Goal: Task Accomplishment & Management: Manage account settings

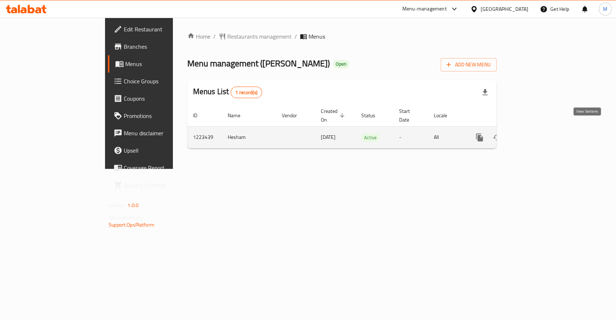
click at [535, 134] on icon "enhanced table" at bounding box center [532, 137] width 6 height 6
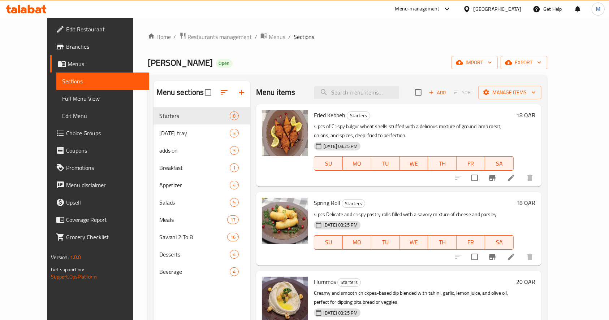
click at [452, 33] on ol "Home / Restaurants management / Menus / Sections" at bounding box center [347, 36] width 399 height 9
click at [515, 174] on icon at bounding box center [511, 178] width 9 height 9
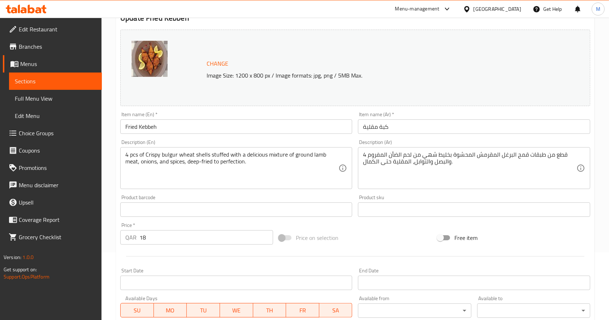
scroll to position [200, 0]
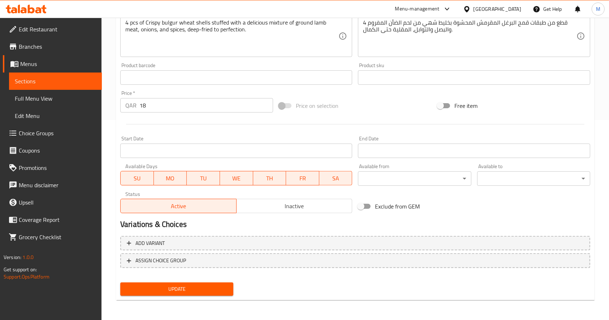
click at [241, 107] on input "18" at bounding box center [206, 105] width 134 height 14
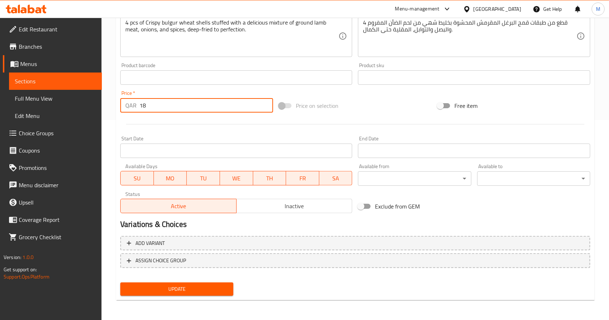
type input "1"
type input "23"
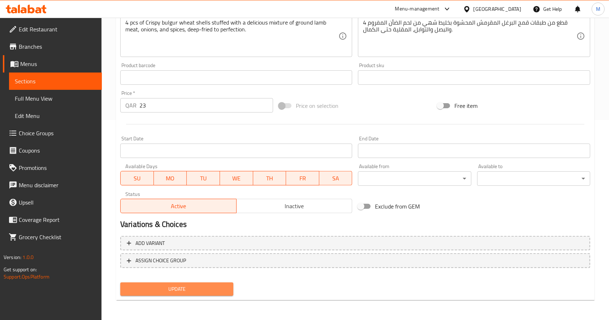
click at [204, 291] on span "Update" at bounding box center [176, 289] width 101 height 9
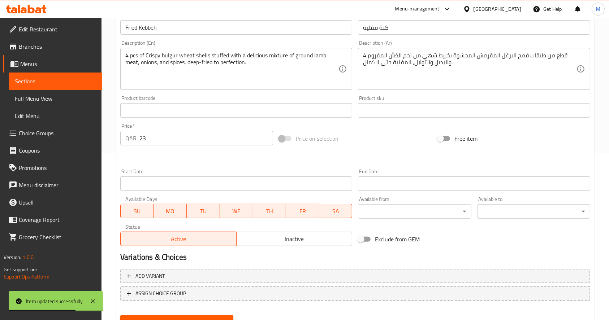
scroll to position [152, 0]
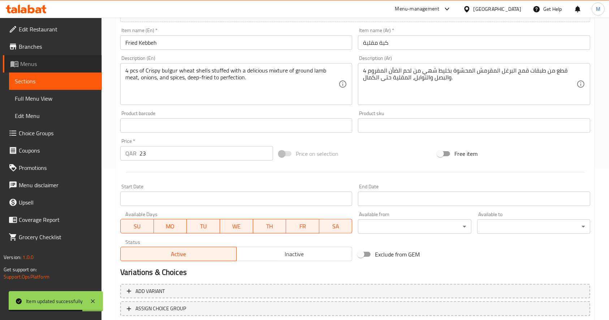
click at [62, 58] on link "Menus" at bounding box center [52, 63] width 99 height 17
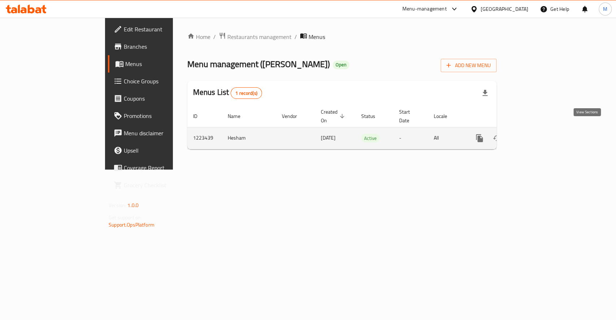
click at [535, 135] on icon "enhanced table" at bounding box center [532, 138] width 6 height 6
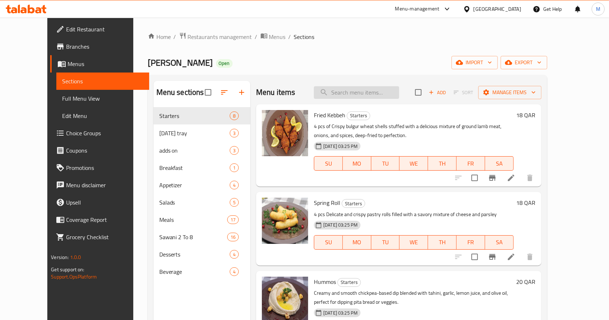
click at [369, 91] on input "search" at bounding box center [356, 92] width 85 height 13
paste input "Hummos"
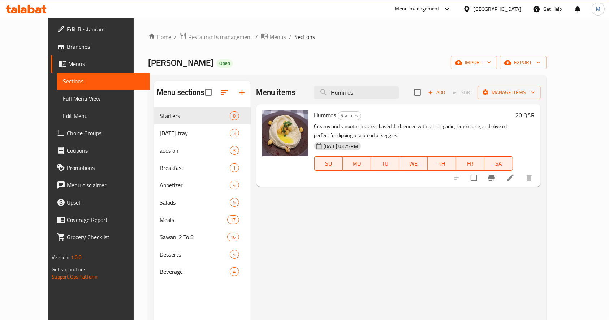
type input "Hummos"
click at [520, 178] on li at bounding box center [510, 177] width 20 height 13
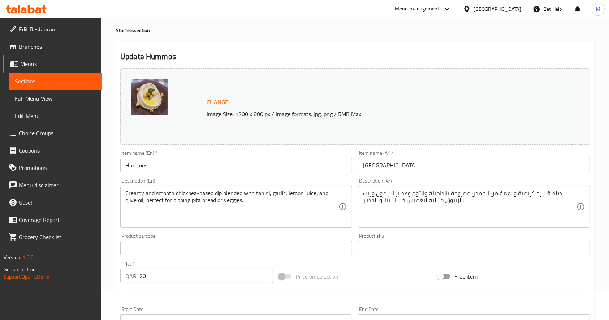
scroll to position [200, 0]
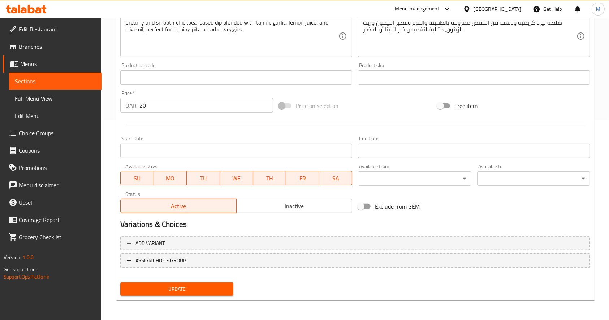
click at [168, 101] on input "20" at bounding box center [206, 105] width 134 height 14
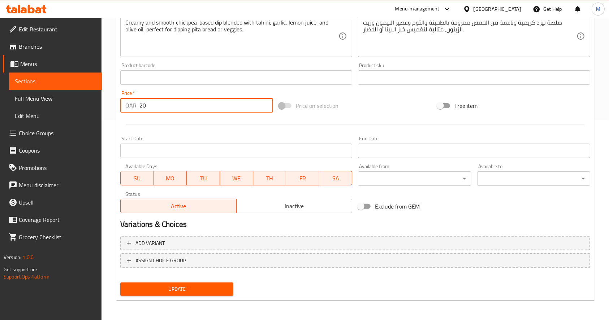
type input "2"
type input "25"
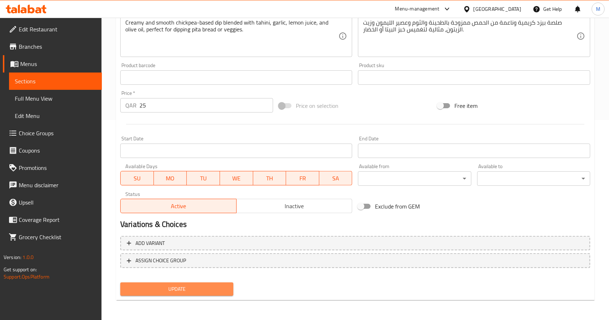
click at [222, 286] on span "Update" at bounding box center [176, 289] width 101 height 9
click at [200, 293] on span "Update" at bounding box center [176, 289] width 101 height 9
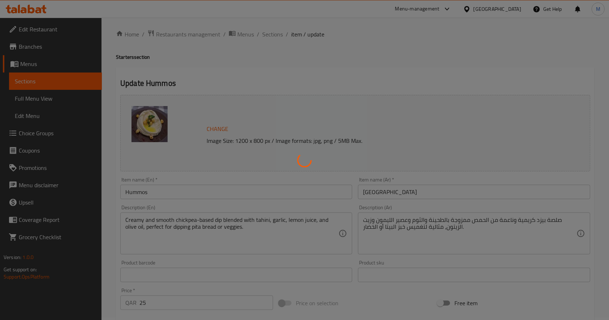
scroll to position [0, 0]
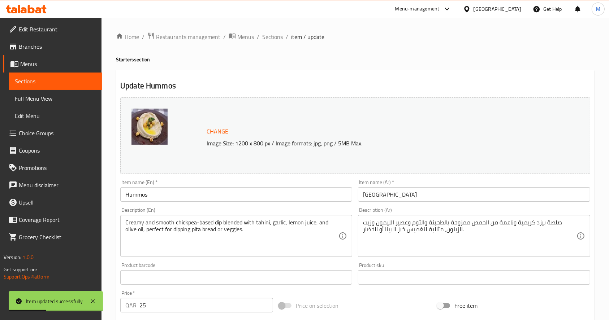
click at [296, 36] on span "item / update" at bounding box center [307, 36] width 33 height 9
drag, startPoint x: 275, startPoint y: 34, endPoint x: 286, endPoint y: 53, distance: 21.6
click at [275, 34] on span "Sections" at bounding box center [272, 36] width 21 height 9
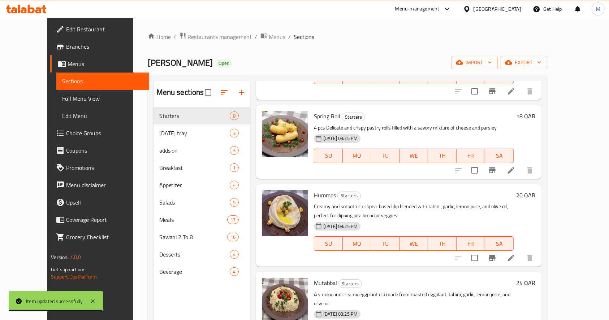
scroll to position [96, 0]
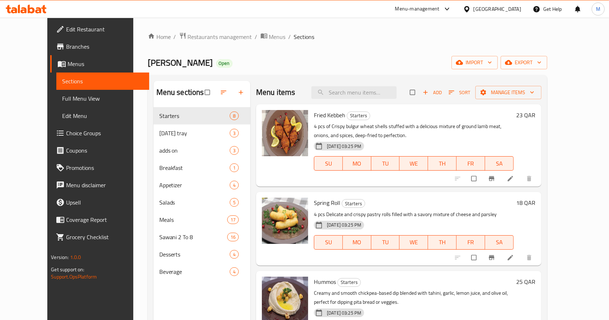
drag, startPoint x: 346, startPoint y: 99, endPoint x: 347, endPoint y: 102, distance: 4.0
click at [346, 99] on input "search" at bounding box center [353, 92] width 85 height 13
paste input "Mutabbal"
type input "Mutabbal"
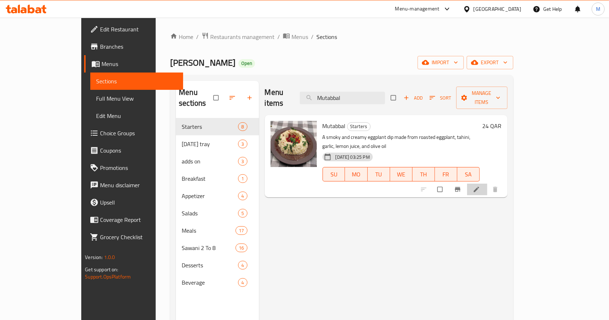
click at [487, 184] on li at bounding box center [477, 190] width 20 height 12
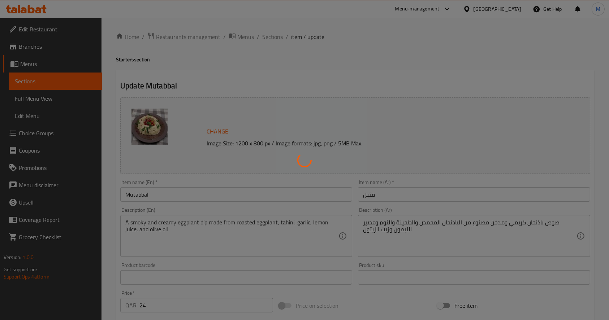
scroll to position [194, 0]
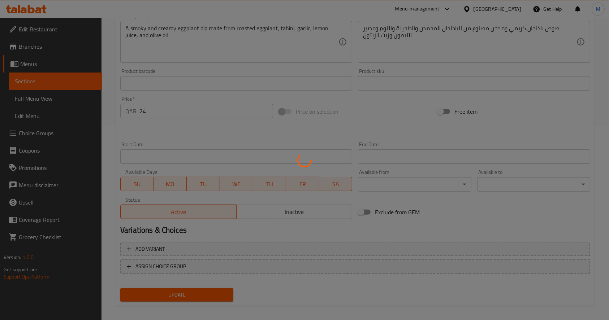
click at [159, 109] on div at bounding box center [304, 160] width 609 height 320
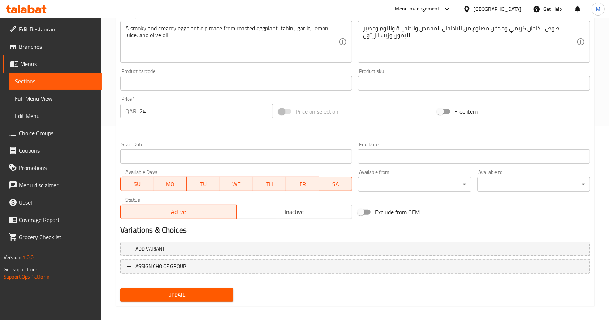
click at [160, 109] on input "24" at bounding box center [206, 111] width 134 height 14
type input "29"
click at [195, 295] on span "Update" at bounding box center [176, 295] width 101 height 9
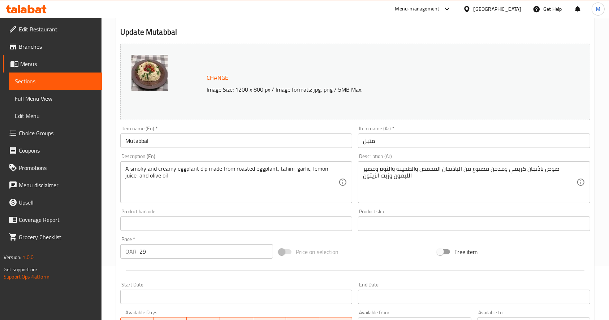
scroll to position [0, 0]
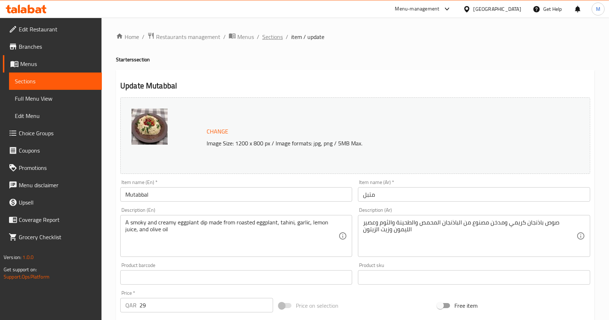
click at [269, 32] on span "Sections" at bounding box center [272, 36] width 21 height 9
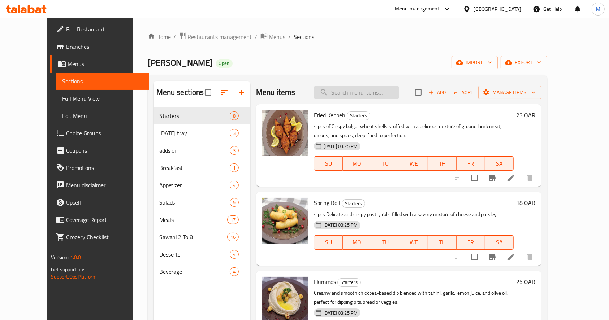
drag, startPoint x: 341, startPoint y: 95, endPoint x: 350, endPoint y: 88, distance: 11.6
click at [348, 89] on input "search" at bounding box center [356, 92] width 85 height 13
paste input "Mutabbal"
type input "Mutabbal"
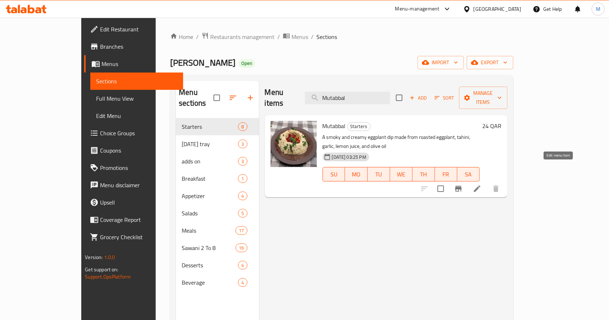
click at [481, 184] on icon at bounding box center [477, 188] width 9 height 9
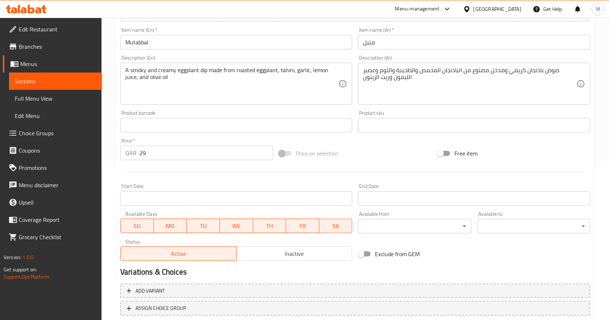
scroll to position [200, 0]
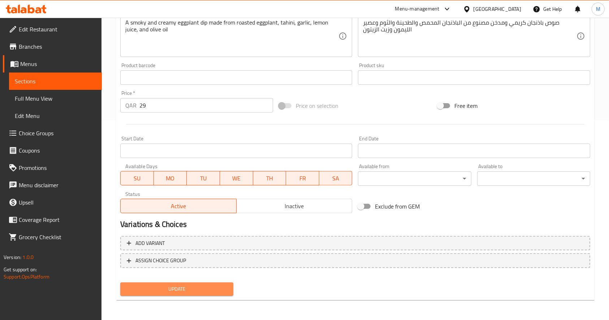
click at [216, 288] on span "Update" at bounding box center [176, 289] width 101 height 9
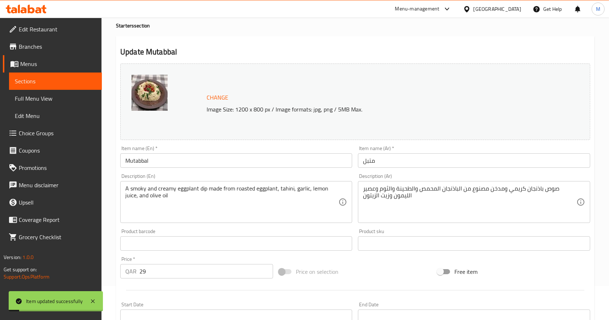
scroll to position [0, 0]
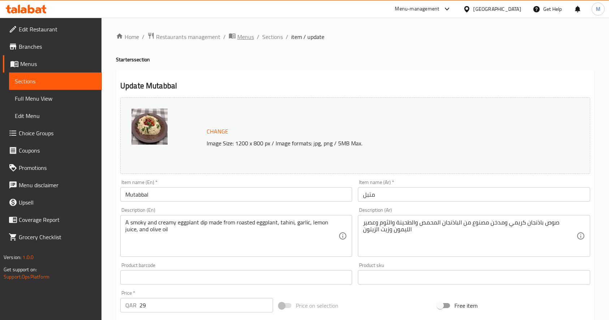
click at [240, 36] on span "Menus" at bounding box center [245, 36] width 17 height 9
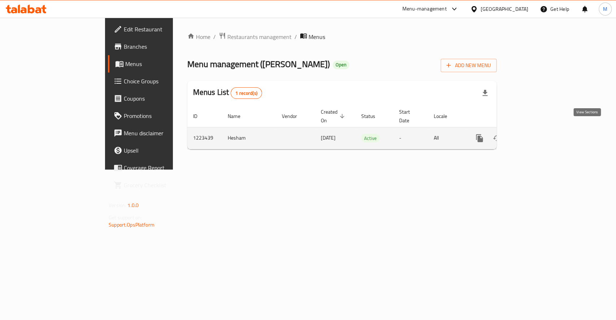
click at [535, 135] on icon "enhanced table" at bounding box center [532, 138] width 6 height 6
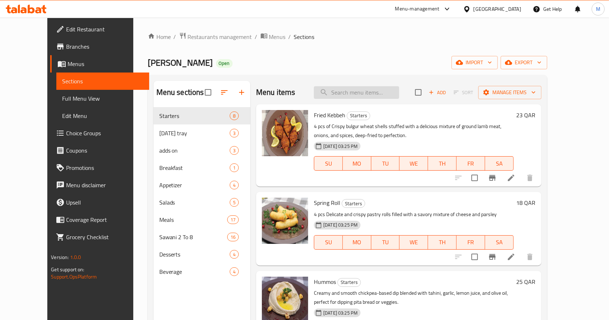
click at [359, 91] on input "search" at bounding box center [356, 92] width 85 height 13
paste input "[PERSON_NAME]"
type input "[PERSON_NAME]"
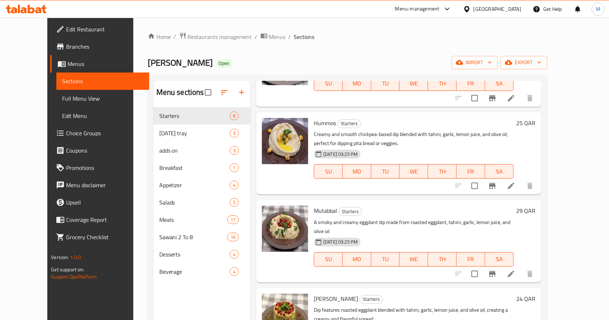
scroll to position [240, 0]
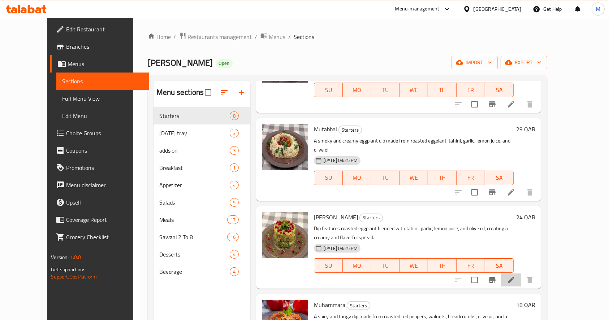
click at [521, 274] on li at bounding box center [511, 280] width 20 height 13
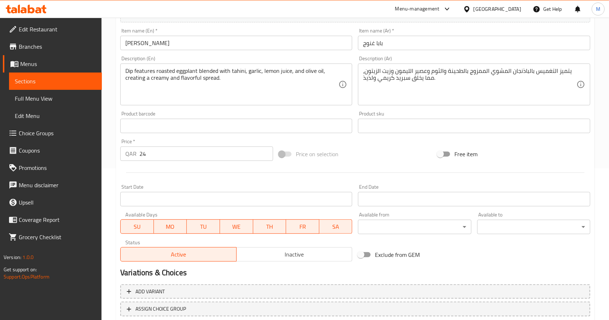
scroll to position [104, 0]
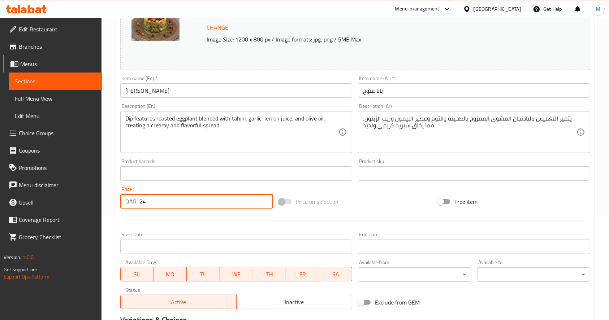
click at [162, 205] on input "24" at bounding box center [206, 201] width 134 height 14
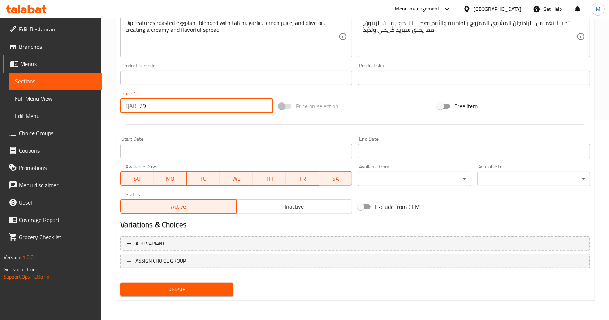
scroll to position [200, 0]
type input "29"
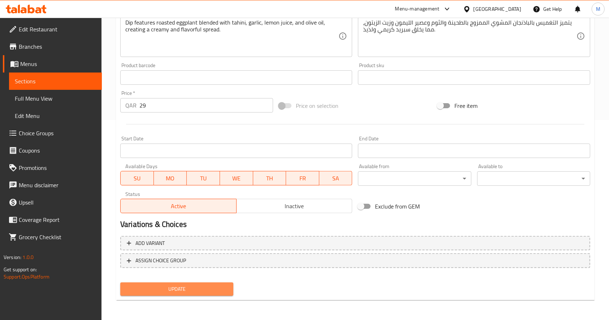
click at [211, 294] on button "Update" at bounding box center [176, 289] width 113 height 13
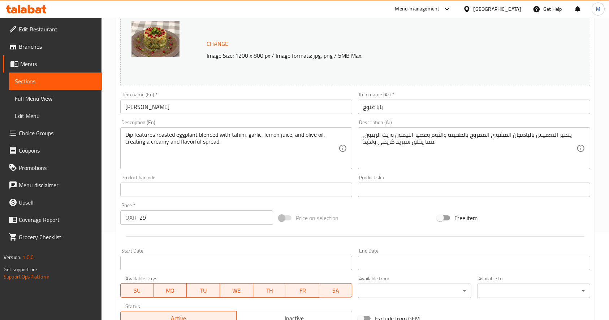
scroll to position [0, 0]
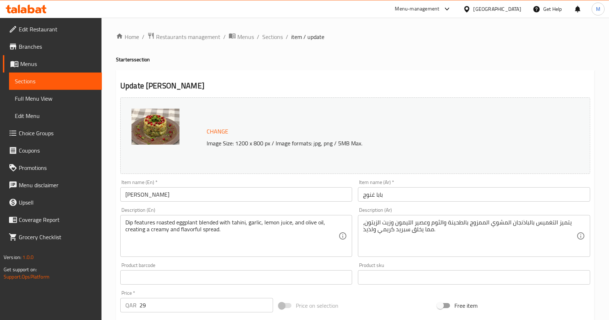
click at [292, 38] on span "item / update" at bounding box center [307, 36] width 33 height 9
click at [269, 31] on div "Home / Restaurants management / Menus / Sections / item / update Starters secti…" at bounding box center [354, 269] width 507 height 503
click at [268, 36] on span "Sections" at bounding box center [272, 36] width 21 height 9
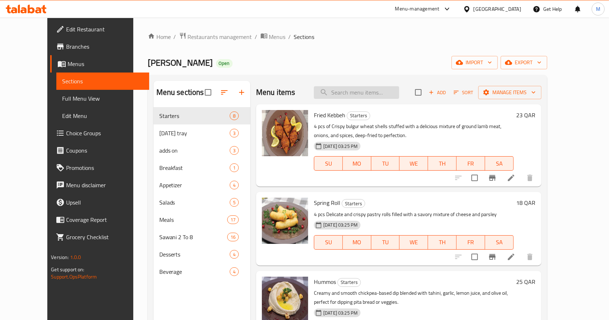
drag, startPoint x: 385, startPoint y: 85, endPoint x: 384, endPoint y: 92, distance: 7.0
click at [384, 86] on div "Menu items Add Sort Manage items" at bounding box center [398, 92] width 285 height 23
drag, startPoint x: 358, startPoint y: 84, endPoint x: 357, endPoint y: 88, distance: 4.7
click at [357, 86] on div "Menu items Add Sort Manage items" at bounding box center [398, 92] width 285 height 23
drag, startPoint x: 358, startPoint y: 88, endPoint x: 358, endPoint y: 94, distance: 6.5
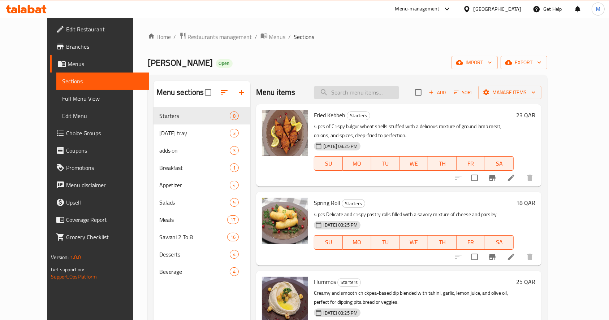
click at [358, 89] on input "search" at bounding box center [356, 92] width 85 height 13
paste input "Yalinji"
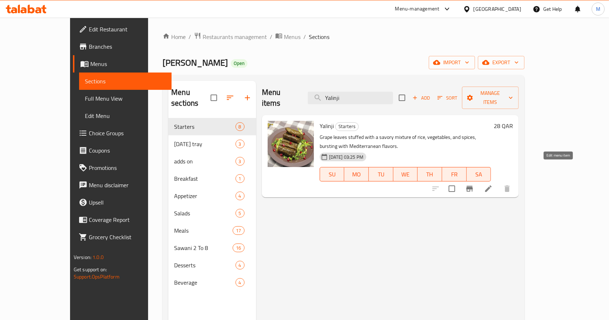
type input "Yalinji"
click at [491, 186] on icon at bounding box center [488, 189] width 6 height 6
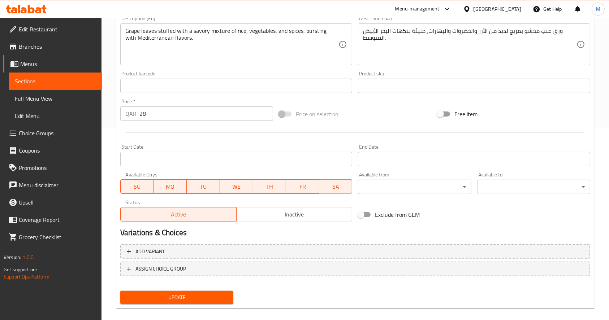
scroll to position [192, 0]
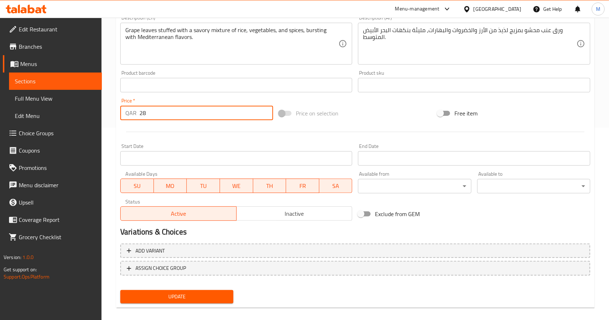
click at [159, 112] on input "28" at bounding box center [206, 113] width 134 height 14
type input "2"
type input "32"
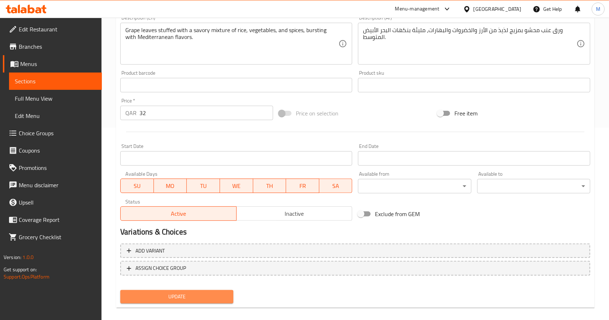
click at [179, 292] on span "Update" at bounding box center [176, 296] width 101 height 9
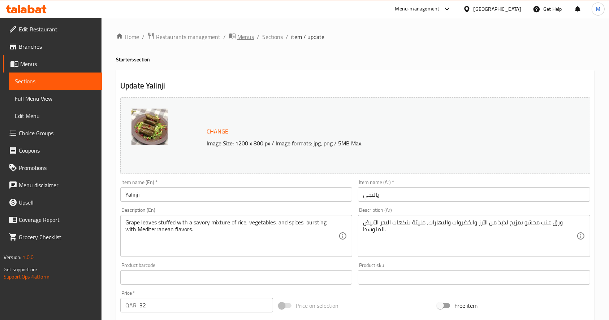
click at [248, 36] on span "Menus" at bounding box center [245, 36] width 17 height 9
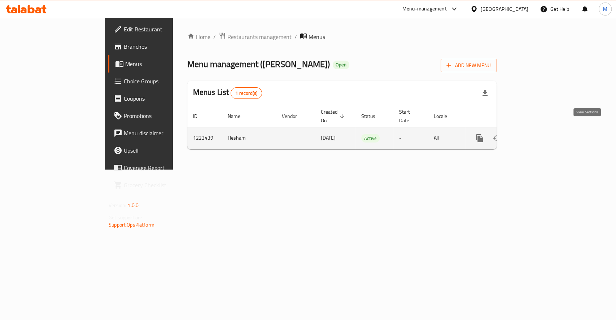
click at [540, 137] on link "enhanced table" at bounding box center [531, 138] width 17 height 17
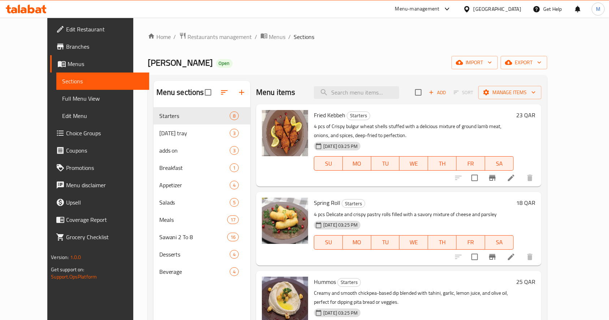
click at [370, 102] on div "Menu items Add Sort Manage items" at bounding box center [398, 92] width 285 height 23
drag, startPoint x: 368, startPoint y: 96, endPoint x: 362, endPoint y: 96, distance: 5.8
click at [367, 95] on input "search" at bounding box center [356, 92] width 85 height 13
paste input "Jameed"
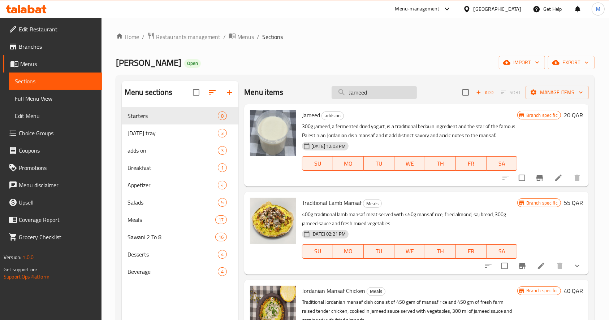
click at [365, 93] on input "Jameed" at bounding box center [373, 92] width 85 height 13
type input "Jameed"
click at [554, 182] on icon at bounding box center [558, 178] width 9 height 9
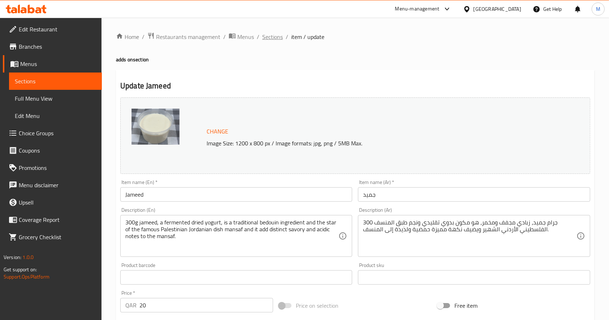
click at [270, 34] on span "Sections" at bounding box center [272, 36] width 21 height 9
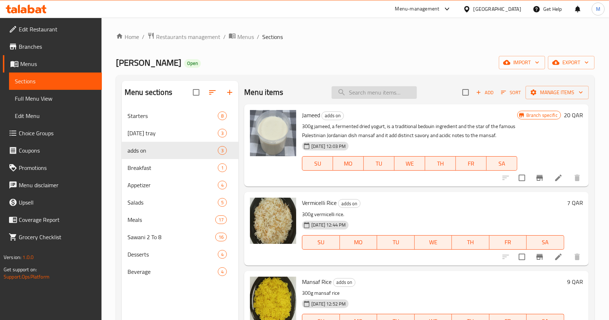
click at [370, 87] on input "search" at bounding box center [373, 92] width 85 height 13
paste input "Vermicelli Rice"
type input "Vermicelli Rice"
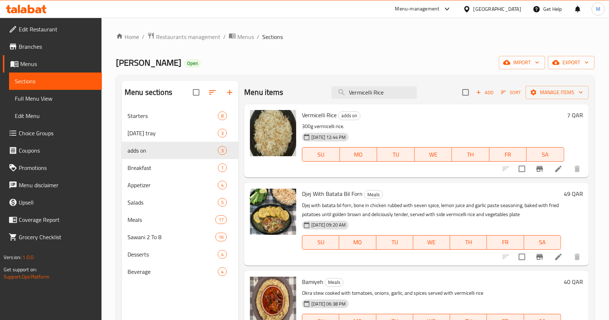
drag, startPoint x: 388, startPoint y: 94, endPoint x: 251, endPoint y: 97, distance: 137.6
click at [249, 96] on div "Menu items Vermicelli Rice Add Sort Manage items" at bounding box center [416, 92] width 344 height 23
paste input "Mansaf Rice"
type input "Mansaf Rice"
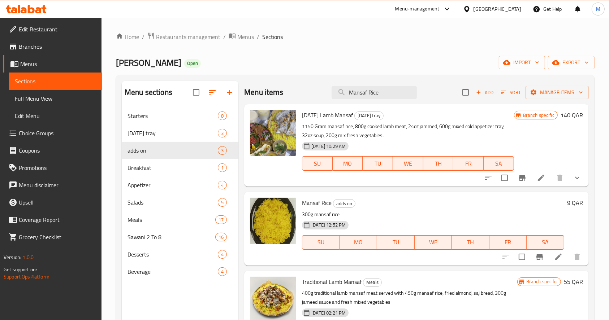
drag, startPoint x: 373, startPoint y: 91, endPoint x: 311, endPoint y: 93, distance: 62.5
click at [311, 92] on div "Menu items Mansaf Rice Add Sort Manage items" at bounding box center [416, 92] width 344 height 23
paste input "Grape leaves box"
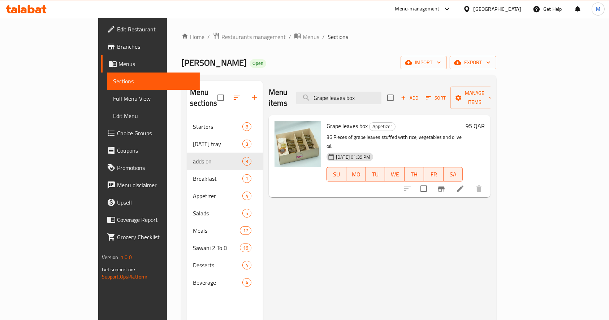
type input "Grape leaves box"
click at [464, 184] on icon at bounding box center [460, 188] width 9 height 9
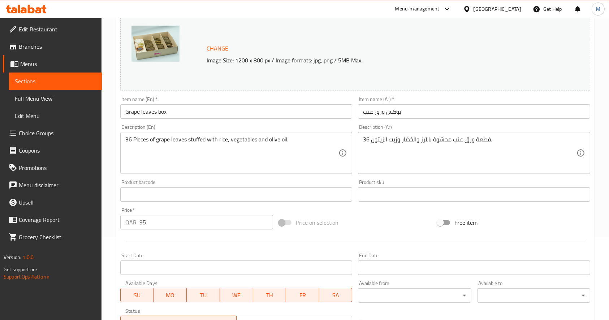
scroll to position [96, 0]
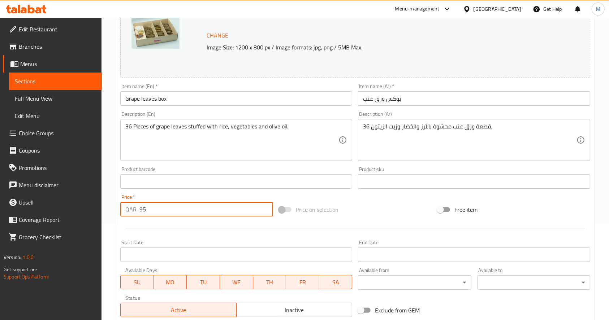
click at [172, 212] on input "95" at bounding box center [206, 209] width 134 height 14
click at [160, 208] on input "95" at bounding box center [206, 209] width 134 height 14
drag, startPoint x: 151, startPoint y: 212, endPoint x: 132, endPoint y: 226, distance: 22.7
click at [126, 218] on div "Price   * QAR 95 Price *" at bounding box center [196, 206] width 158 height 28
paste input "149"
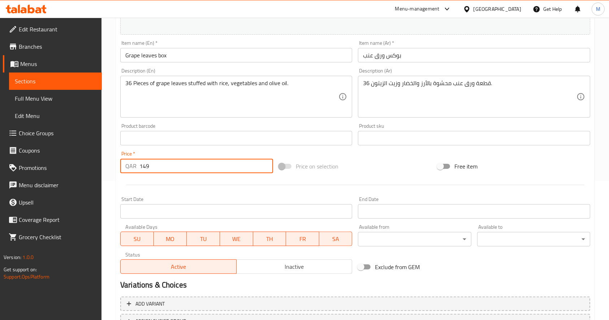
scroll to position [200, 0]
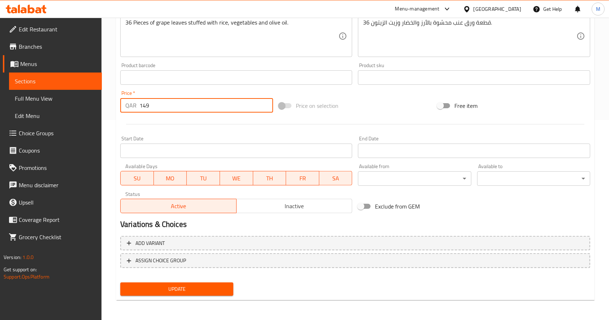
type input "149"
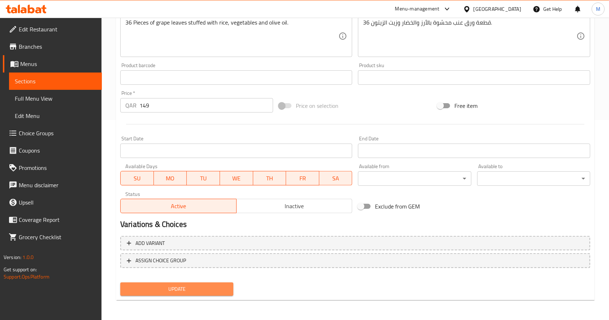
click at [197, 290] on span "Update" at bounding box center [176, 289] width 101 height 9
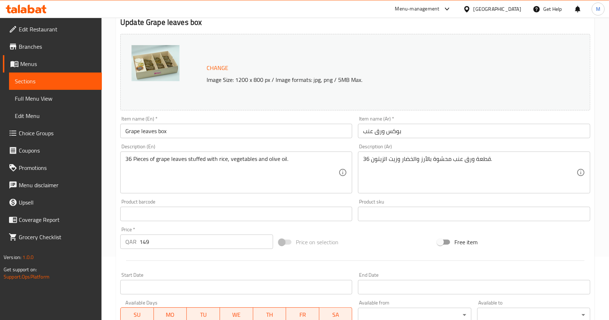
scroll to position [0, 0]
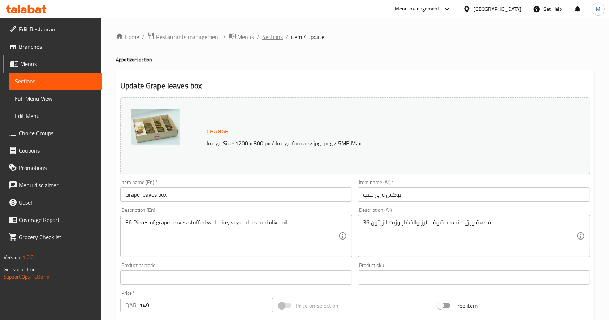
click at [269, 34] on span "Sections" at bounding box center [272, 36] width 21 height 9
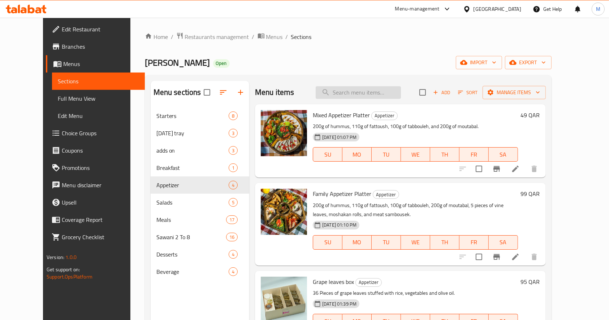
click at [355, 93] on input "search" at bounding box center [358, 92] width 85 height 13
paste input "Box Musakhan Roll"
type input "Box Musakhan Roll"
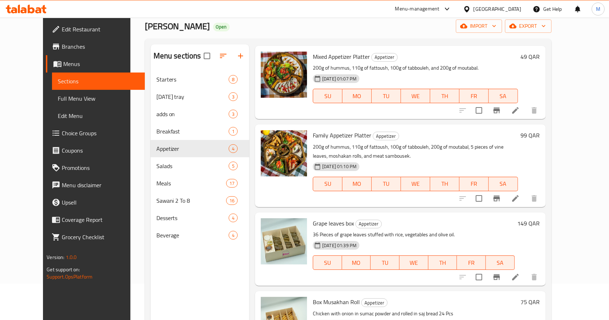
scroll to position [101, 0]
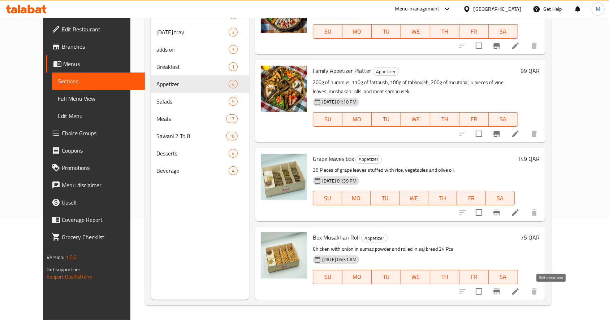
click at [518, 291] on icon at bounding box center [515, 291] width 6 height 6
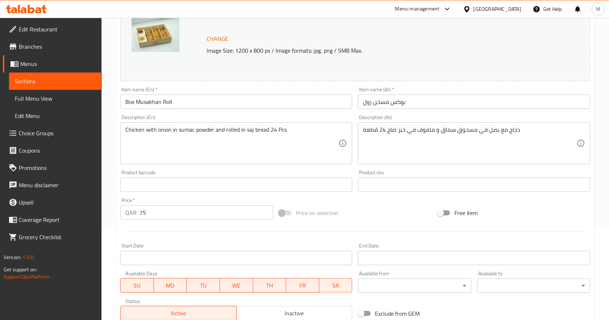
scroll to position [192, 0]
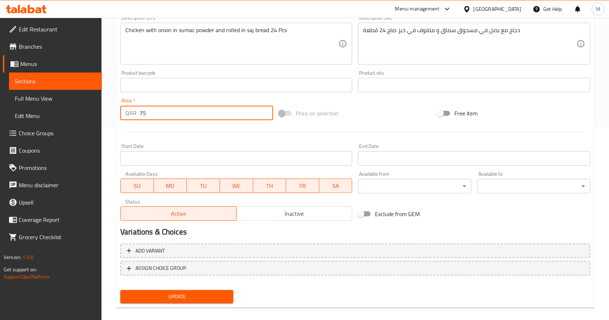
drag, startPoint x: 158, startPoint y: 116, endPoint x: 161, endPoint y: 113, distance: 4.3
click at [159, 114] on input "75" at bounding box center [206, 113] width 134 height 14
type input "7"
type input "99"
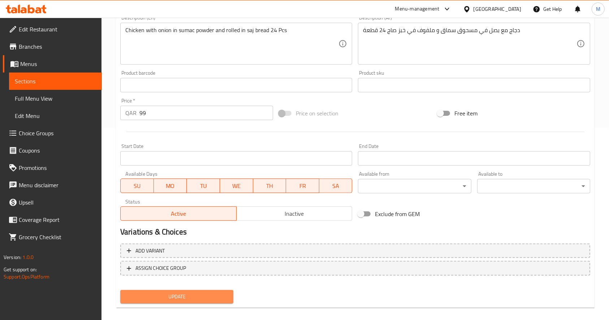
click at [174, 296] on span "Update" at bounding box center [176, 296] width 101 height 9
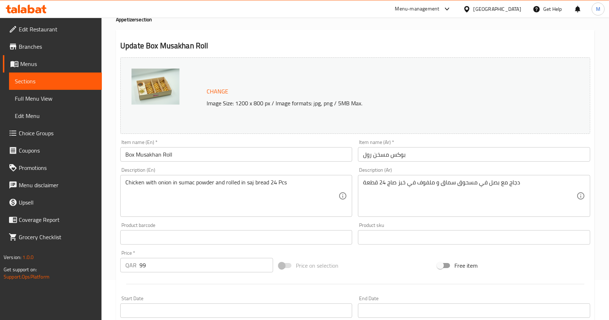
scroll to position [0, 0]
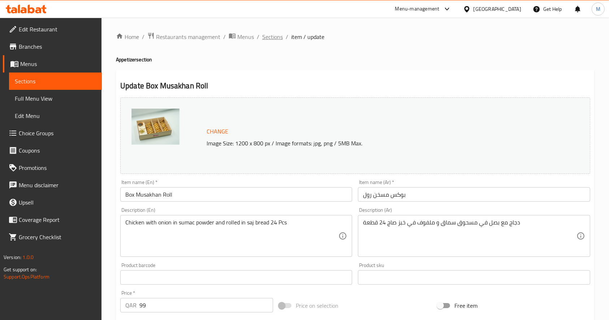
click at [277, 33] on span "Sections" at bounding box center [272, 36] width 21 height 9
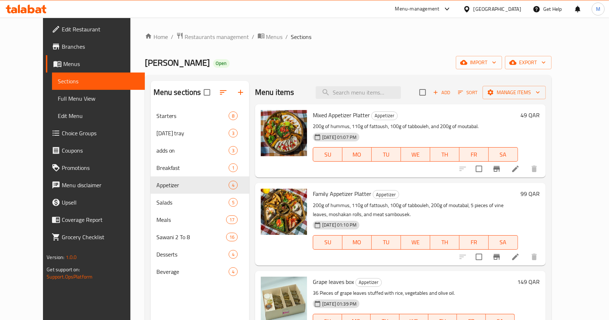
drag, startPoint x: 383, startPoint y: 92, endPoint x: 440, endPoint y: 93, distance: 57.0
click at [383, 92] on input "search" at bounding box center [358, 92] width 85 height 13
paste input "Fattoush"
type input "Fattoush"
click at [378, 94] on input "Fattoush" at bounding box center [358, 92] width 85 height 13
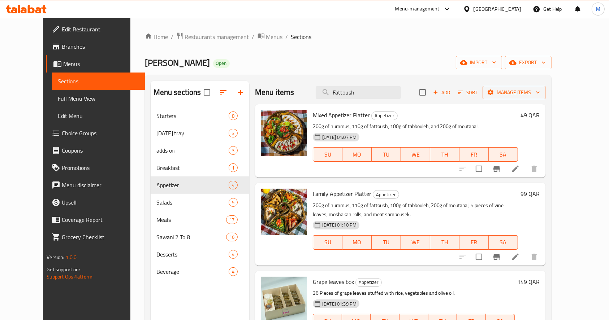
drag, startPoint x: 353, startPoint y: 100, endPoint x: 297, endPoint y: 114, distance: 58.1
click at [311, 109] on div "Menu items Fattoush Add Sort Manage items Mixed Appetizer Platter Appetizer 200…" at bounding box center [397, 241] width 296 height 320
click at [266, 37] on span "Menus" at bounding box center [274, 36] width 17 height 9
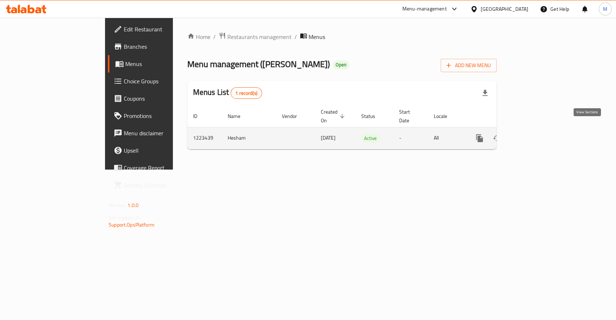
click at [536, 134] on icon "enhanced table" at bounding box center [531, 138] width 9 height 9
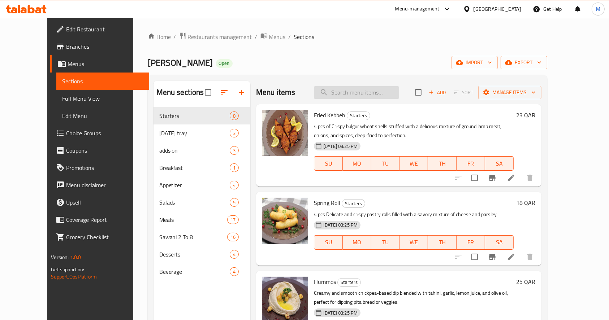
click at [381, 94] on input "search" at bounding box center [356, 92] width 85 height 13
paste input "Fattoush"
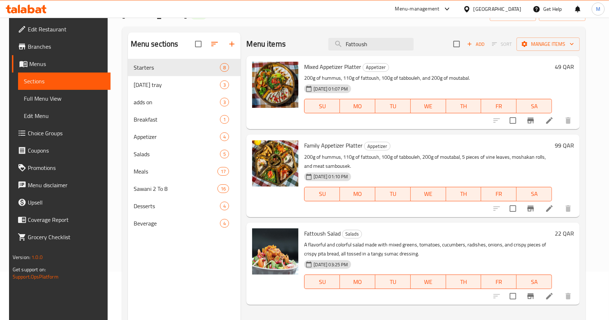
scroll to position [101, 0]
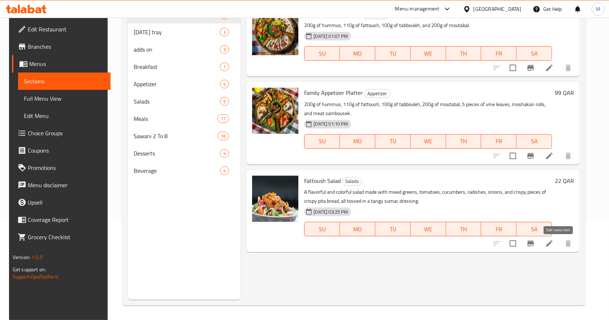
type input "Fattoush"
click at [553, 244] on icon at bounding box center [549, 243] width 9 height 9
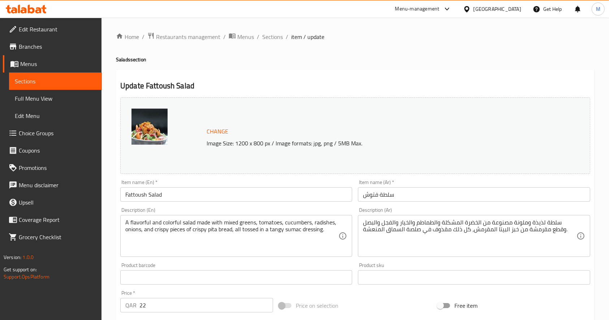
scroll to position [200, 0]
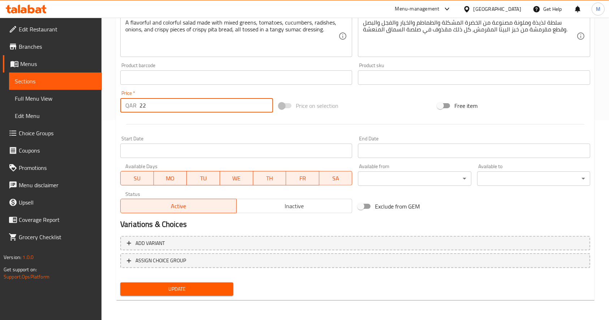
click at [190, 109] on input "22" at bounding box center [206, 105] width 134 height 14
type input "27"
click at [140, 291] on span "Update" at bounding box center [176, 289] width 101 height 9
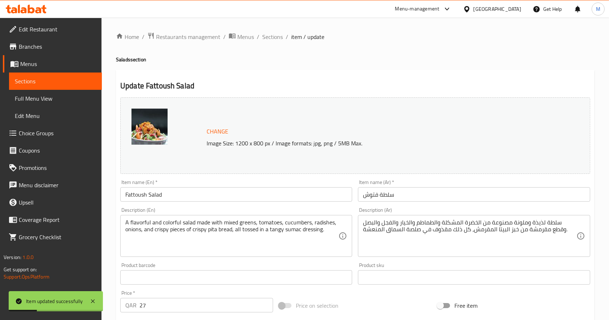
scroll to position [0, 0]
click at [267, 32] on span "Sections" at bounding box center [272, 36] width 21 height 9
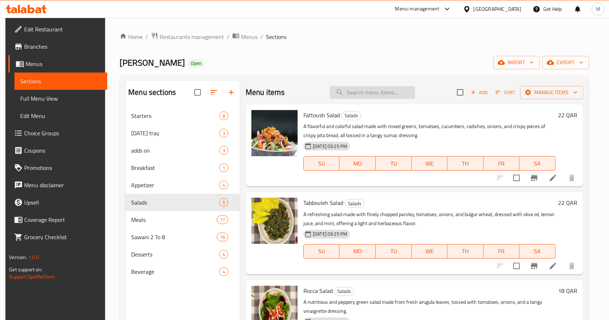
click at [357, 97] on input "search" at bounding box center [372, 92] width 85 height 13
paste input "Tabbouleh"
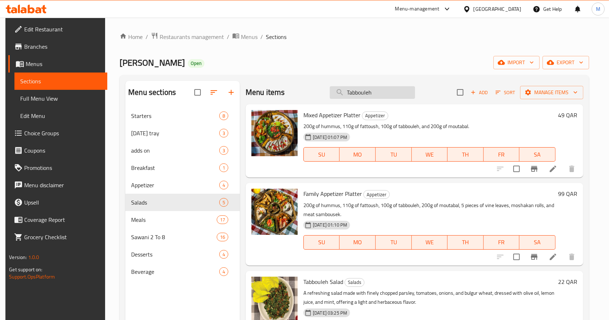
type input "Tabbouleh"
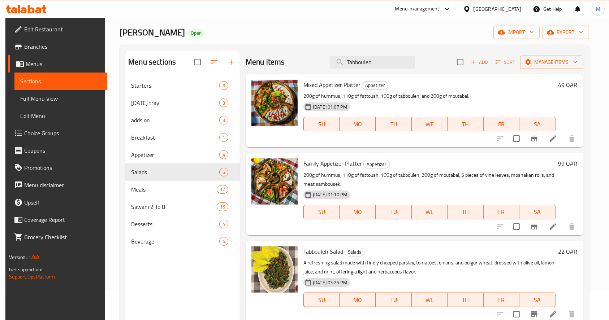
scroll to position [96, 0]
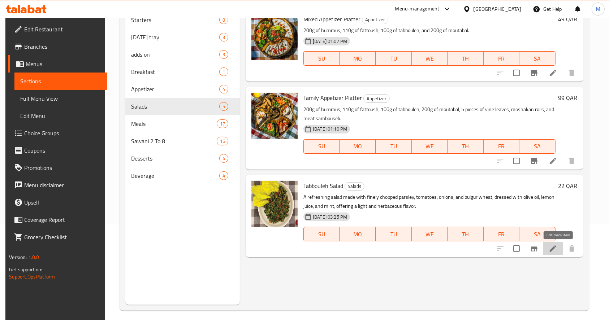
click at [557, 247] on icon at bounding box center [552, 248] width 9 height 9
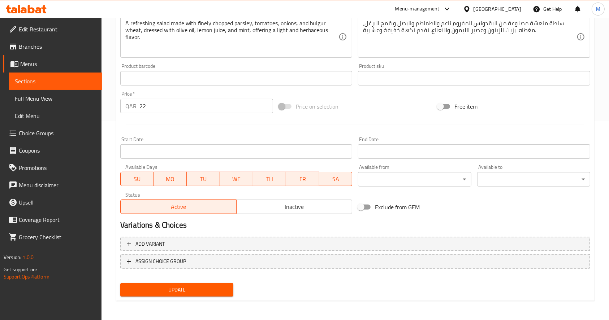
scroll to position [200, 0]
click at [160, 105] on input "22" at bounding box center [206, 105] width 134 height 14
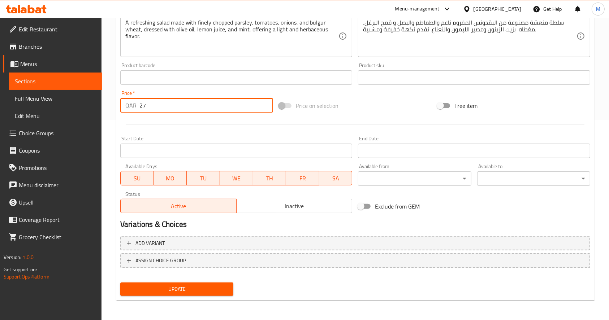
type input "27"
click at [191, 290] on span "Update" at bounding box center [176, 289] width 101 height 9
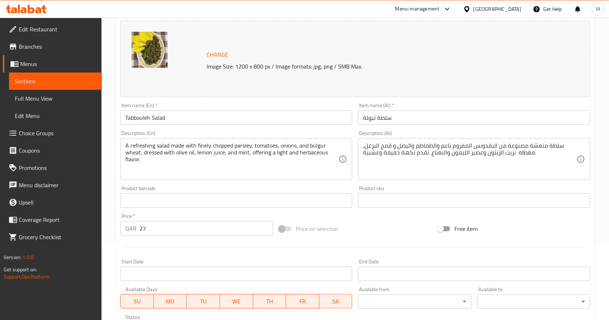
scroll to position [0, 0]
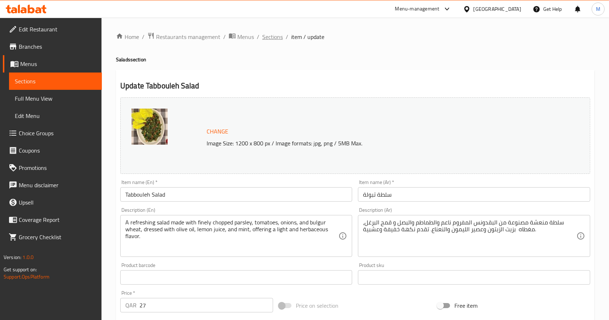
click at [274, 38] on span "Sections" at bounding box center [272, 36] width 21 height 9
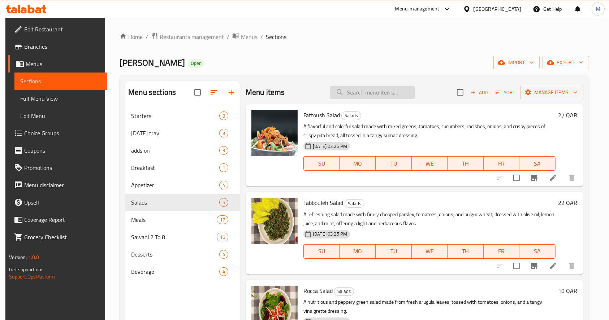
click at [349, 96] on input "search" at bounding box center [372, 92] width 85 height 13
paste input "Rocca Salad"
type input "Rocca Salad"
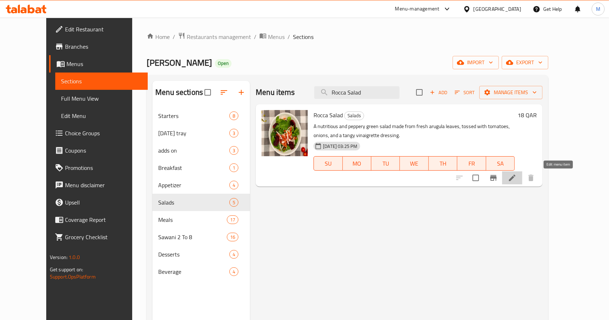
click at [516, 178] on icon at bounding box center [512, 178] width 9 height 9
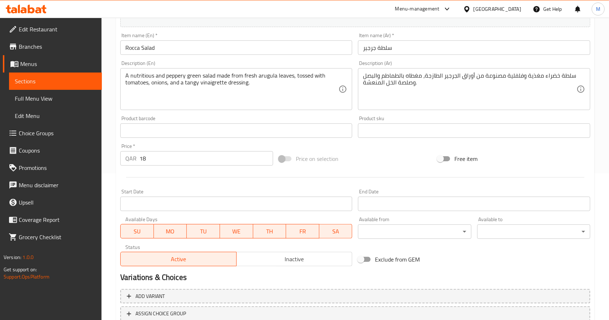
scroll to position [192, 0]
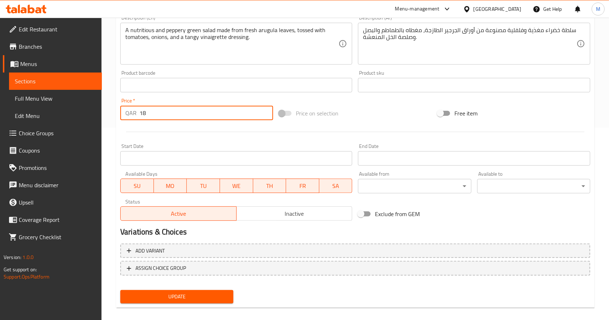
click at [146, 115] on input "18" at bounding box center [206, 113] width 134 height 14
type input "1"
type input "22"
click at [164, 295] on span "Update" at bounding box center [176, 296] width 101 height 9
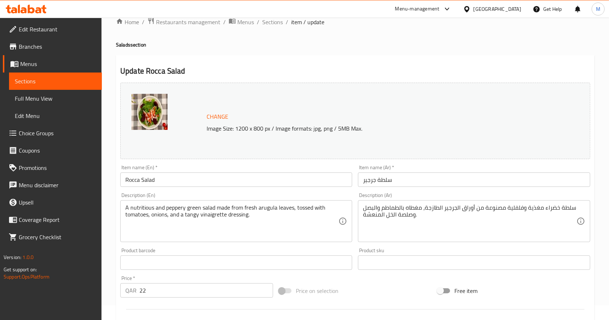
scroll to position [0, 0]
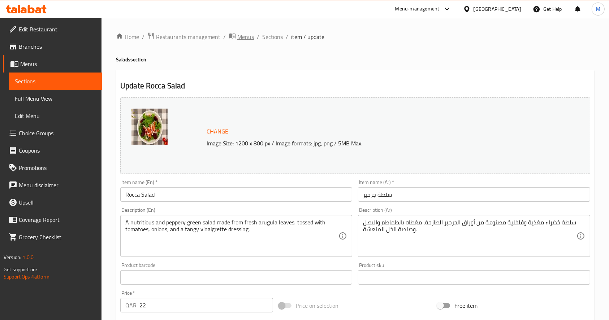
click at [238, 36] on span "Menus" at bounding box center [245, 36] width 17 height 9
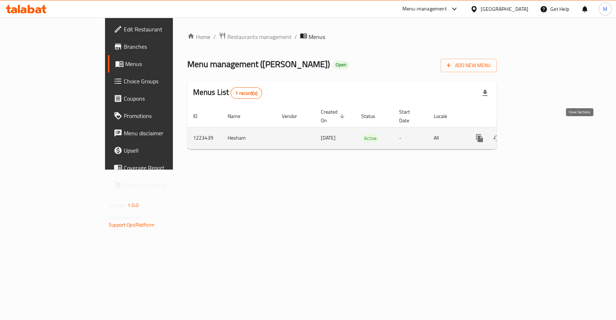
click at [540, 131] on link "enhanced table" at bounding box center [531, 138] width 17 height 17
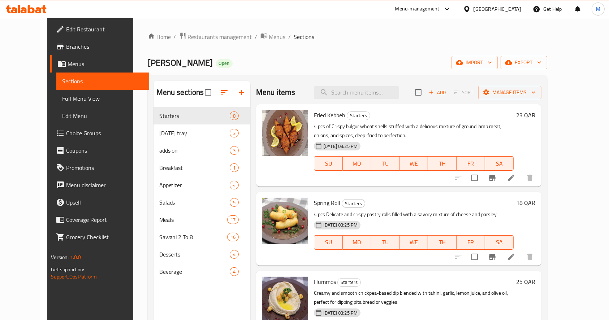
click at [387, 85] on div "Menu items Add Sort Manage items" at bounding box center [398, 92] width 285 height 23
click at [383, 92] on input "search" at bounding box center [356, 92] width 85 height 13
paste input "Laban with [PERSON_NAME]"
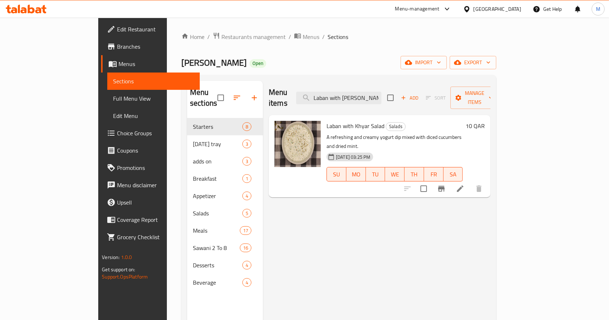
type input "Laban with [PERSON_NAME]"
click at [470, 182] on li at bounding box center [460, 188] width 20 height 13
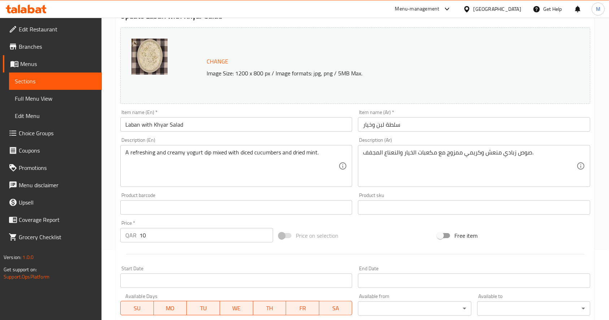
scroll to position [192, 0]
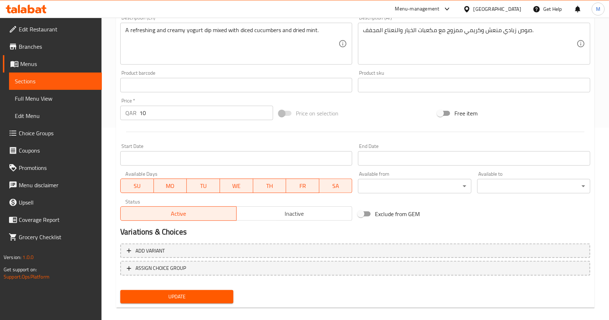
drag, startPoint x: 158, startPoint y: 113, endPoint x: 172, endPoint y: 112, distance: 14.1
click at [158, 112] on input "10" at bounding box center [206, 113] width 134 height 14
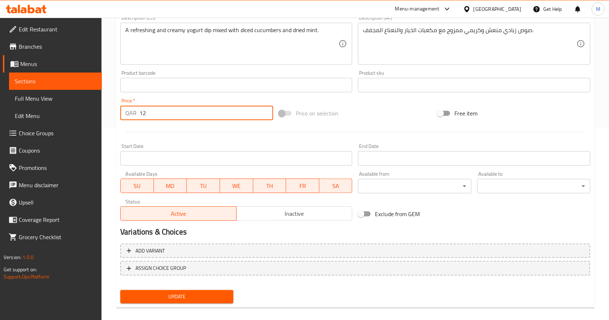
type input "12"
click at [225, 291] on button "Update" at bounding box center [176, 296] width 113 height 13
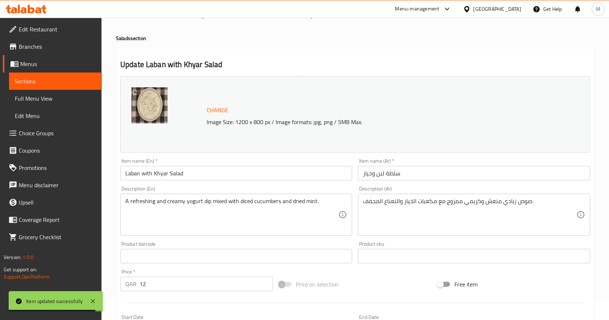
scroll to position [0, 0]
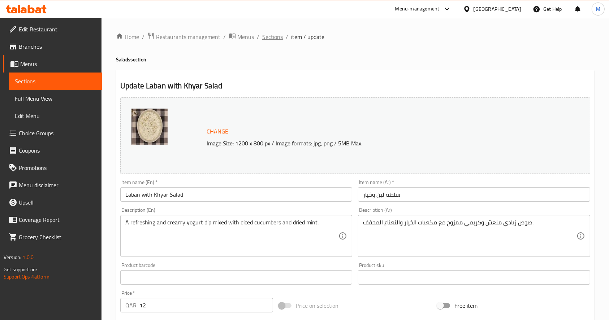
click at [268, 35] on span "Sections" at bounding box center [272, 36] width 21 height 9
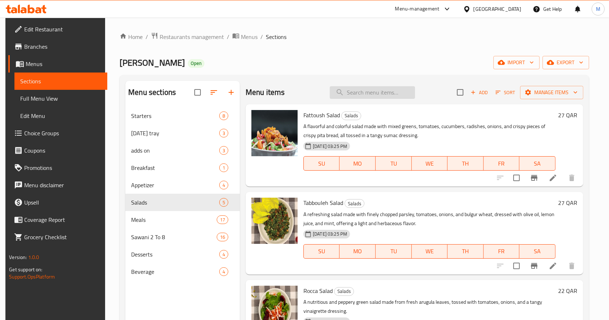
click at [361, 87] on input "search" at bounding box center [372, 92] width 85 height 13
paste input "Arabian Salad"
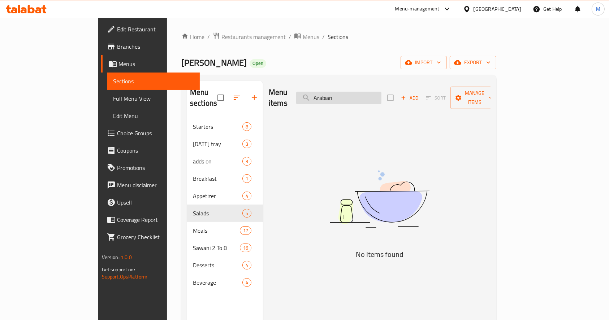
drag, startPoint x: 375, startPoint y: 95, endPoint x: 331, endPoint y: 99, distance: 44.2
click at [331, 97] on div "Menu items Arabian Add Sort Manage items" at bounding box center [380, 98] width 222 height 34
paste input "سلطة عربية"
type input "سلطة عربية"
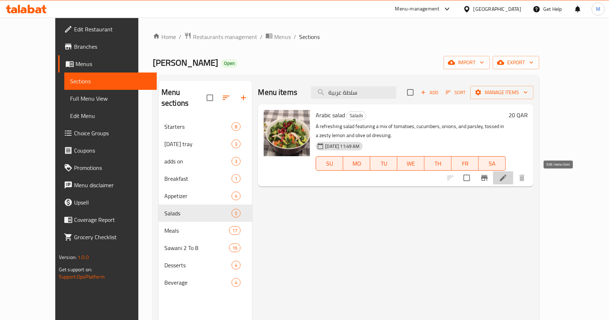
click at [506, 178] on icon at bounding box center [503, 178] width 6 height 6
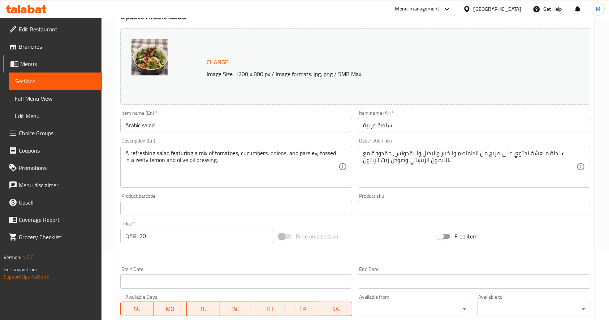
scroll to position [200, 0]
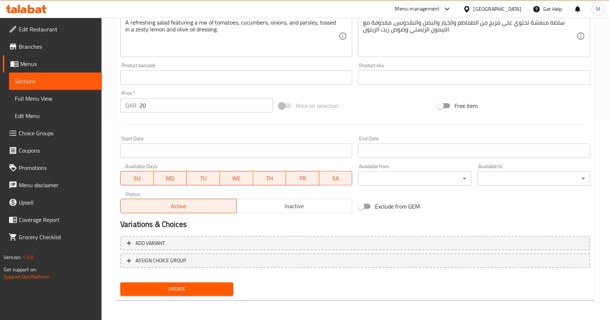
click at [156, 110] on input "20" at bounding box center [206, 105] width 134 height 14
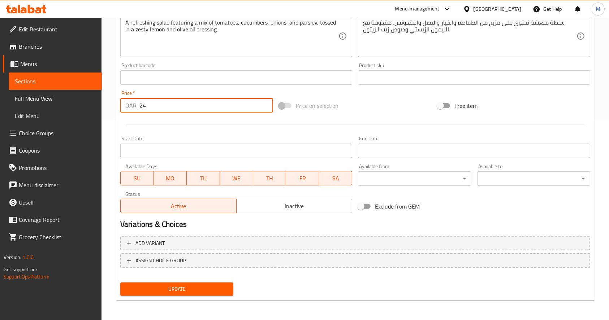
type input "24"
click at [165, 290] on span "Update" at bounding box center [176, 289] width 101 height 9
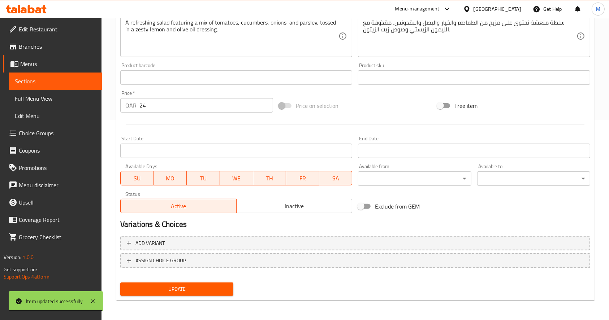
scroll to position [0, 0]
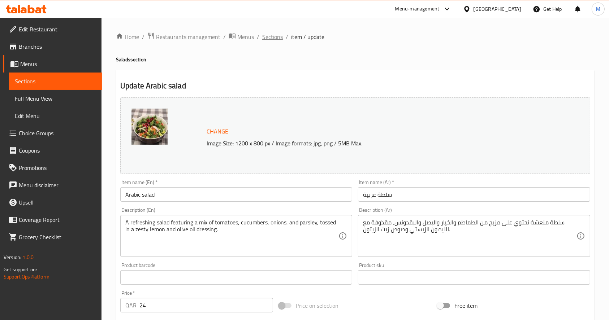
click at [266, 38] on span "Sections" at bounding box center [272, 36] width 21 height 9
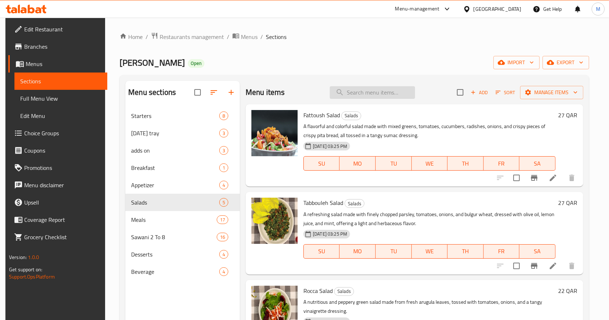
click at [355, 91] on input "search" at bounding box center [372, 92] width 85 height 13
paste input "نصف دجاج شواية طازجة مع البطاطس المقلية"
click at [355, 92] on input "نصف دجاج شواية طازجة مع البطاطس المقلية" at bounding box center [372, 92] width 85 height 13
drag, startPoint x: 344, startPoint y: 94, endPoint x: 367, endPoint y: 91, distance: 22.7
click at [369, 91] on input "نصف دجاج شواية طازجة مع البطاطس المقلية" at bounding box center [372, 92] width 85 height 13
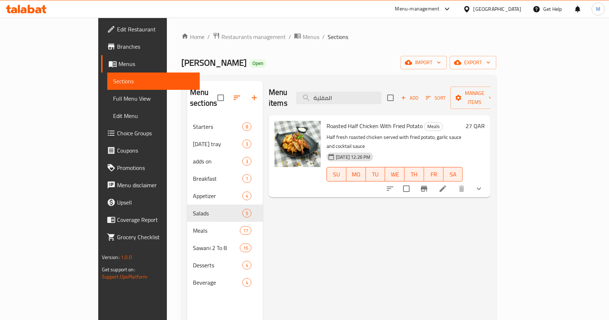
type input "المقلية"
drag, startPoint x: 379, startPoint y: 89, endPoint x: 320, endPoint y: 95, distance: 59.5
click at [327, 96] on div "Menu items المقلية Add Sort Manage items" at bounding box center [380, 98] width 222 height 34
paste input "Shakriyeh"
type input "Shakriyeh"
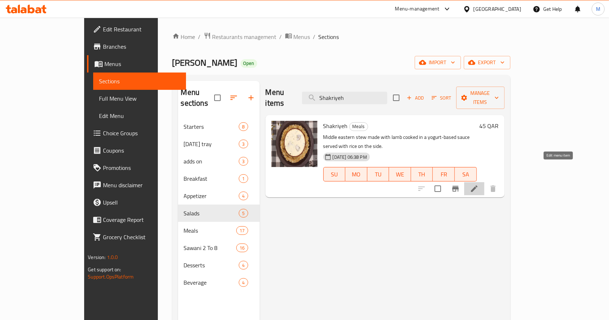
click at [478, 184] on icon at bounding box center [474, 188] width 9 height 9
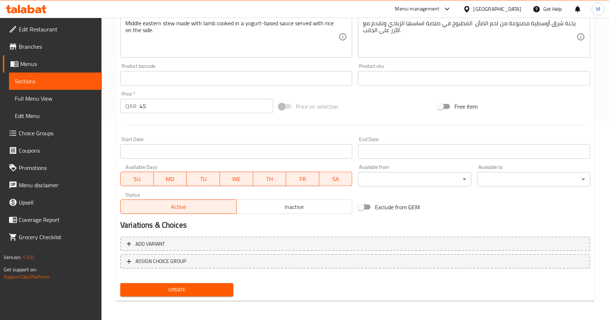
scroll to position [200, 0]
click at [143, 105] on input "45" at bounding box center [206, 105] width 134 height 14
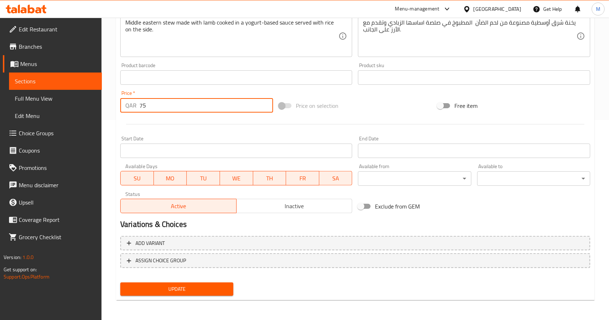
click at [205, 290] on span "Update" at bounding box center [176, 289] width 101 height 9
click at [163, 108] on input "75" at bounding box center [206, 105] width 134 height 14
type input "7"
type input "55"
click at [187, 293] on span "Update" at bounding box center [176, 289] width 101 height 9
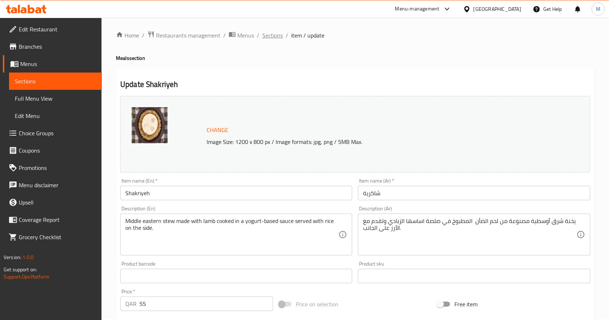
scroll to position [0, 0]
click at [297, 34] on span "item / update" at bounding box center [307, 36] width 33 height 9
click at [269, 37] on span "Sections" at bounding box center [272, 36] width 21 height 9
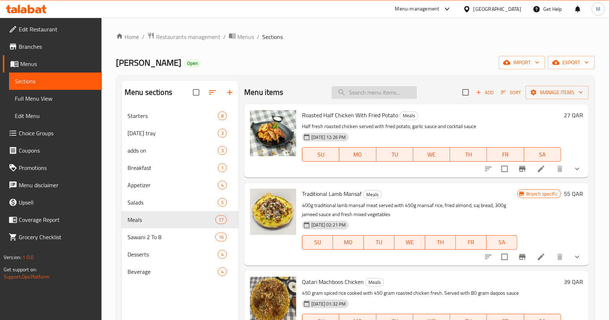
click at [381, 87] on input "search" at bounding box center [373, 92] width 85 height 13
paste input "Kofta Tomatoe Tray"
type input "Kofta Tomatoe Tray"
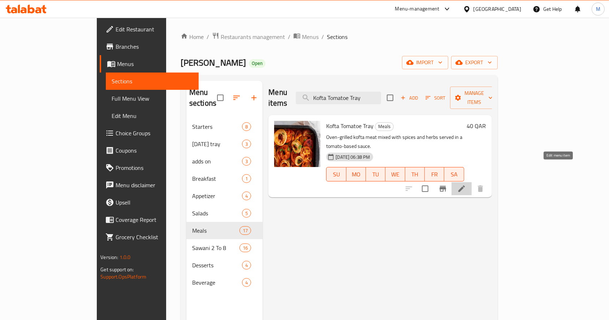
click at [465, 186] on icon at bounding box center [461, 189] width 6 height 6
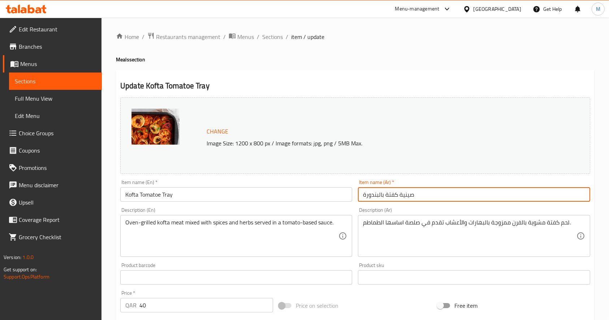
drag, startPoint x: 399, startPoint y: 194, endPoint x: 385, endPoint y: 194, distance: 14.1
click at [385, 194] on input "صينية كفتة بالبندورة" at bounding box center [474, 194] width 232 height 14
drag, startPoint x: 417, startPoint y: 193, endPoint x: 397, endPoint y: 191, distance: 20.3
click at [397, 191] on input "صينية كفتة بالبندورة" at bounding box center [474, 194] width 232 height 14
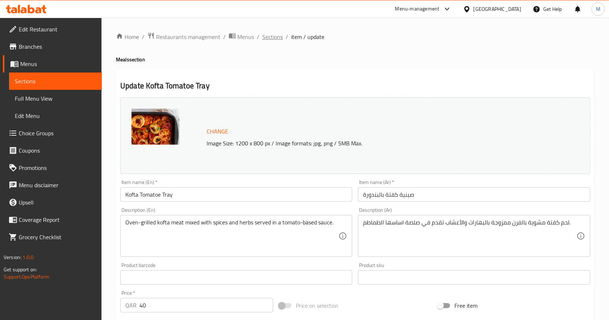
click at [268, 34] on span "Sections" at bounding box center [272, 36] width 21 height 9
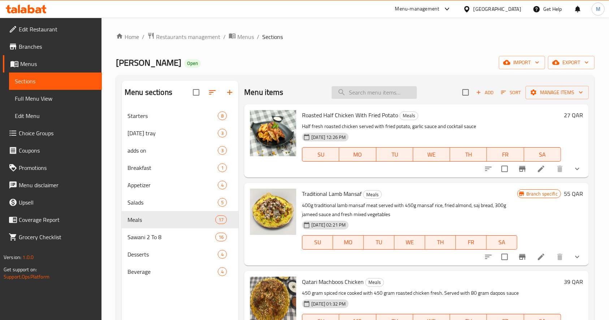
click at [359, 92] on input "search" at bounding box center [373, 92] width 85 height 13
paste input "صينية"
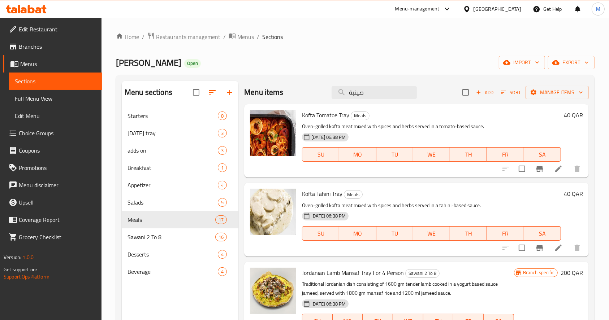
drag, startPoint x: 392, startPoint y: 94, endPoint x: 326, endPoint y: 95, distance: 66.1
click at [326, 94] on div "Menu items صينية Add Sort Manage items" at bounding box center [416, 92] width 344 height 23
paste input "Kofta Tomatoe Tray"
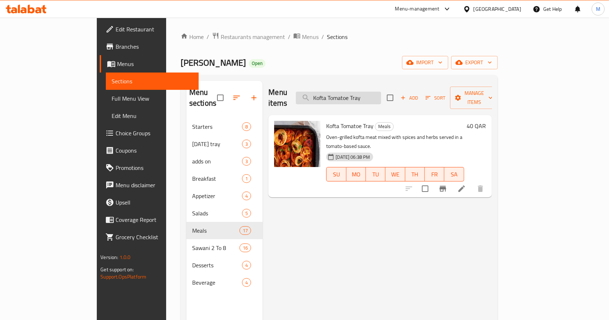
drag, startPoint x: 386, startPoint y: 92, endPoint x: 369, endPoint y: 96, distance: 17.3
click at [366, 96] on input "Kofta Tomatoe Tray" at bounding box center [338, 98] width 85 height 13
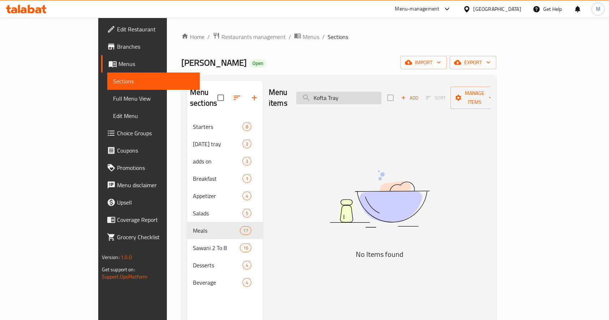
click at [381, 92] on input "Kofta Tray" at bounding box center [338, 98] width 85 height 13
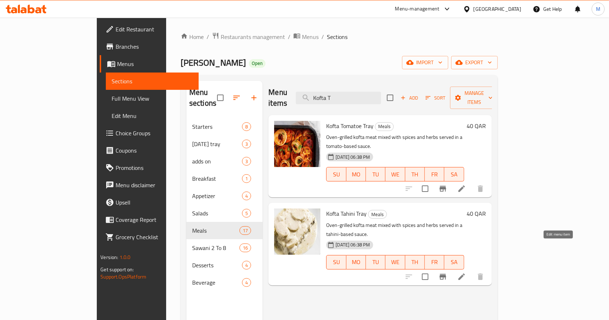
type input "Kofta T"
click at [466, 273] on icon at bounding box center [461, 277] width 9 height 9
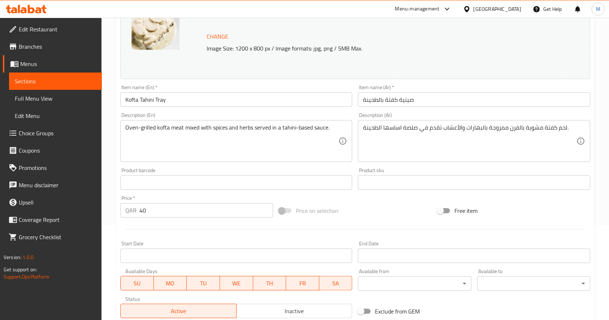
scroll to position [192, 0]
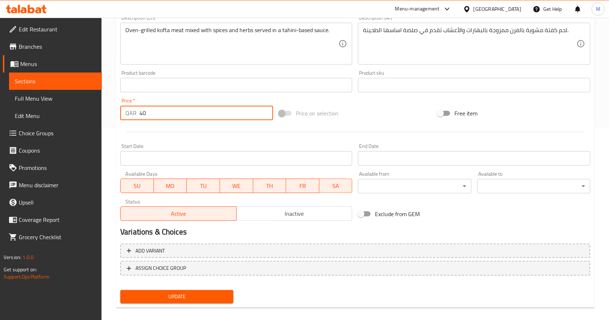
click at [157, 112] on input "40" at bounding box center [206, 113] width 134 height 14
type input "4"
type input "6"
type input "65"
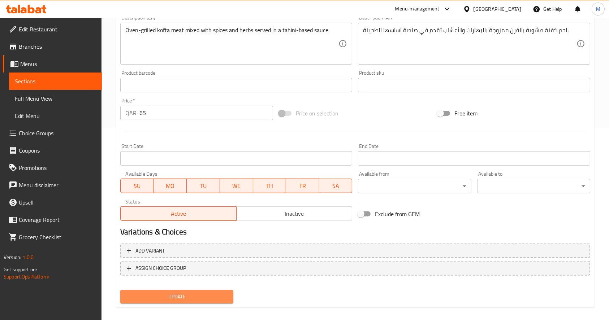
click at [197, 297] on span "Update" at bounding box center [176, 296] width 101 height 9
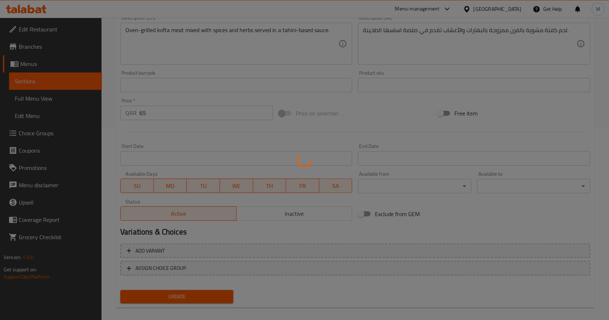
scroll to position [0, 0]
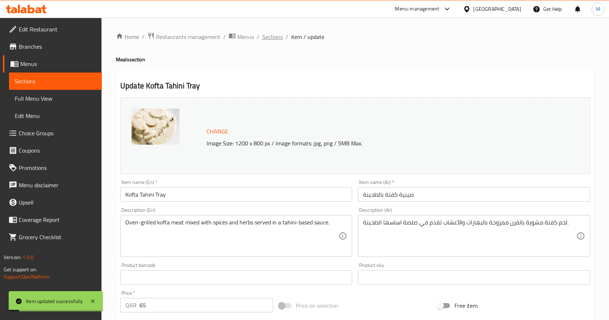
click at [273, 33] on span "Sections" at bounding box center [272, 36] width 21 height 9
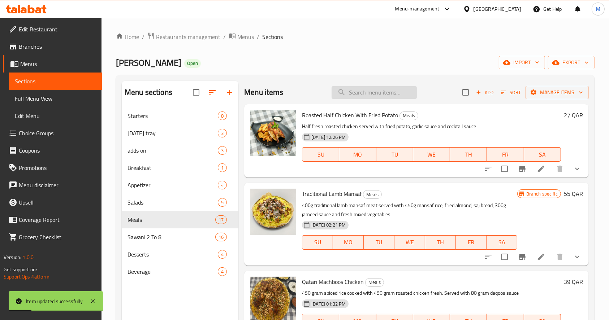
drag, startPoint x: 361, startPoint y: 95, endPoint x: 365, endPoint y: 91, distance: 5.6
click at [362, 95] on input "search" at bounding box center [373, 92] width 85 height 13
paste input "55"
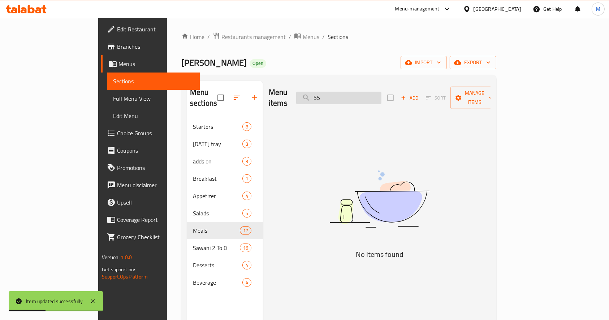
type input "5"
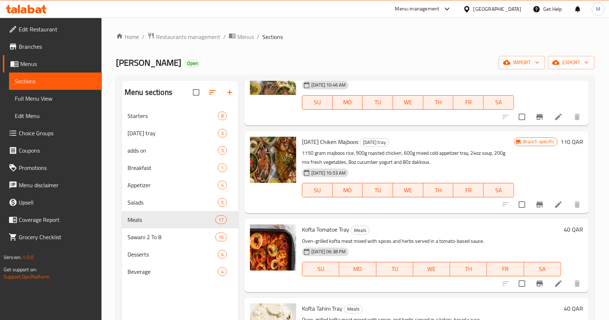
scroll to position [192, 0]
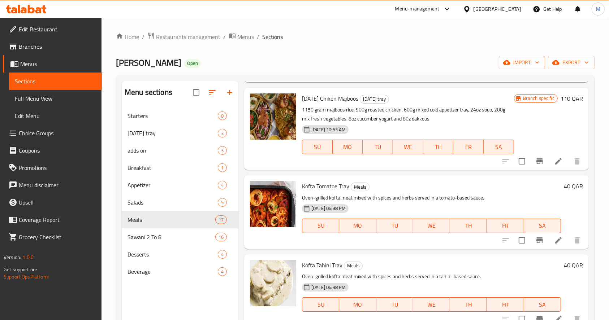
type input "tray"
click at [548, 244] on li at bounding box center [558, 240] width 20 height 13
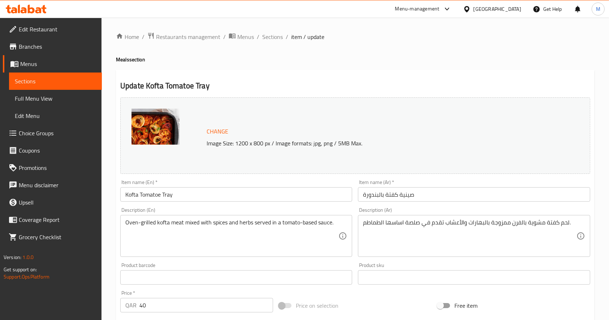
scroll to position [200, 0]
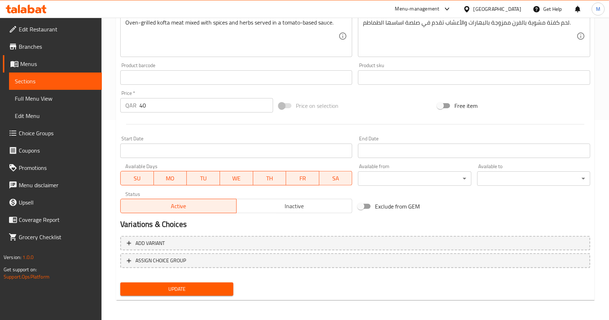
click at [166, 103] on input "40" at bounding box center [206, 105] width 134 height 14
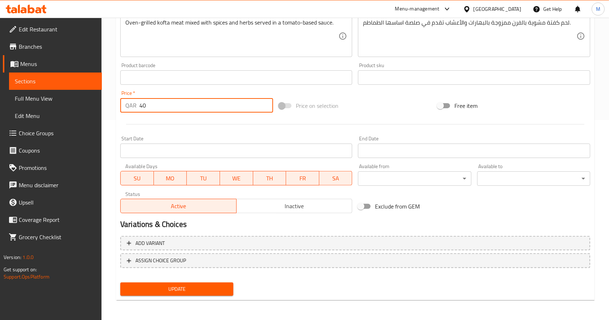
type input "4"
type input "65"
click at [151, 291] on span "Update" at bounding box center [176, 289] width 101 height 9
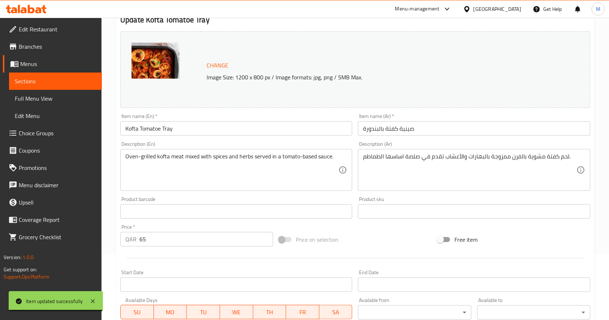
scroll to position [0, 0]
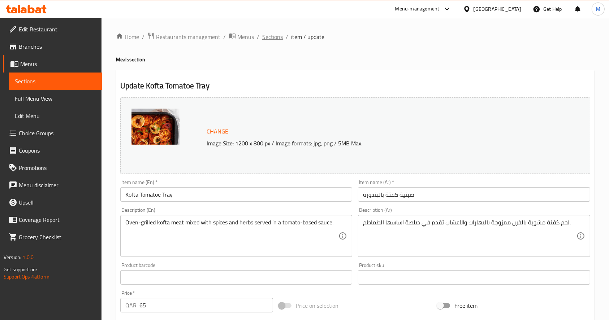
click at [269, 32] on span "Sections" at bounding box center [272, 36] width 21 height 9
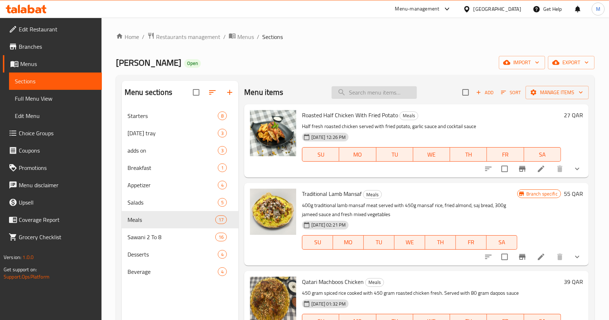
click at [370, 89] on input "search" at bounding box center [373, 92] width 85 height 13
paste input "Bamiyeh"
type input "Bamiyeh"
click at [385, 88] on input "Bamiyeh" at bounding box center [373, 92] width 85 height 13
click at [345, 94] on input "Bamiyeh" at bounding box center [373, 92] width 85 height 13
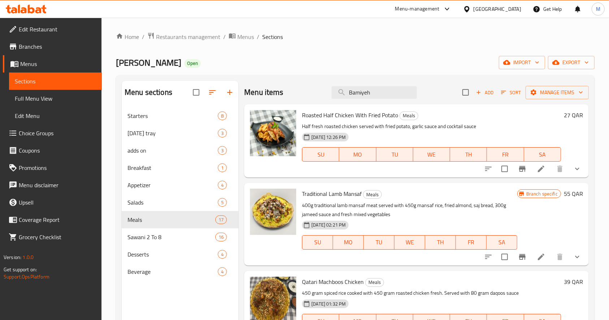
drag, startPoint x: 374, startPoint y: 94, endPoint x: 310, endPoint y: 93, distance: 63.9
click at [310, 93] on div "Menu items Bamiyeh Add Sort Manage items" at bounding box center [416, 92] width 344 height 23
paste input "بامية"
type input "بامية"
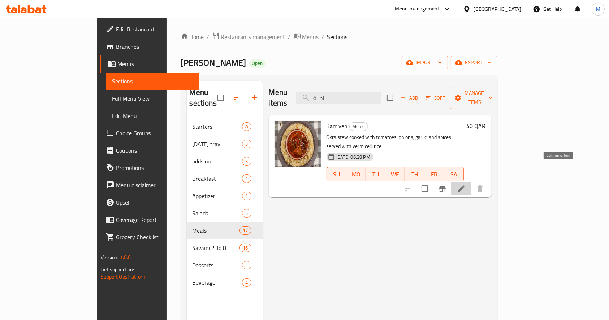
click at [465, 184] on icon at bounding box center [461, 188] width 9 height 9
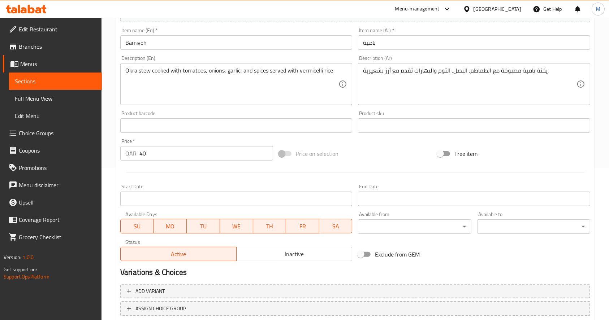
scroll to position [200, 0]
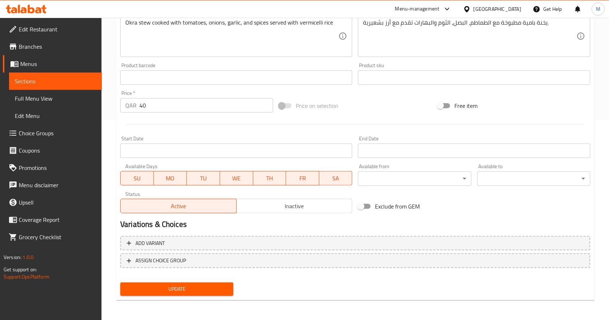
click at [162, 106] on input "40" at bounding box center [206, 105] width 134 height 14
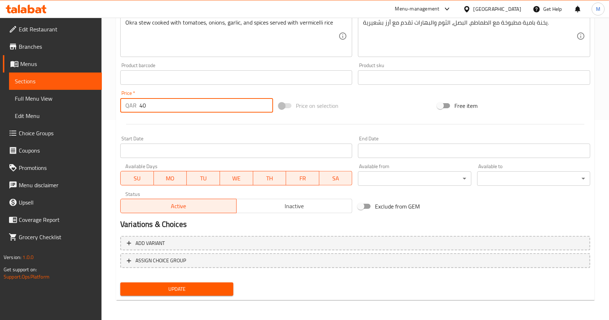
type input "4"
type input "55"
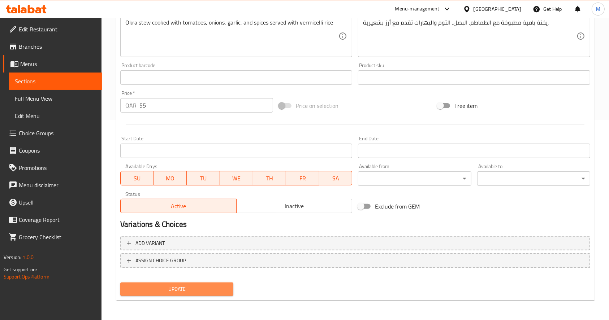
click at [194, 292] on span "Update" at bounding box center [176, 289] width 101 height 9
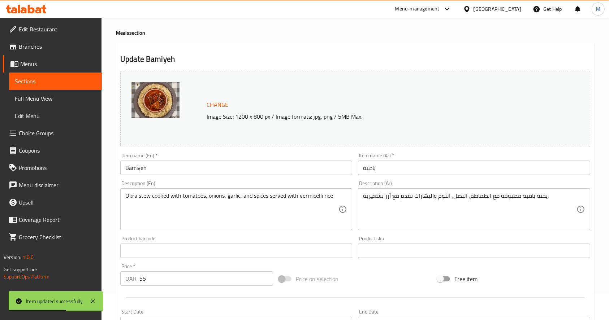
scroll to position [0, 0]
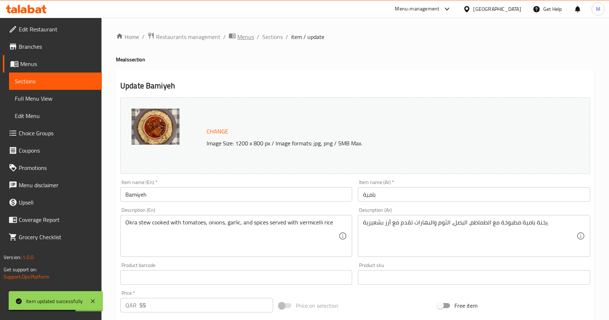
click at [247, 34] on span "Menus" at bounding box center [245, 36] width 17 height 9
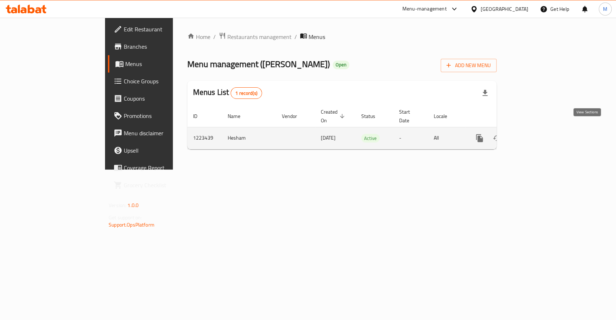
click at [536, 134] on icon "enhanced table" at bounding box center [531, 138] width 9 height 9
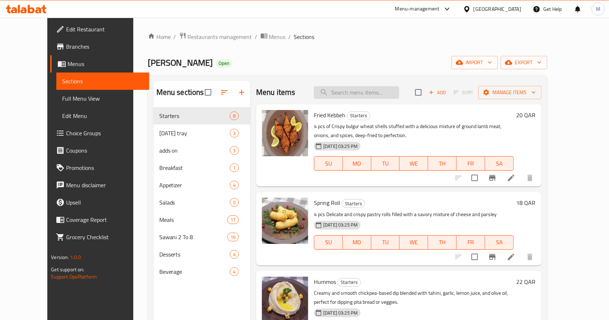
click at [355, 96] on input "search" at bounding box center [356, 92] width 85 height 13
paste input "فاصوليا خضراء بالمرق مع لحم"
type input "فاصوليا خضراء بالمرق مع لحم"
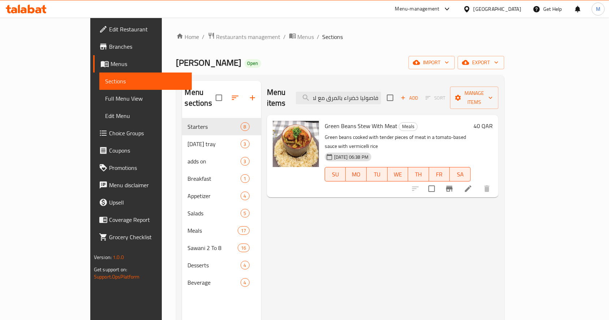
scroll to position [0, 0]
click at [472, 184] on icon at bounding box center [468, 188] width 9 height 9
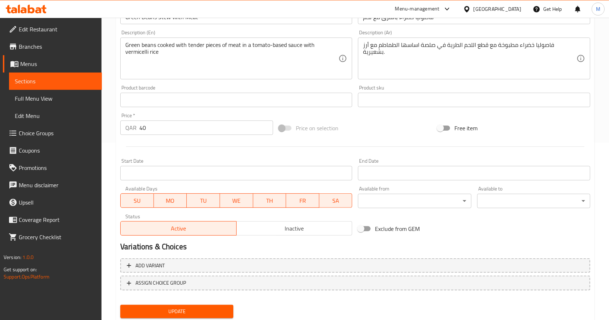
scroll to position [192, 0]
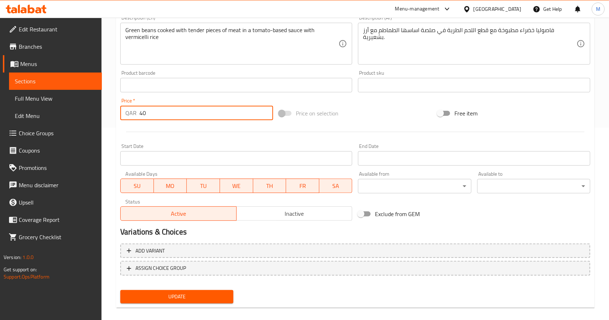
click at [168, 110] on input "40" at bounding box center [206, 113] width 134 height 14
type input "4"
type input "55"
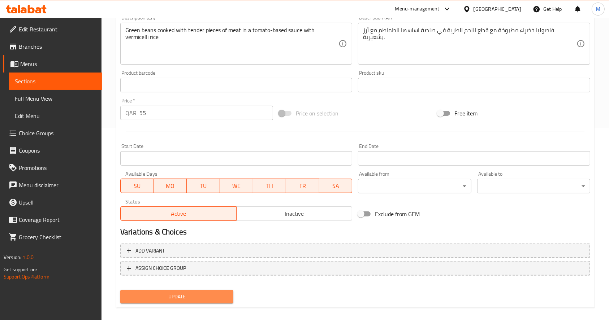
click at [175, 297] on span "Update" at bounding box center [176, 296] width 101 height 9
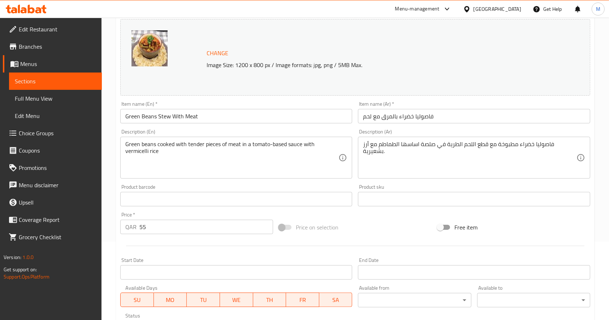
scroll to position [0, 0]
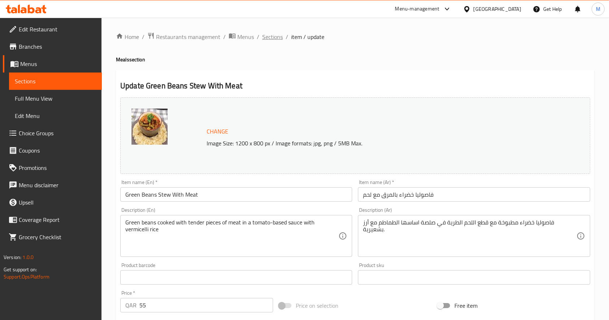
click at [272, 35] on span "Sections" at bounding box center [272, 36] width 21 height 9
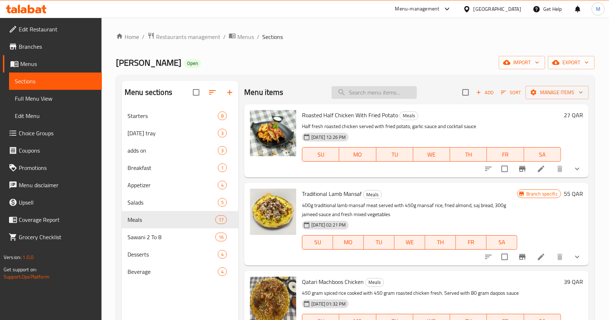
click at [348, 95] on input "search" at bounding box center [373, 92] width 85 height 13
paste input "كبة بالبن"
type input "كبة بالبن"
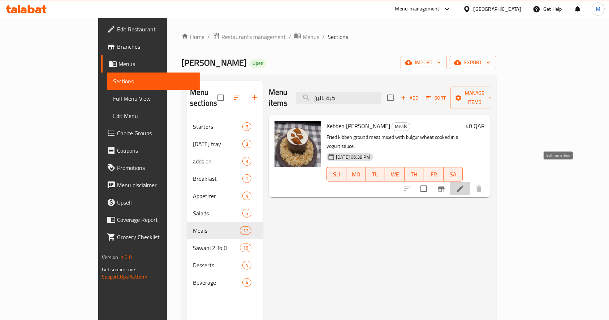
click at [464, 184] on icon at bounding box center [460, 188] width 9 height 9
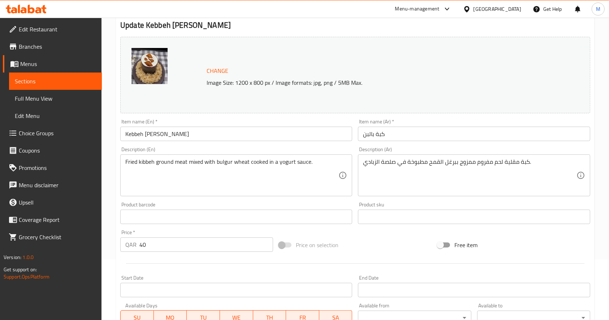
scroll to position [144, 0]
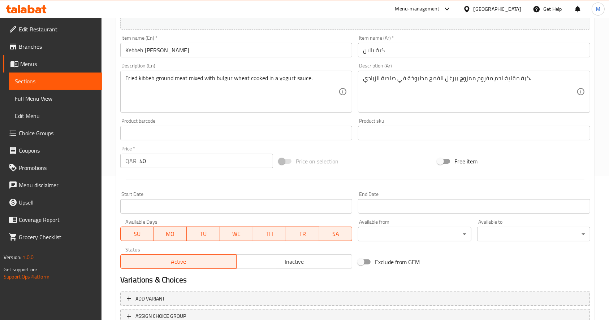
drag, startPoint x: 181, startPoint y: 162, endPoint x: 138, endPoint y: 169, distance: 43.3
click at [141, 168] on input "40" at bounding box center [206, 161] width 134 height 14
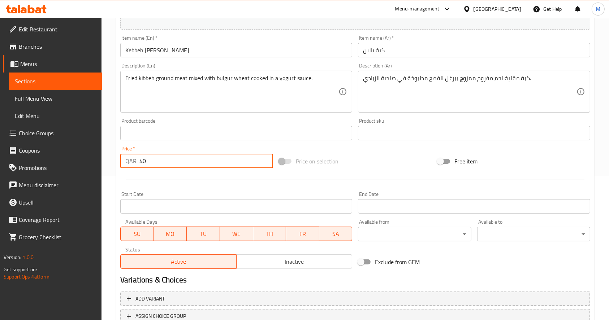
type input "4"
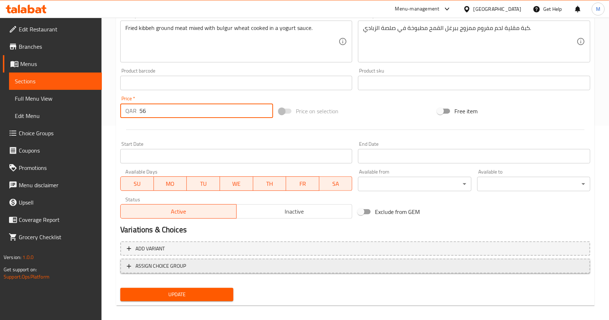
scroll to position [200, 0]
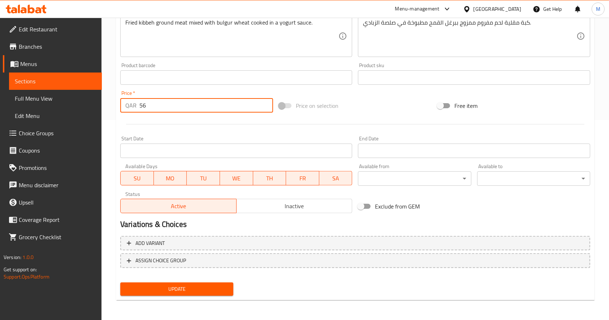
type input "56"
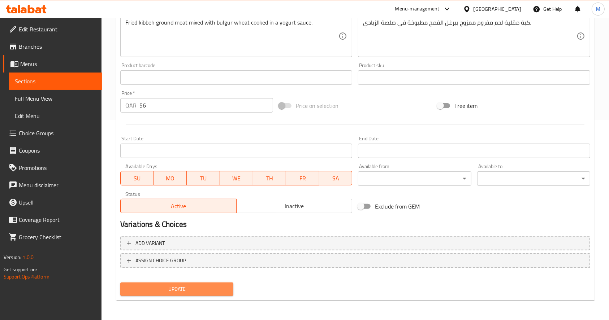
click at [202, 287] on span "Update" at bounding box center [176, 289] width 101 height 9
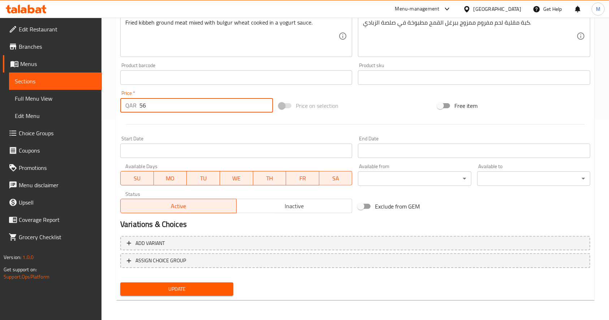
click at [166, 105] on input "56" at bounding box center [206, 105] width 134 height 14
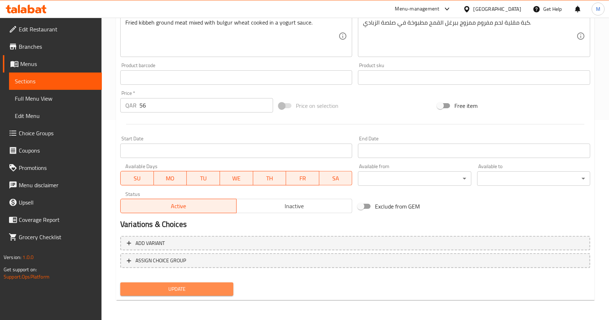
click at [184, 285] on span "Update" at bounding box center [176, 289] width 101 height 9
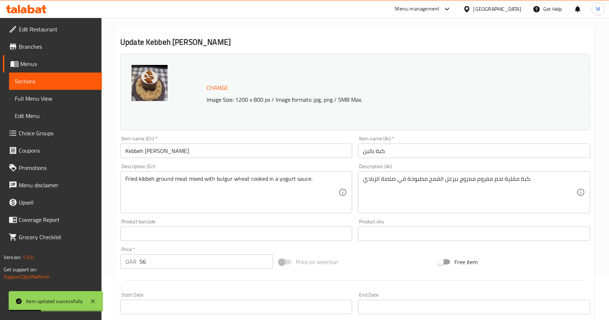
scroll to position [8, 0]
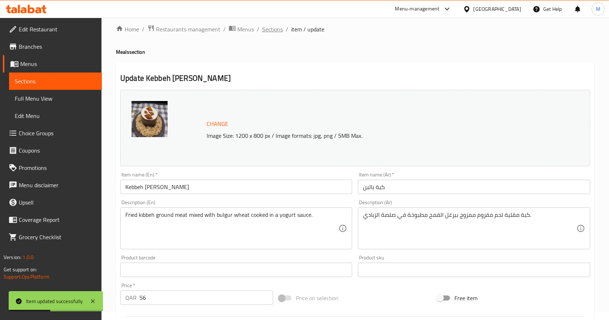
click at [280, 26] on span "Sections" at bounding box center [272, 29] width 21 height 9
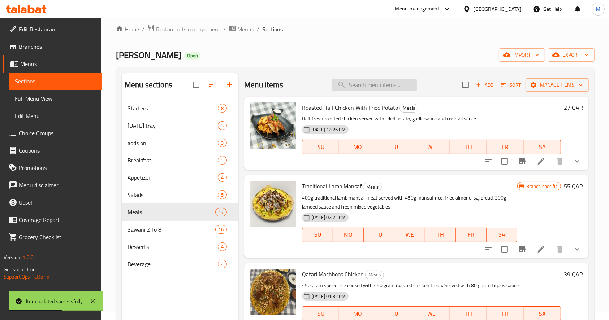
click at [345, 89] on input "search" at bounding box center [373, 85] width 85 height 13
paste input "56"
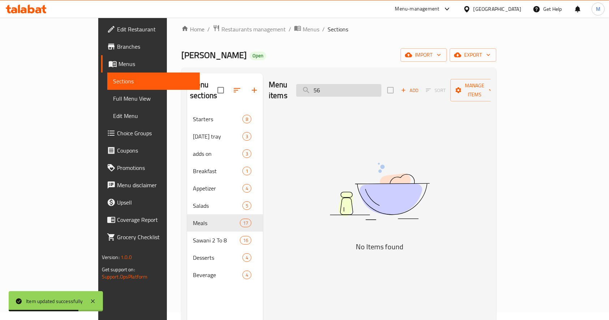
type input "5"
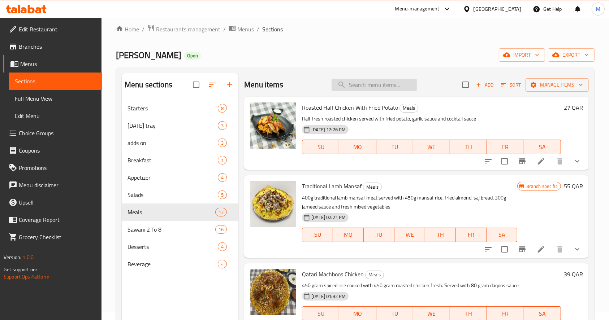
click at [365, 89] on input "search" at bounding box center [373, 85] width 85 height 13
paste input "ملوخية ناعمة مع نصف دجاجة"
type input "ملوخية ناعمة مع نصف دجاجة"
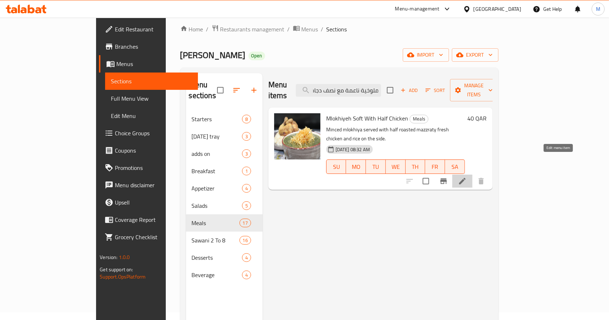
scroll to position [0, 0]
click at [466, 177] on icon at bounding box center [462, 181] width 9 height 9
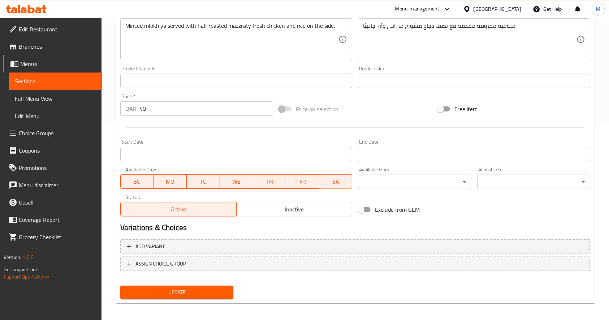
scroll to position [200, 0]
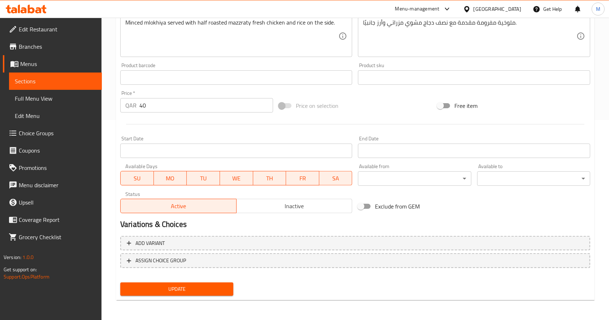
click at [157, 105] on input "40" at bounding box center [206, 105] width 134 height 14
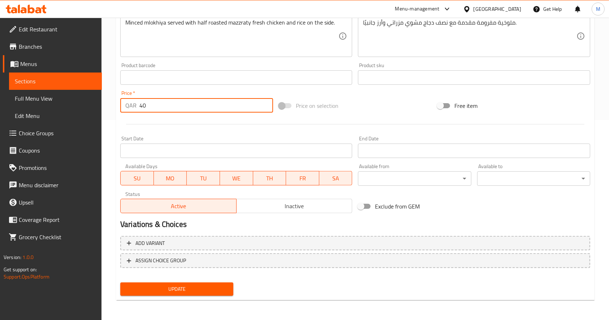
type input "4"
type input "55"
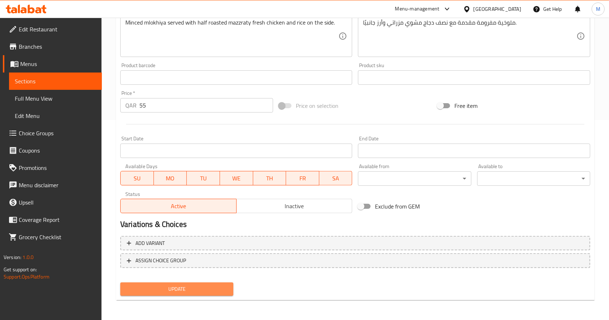
click at [171, 288] on span "Update" at bounding box center [176, 289] width 101 height 9
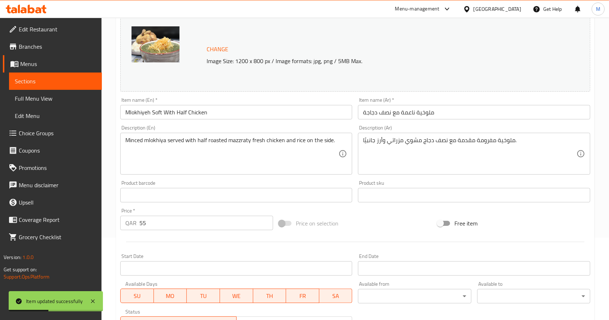
scroll to position [0, 0]
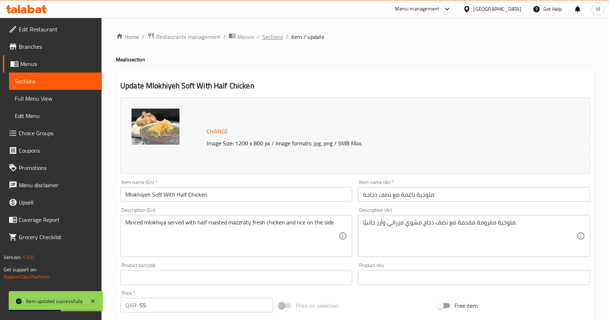
click at [274, 33] on span "Sections" at bounding box center [272, 36] width 21 height 9
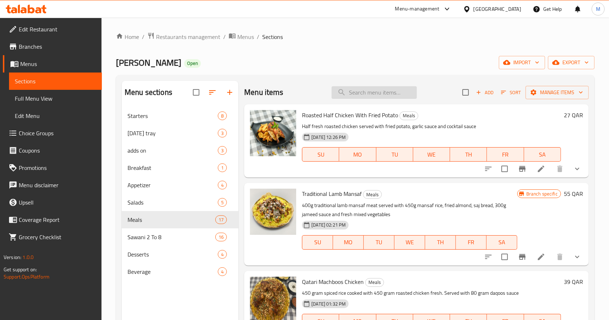
click at [352, 95] on input "search" at bounding box center [373, 92] width 85 height 13
paste input "دجاج مسخن أصيل"
type input "دجاج مسخن أصيل"
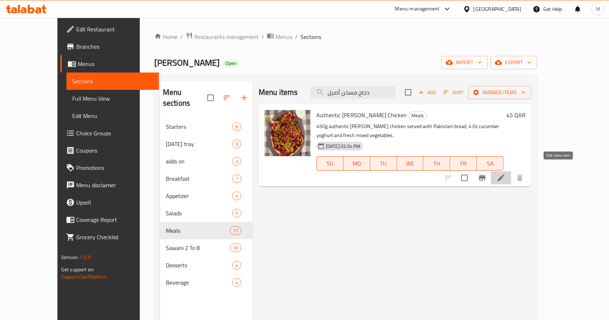
click at [505, 174] on icon at bounding box center [500, 178] width 9 height 9
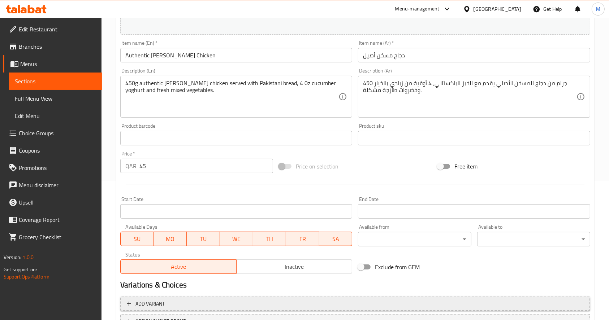
scroll to position [200, 0]
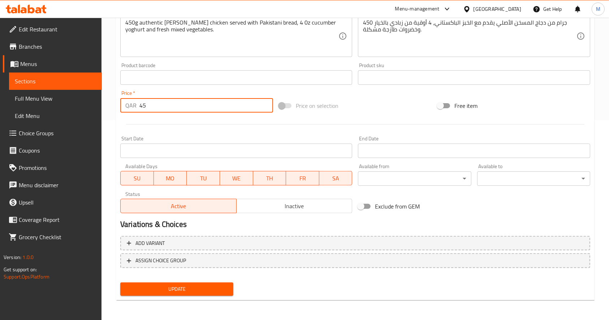
click at [151, 108] on input "45" at bounding box center [206, 105] width 134 height 14
type input "4"
type input "55"
click at [173, 290] on span "Update" at bounding box center [176, 289] width 101 height 9
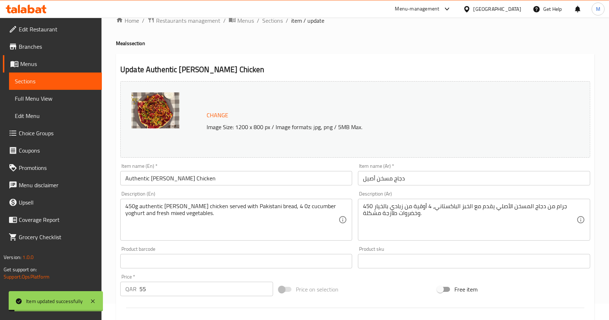
scroll to position [0, 0]
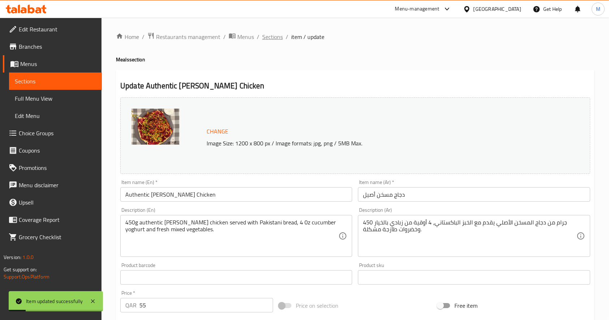
click at [270, 33] on span "Sections" at bounding box center [272, 36] width 21 height 9
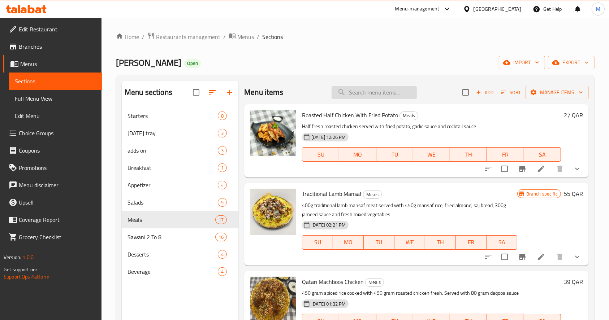
click at [376, 98] on input "search" at bounding box center [373, 92] width 85 height 13
paste input "منسف لحم الضأن التقليدي"
type input "منسف لحم الضأن التقليدي"
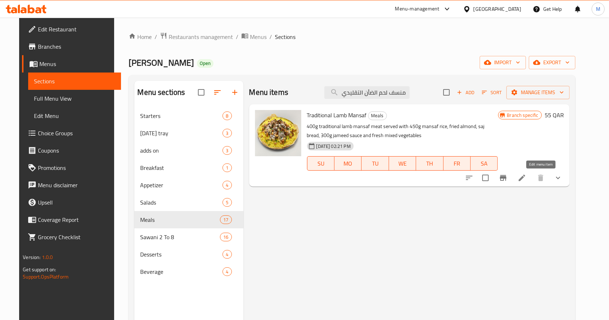
click at [526, 174] on icon at bounding box center [521, 178] width 9 height 9
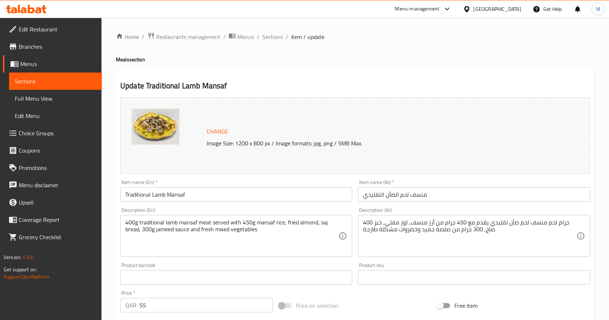
click at [260, 34] on ol "Home / Restaurants management / Menus / Sections / item / update" at bounding box center [355, 36] width 478 height 9
click at [268, 39] on span "Sections" at bounding box center [272, 36] width 21 height 9
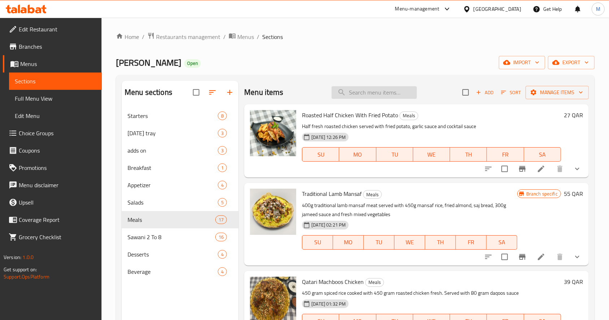
click at [375, 94] on input "search" at bounding box center [373, 92] width 85 height 13
paste input "Jordanian Lamb Mansaf Tray For 4 Person"
type input "Jordanian Lamb Mansaf Tray For 4 Person"
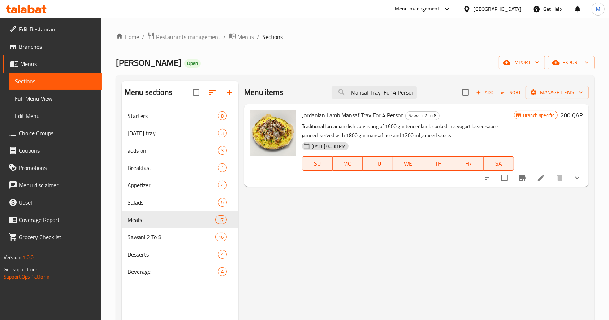
scroll to position [0, 0]
click at [540, 173] on li at bounding box center [541, 177] width 20 height 13
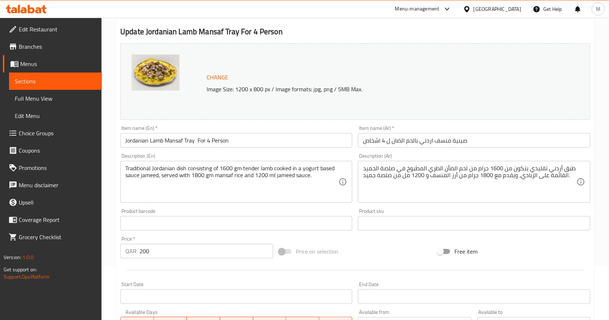
scroll to position [144, 0]
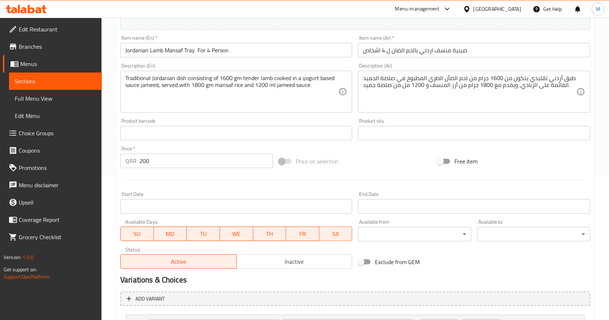
click at [170, 160] on input "200" at bounding box center [206, 161] width 134 height 14
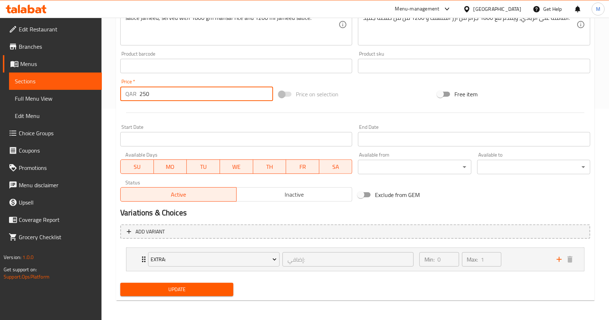
scroll to position [212, 0]
type input "250"
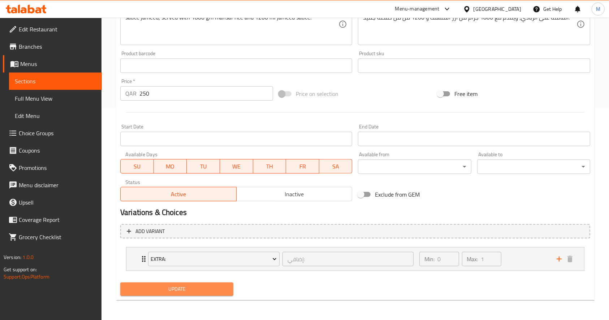
click at [192, 293] on span "Update" at bounding box center [176, 289] width 101 height 9
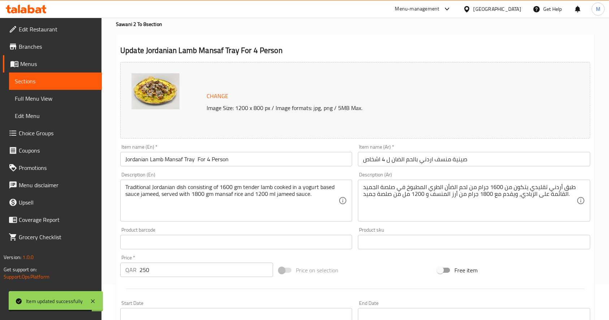
scroll to position [0, 0]
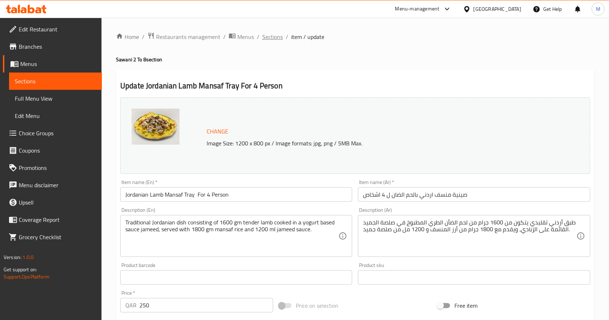
click at [269, 35] on span "Sections" at bounding box center [272, 36] width 21 height 9
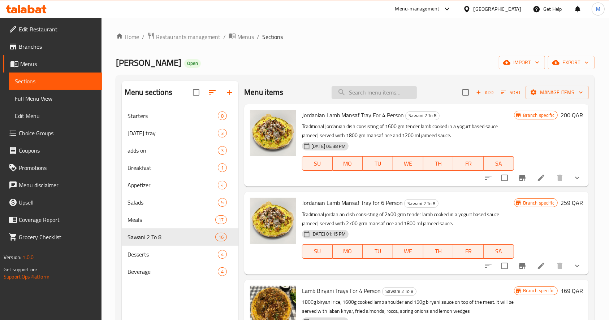
click at [366, 93] on input "search" at bounding box center [373, 92] width 85 height 13
paste input "Jordanian Lamb Mansaf for 6 pax"
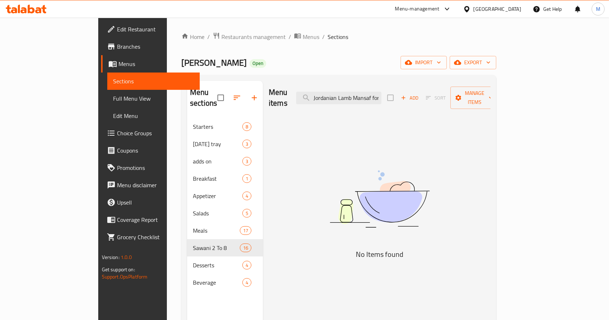
drag, startPoint x: 390, startPoint y: 92, endPoint x: 329, endPoint y: 95, distance: 60.7
click at [329, 95] on div "Menu items Jordanian Lamb Mansaf for 6 pax Add Sort Manage items" at bounding box center [380, 98] width 222 height 34
click at [381, 93] on input "for 6 pax" at bounding box center [338, 98] width 85 height 13
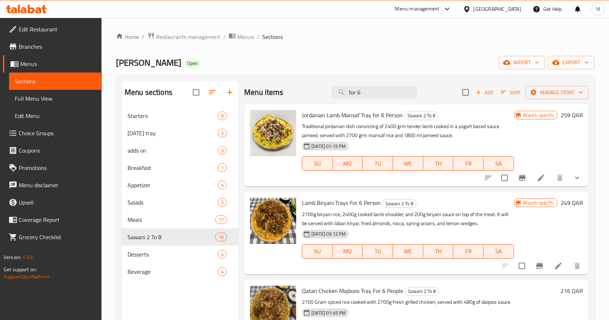
type input "for 6"
click at [538, 181] on icon at bounding box center [541, 178] width 6 height 6
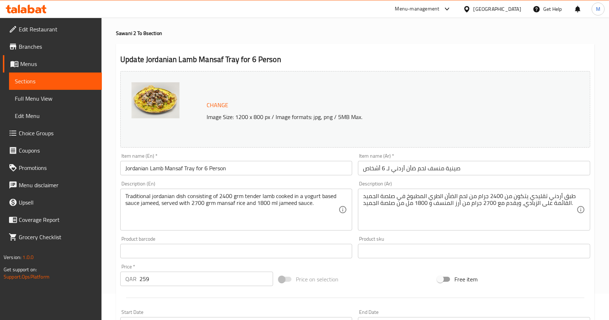
scroll to position [48, 0]
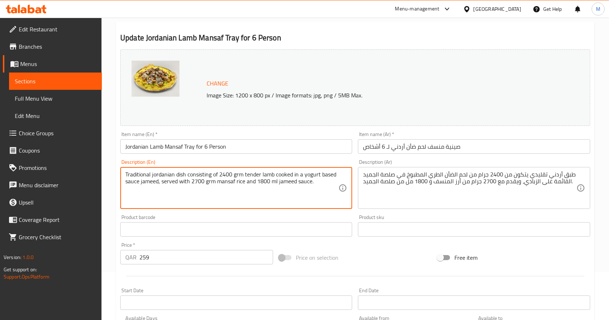
drag, startPoint x: 317, startPoint y: 181, endPoint x: 88, endPoint y: 164, distance: 229.2
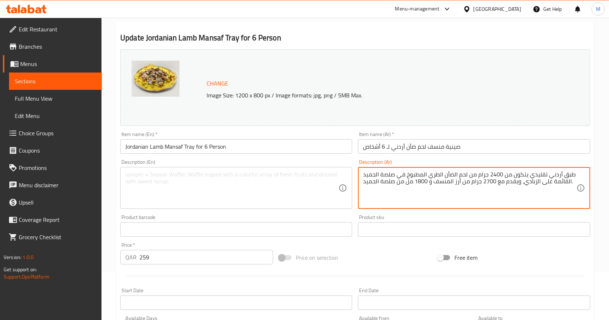
drag, startPoint x: 364, startPoint y: 186, endPoint x: 578, endPoint y: 175, distance: 214.4
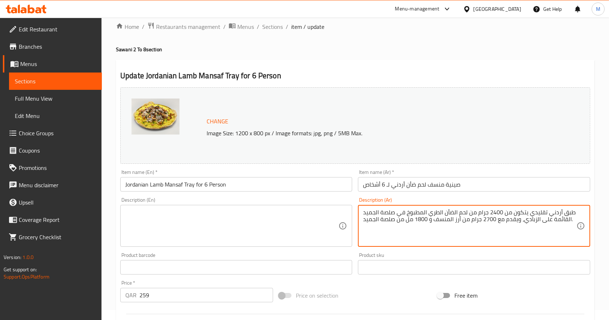
scroll to position [0, 0]
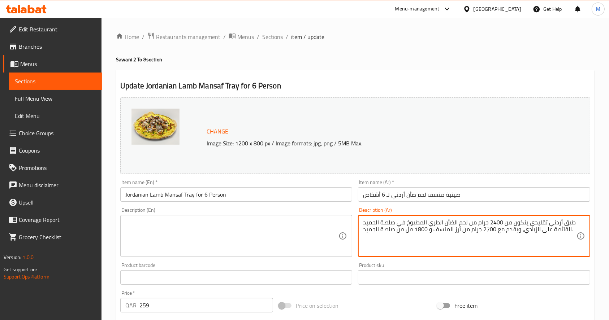
click at [287, 38] on li "/" at bounding box center [287, 36] width 3 height 9
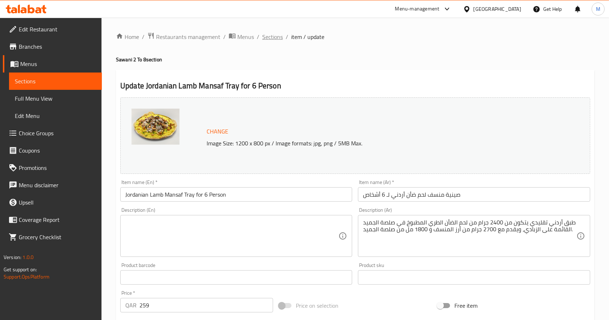
click at [272, 33] on span "Sections" at bounding box center [272, 36] width 21 height 9
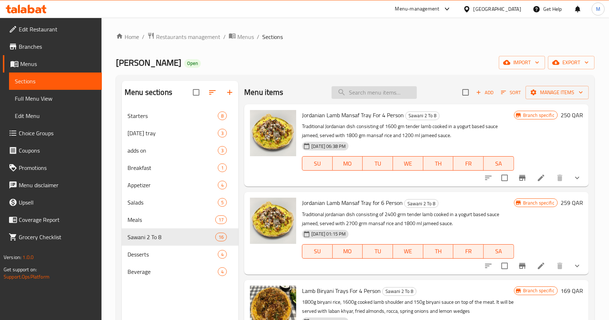
click at [358, 94] on input "search" at bounding box center [373, 92] width 85 height 13
paste input "منسف أردني بالدجاج"
type input "منسف أردني بالدجاج"
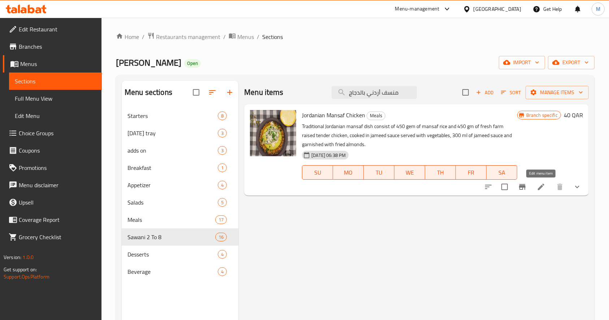
click at [543, 189] on icon at bounding box center [540, 187] width 9 height 9
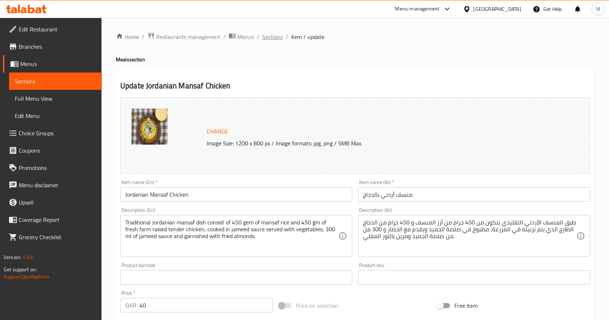
click at [270, 40] on span "Sections" at bounding box center [272, 36] width 21 height 9
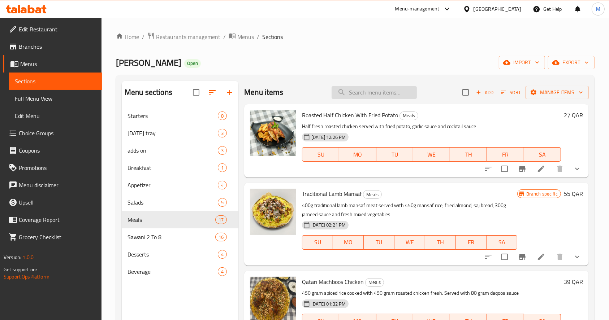
click at [385, 92] on input "search" at bounding box center [373, 92] width 85 height 13
paste input "Cabbage Malfouf Box"
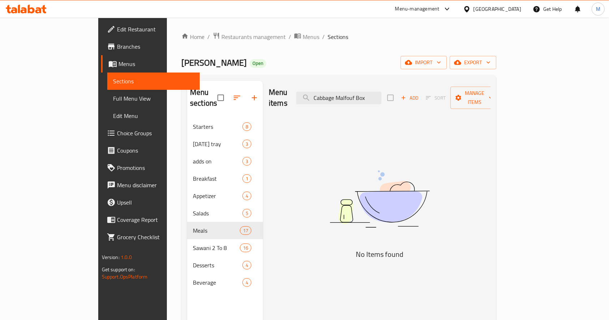
drag, startPoint x: 371, startPoint y: 91, endPoint x: 315, endPoint y: 90, distance: 55.6
click at [315, 90] on div "Menu items Cabbage Malfouf Box Add Sort Manage items" at bounding box center [380, 98] width 222 height 34
click at [381, 92] on input "Malfouf Box" at bounding box center [338, 98] width 85 height 13
type input "Box"
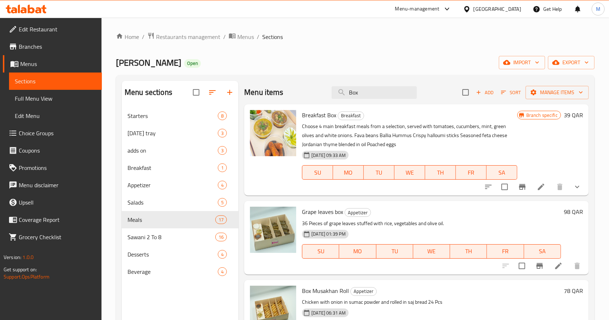
drag, startPoint x: 369, startPoint y: 91, endPoint x: 251, endPoint y: 78, distance: 118.8
click at [251, 78] on div "Menu sections Starters 8 [DATE] tray 3 adds on 3 Breakfast 1 Appetizer 4 Salads…" at bounding box center [355, 241] width 478 height 332
paste input "بوكس ملفوف"
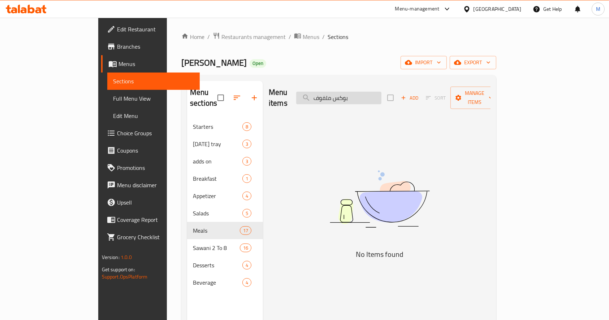
drag, startPoint x: 367, startPoint y: 96, endPoint x: 413, endPoint y: 96, distance: 46.6
click at [381, 95] on input "بوكس ملفوف" at bounding box center [338, 98] width 85 height 13
type input "ملفوف"
click at [381, 92] on input "ملفوف" at bounding box center [338, 98] width 85 height 13
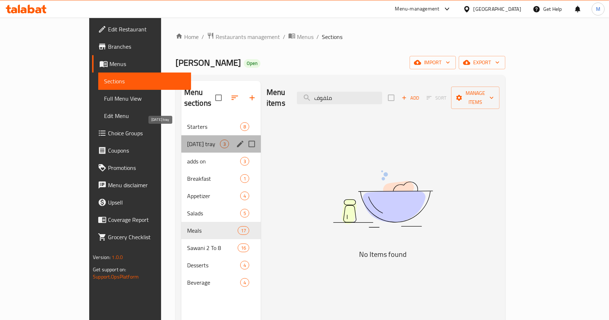
click at [187, 140] on span "[DATE] tray" at bounding box center [203, 144] width 33 height 9
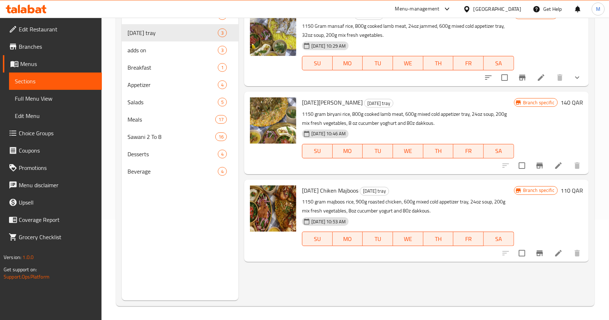
scroll to position [101, 0]
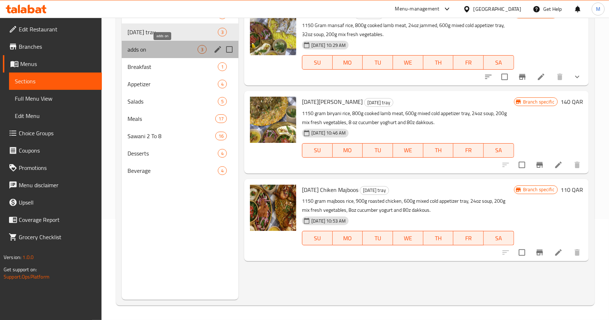
click at [148, 48] on span "adds on" at bounding box center [162, 49] width 70 height 9
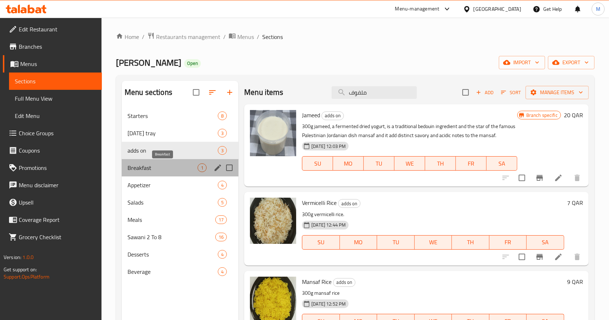
click at [165, 164] on span "Breakfast" at bounding box center [162, 168] width 70 height 9
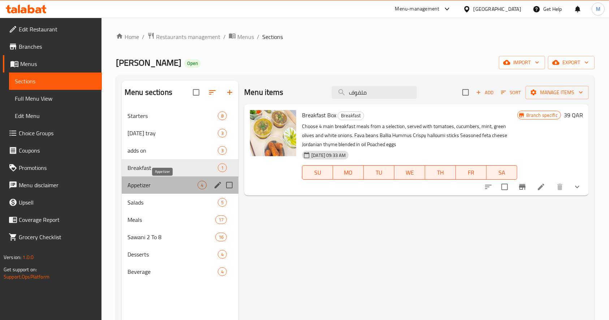
click at [162, 183] on span "Appetizer" at bounding box center [162, 185] width 70 height 9
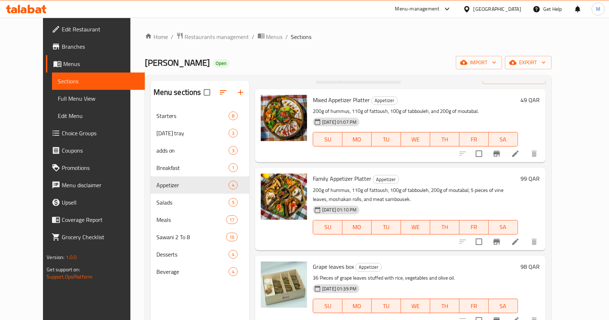
scroll to position [22, 0]
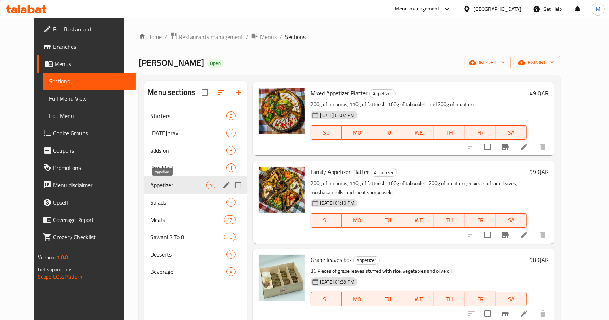
click at [167, 182] on span "Appetizer" at bounding box center [178, 185] width 56 height 9
click at [158, 202] on span "Salads" at bounding box center [178, 202] width 56 height 9
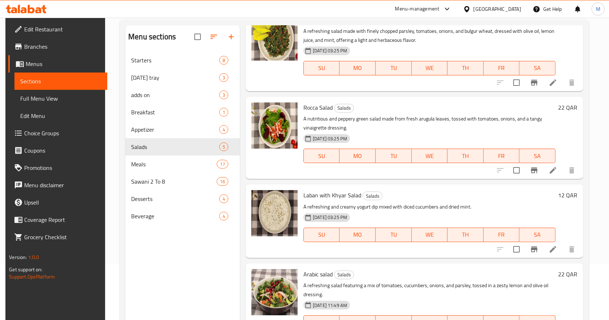
scroll to position [101, 0]
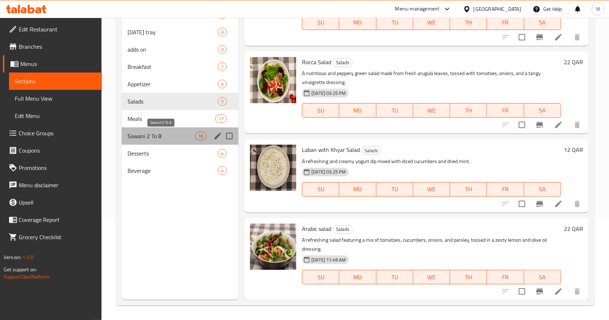
click at [136, 136] on span "Sawani 2 To 8" at bounding box center [161, 136] width 68 height 9
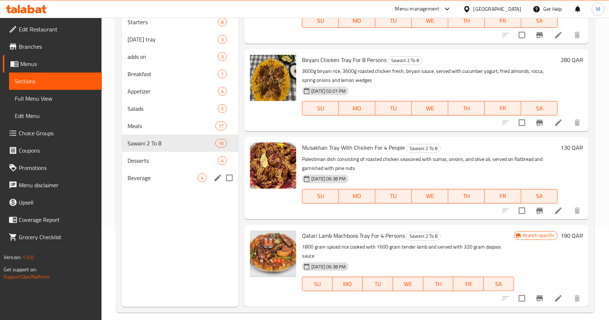
scroll to position [101, 0]
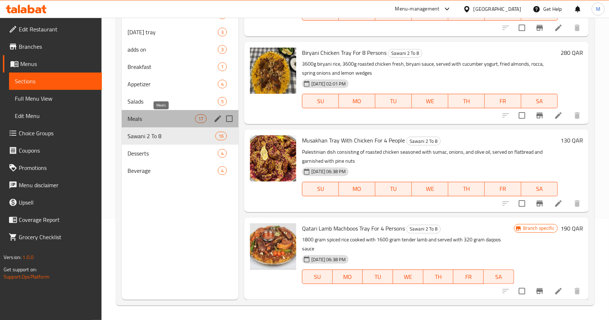
click at [151, 122] on span "Meals" at bounding box center [161, 118] width 68 height 9
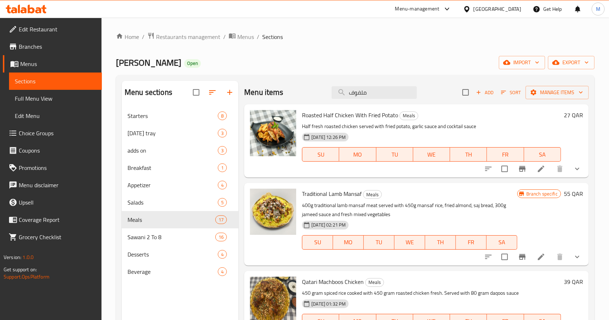
drag, startPoint x: 306, startPoint y: 86, endPoint x: 268, endPoint y: 80, distance: 38.0
click at [267, 78] on div "Menu sections Starters 8 [DATE] tray 3 adds on 3 Breakfast 1 Appetizer 4 Salads…" at bounding box center [355, 241] width 478 height 332
paste input "منسف دجاج"
type input "منسف دجاج"
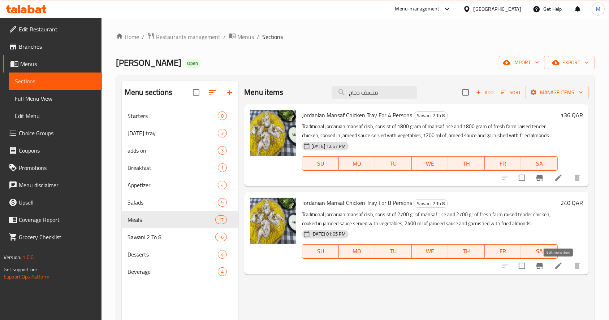
click at [561, 267] on icon at bounding box center [558, 266] width 9 height 9
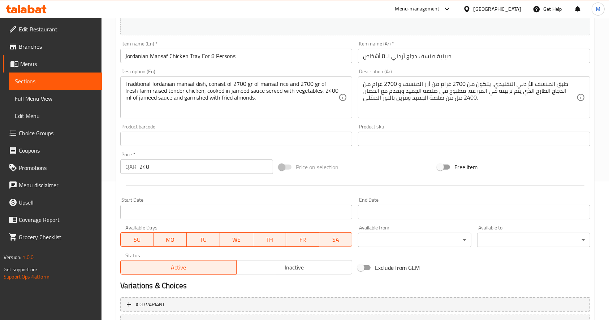
scroll to position [200, 0]
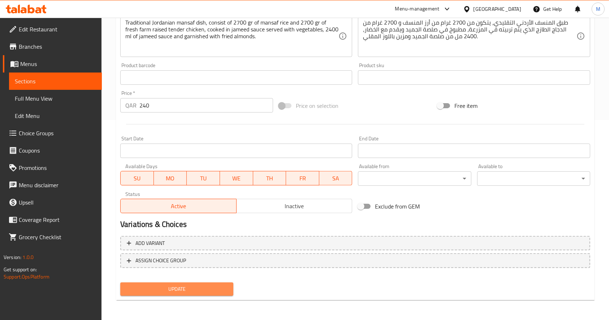
click at [207, 290] on span "Update" at bounding box center [176, 289] width 101 height 9
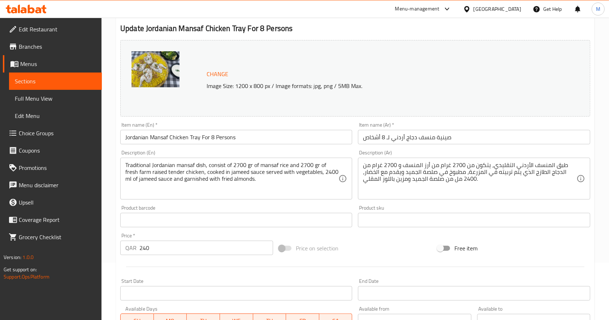
scroll to position [0, 0]
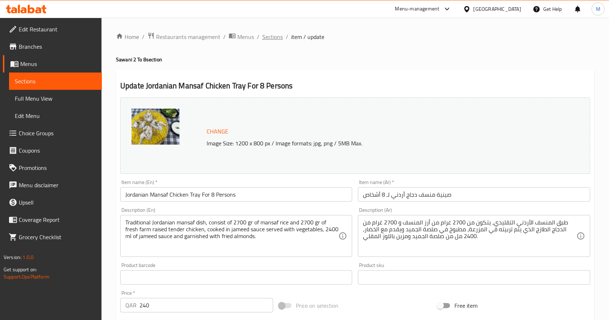
click at [264, 39] on span "Sections" at bounding box center [272, 36] width 21 height 9
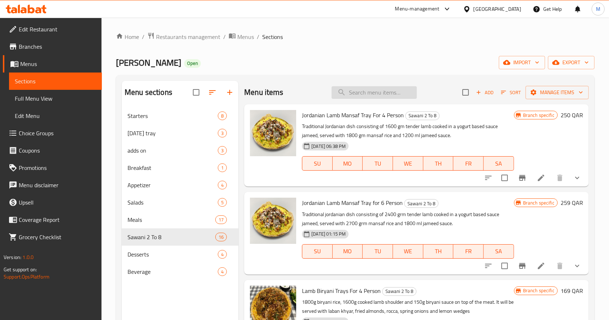
click at [365, 96] on input "search" at bounding box center [373, 92] width 85 height 13
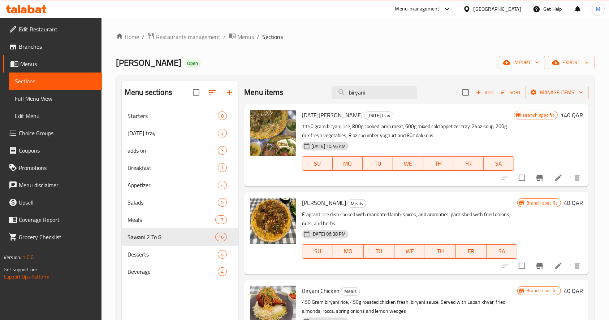
type input "biryani"
drag, startPoint x: 370, startPoint y: 98, endPoint x: 370, endPoint y: 94, distance: 4.0
click at [370, 95] on input "biryani" at bounding box center [373, 92] width 85 height 13
click at [554, 267] on icon at bounding box center [558, 266] width 9 height 9
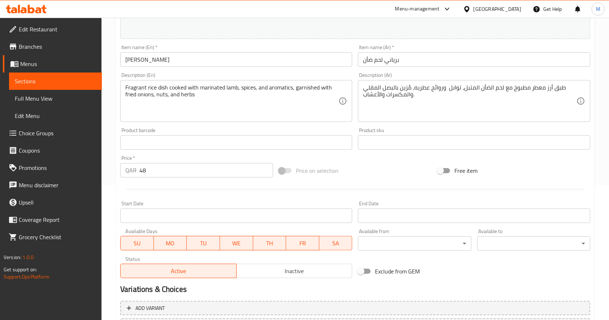
scroll to position [200, 0]
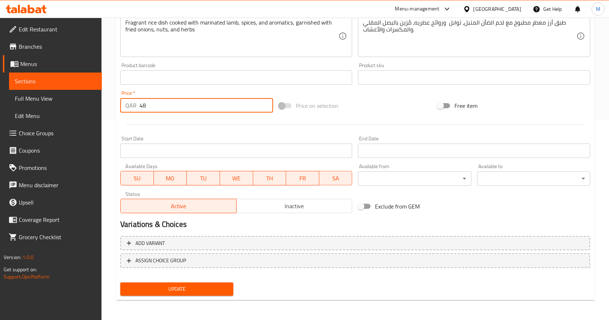
click at [155, 107] on input "48" at bounding box center [206, 105] width 134 height 14
type input "4"
type input "75"
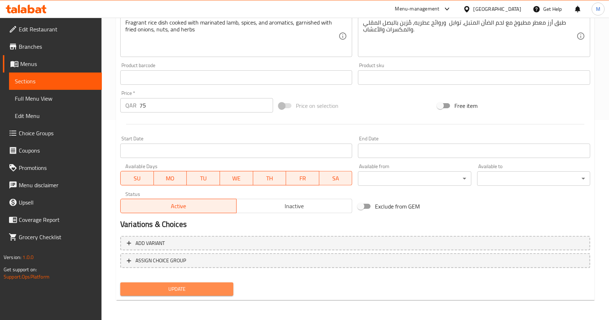
click at [175, 292] on span "Update" at bounding box center [176, 289] width 101 height 9
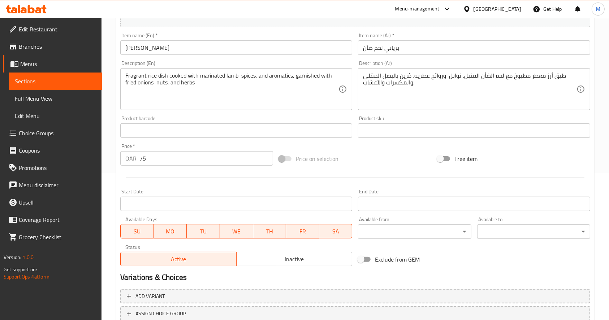
scroll to position [0, 0]
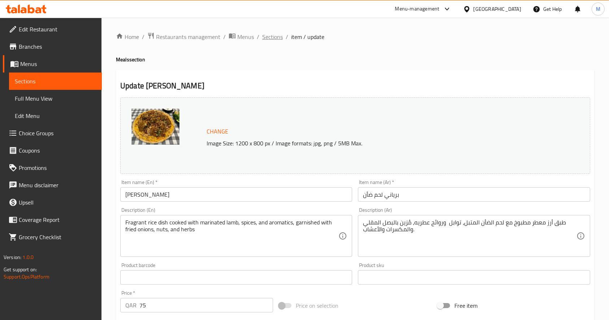
click at [273, 36] on span "Sections" at bounding box center [272, 36] width 21 height 9
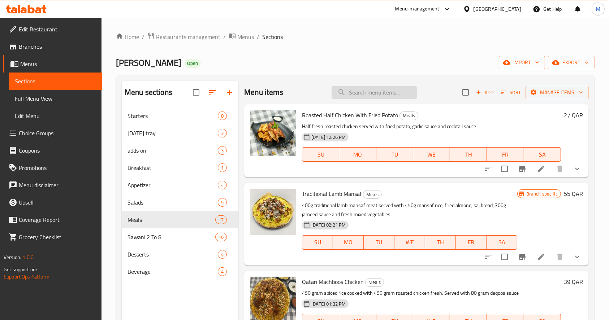
click at [347, 90] on input "search" at bounding box center [373, 92] width 85 height 13
click at [371, 94] on input "biryani" at bounding box center [373, 92] width 85 height 13
type input "biryani"
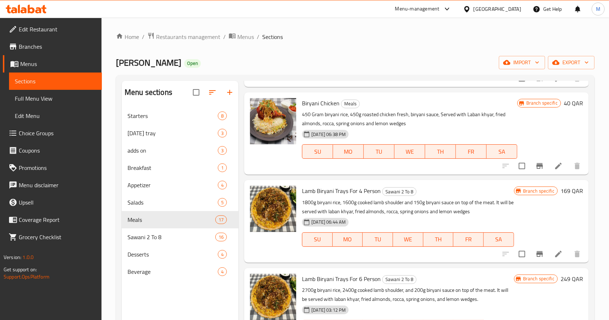
scroll to position [192, 0]
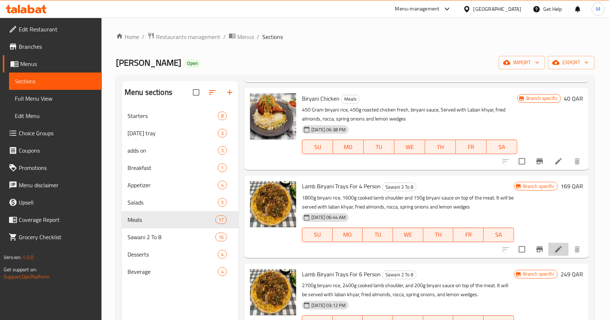
click at [549, 255] on li at bounding box center [558, 249] width 20 height 13
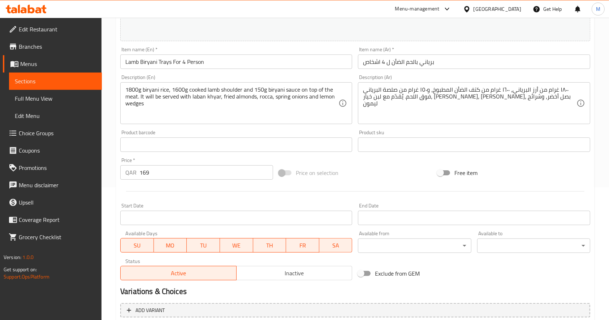
scroll to position [200, 0]
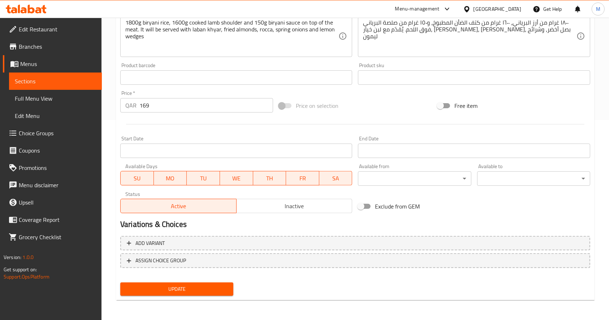
click at [184, 295] on button "Update" at bounding box center [176, 289] width 113 height 13
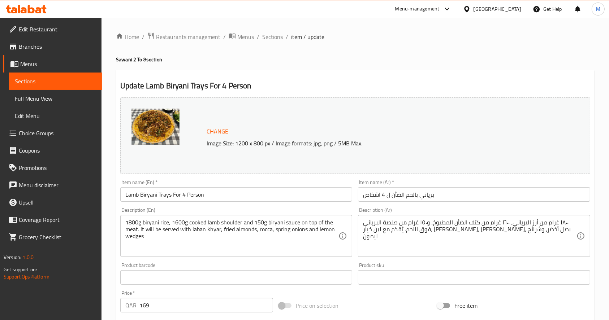
scroll to position [0, 0]
click at [277, 35] on span "Sections" at bounding box center [272, 36] width 21 height 9
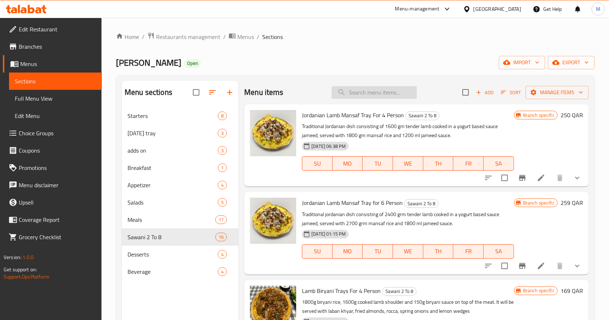
click at [358, 94] on input "search" at bounding box center [373, 92] width 85 height 13
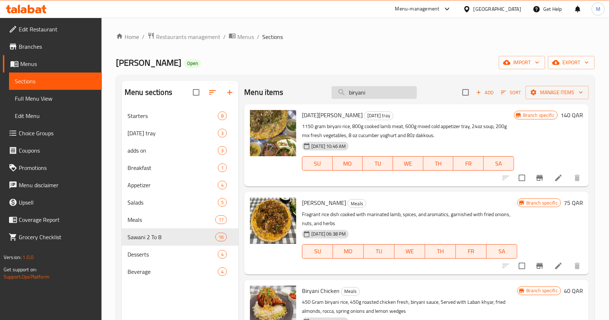
type input "biryani"
drag, startPoint x: 373, startPoint y: 93, endPoint x: 291, endPoint y: 82, distance: 82.7
click at [291, 81] on div "Menu items biryani Add Sort Manage items" at bounding box center [416, 92] width 344 height 23
paste input "Biryani Chicken"
type input "Biryani Chicken"
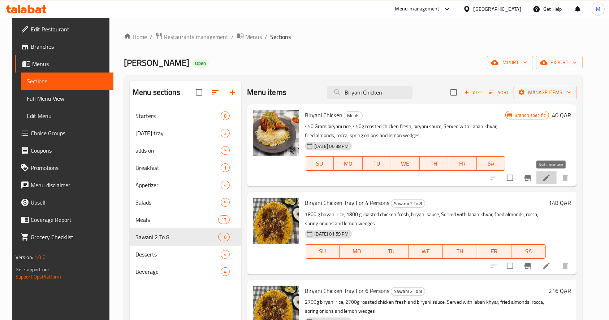
click at [551, 178] on icon at bounding box center [546, 178] width 9 height 9
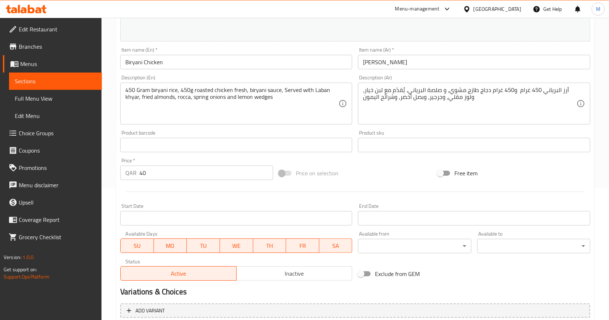
scroll to position [200, 0]
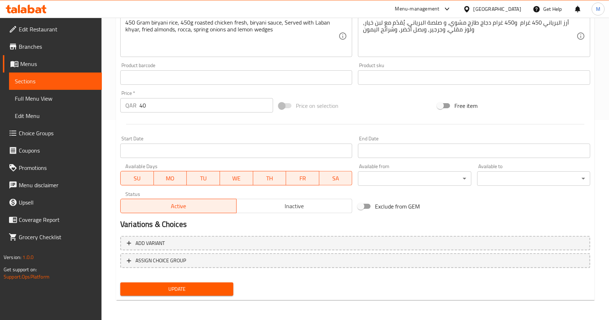
click at [153, 109] on input "40" at bounding box center [206, 105] width 134 height 14
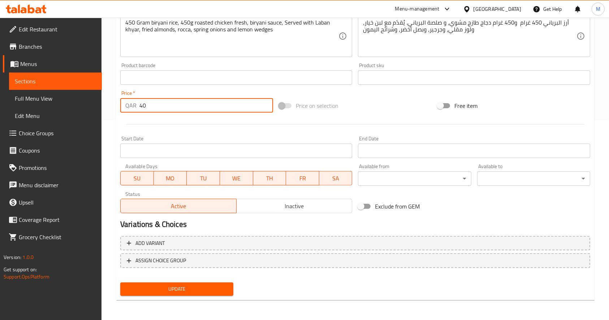
type input "4"
type input "39"
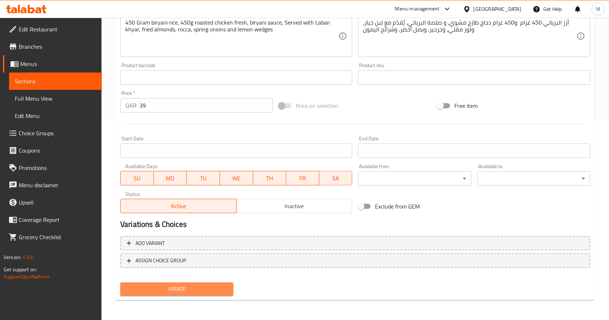
click at [185, 291] on span "Update" at bounding box center [176, 289] width 101 height 9
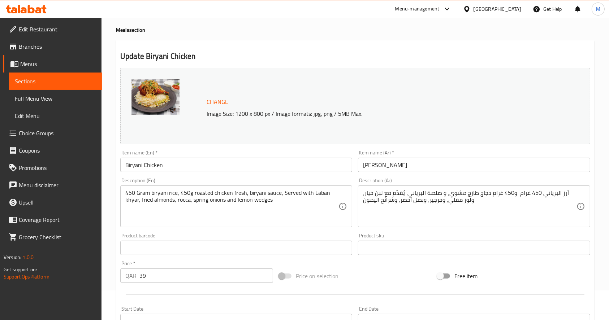
scroll to position [0, 0]
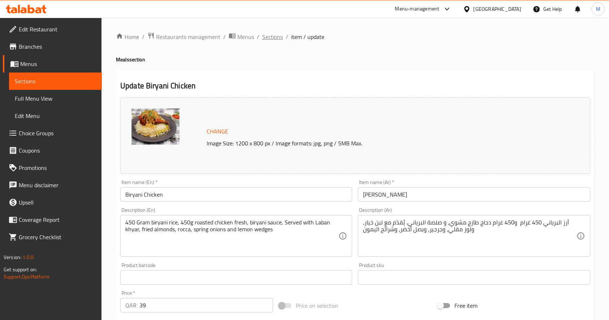
click at [275, 38] on span "Sections" at bounding box center [272, 36] width 21 height 9
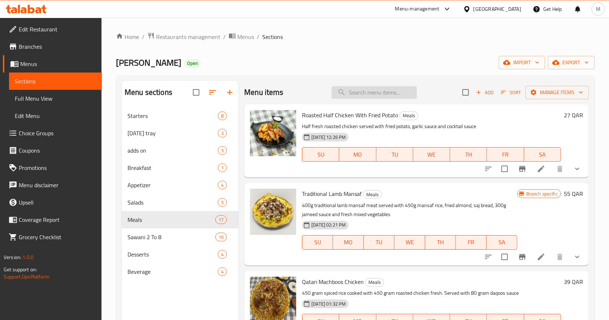
click at [356, 92] on input "search" at bounding box center [373, 92] width 85 height 13
type input "b"
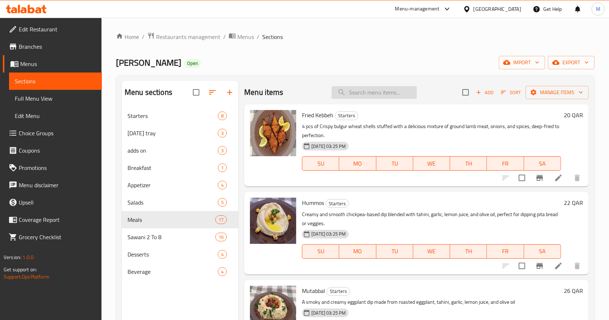
paste input "249"
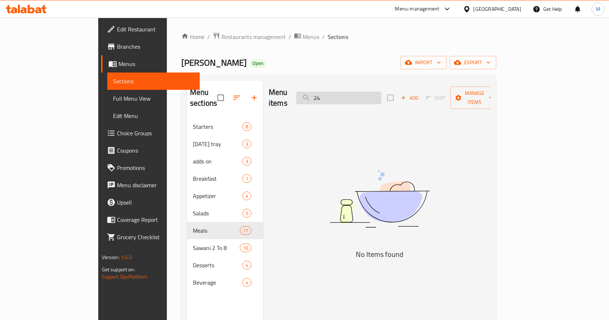
type input "2"
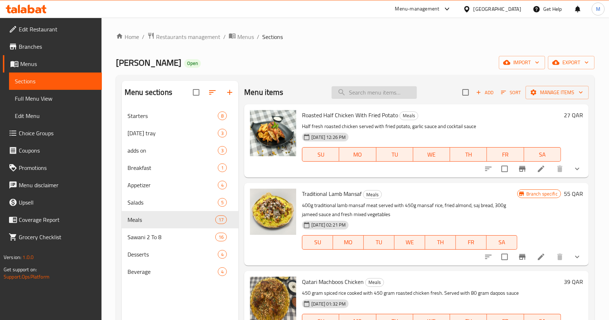
drag, startPoint x: 375, startPoint y: 94, endPoint x: 372, endPoint y: 97, distance: 4.3
click at [373, 97] on input "search" at bounding box center [373, 92] width 85 height 13
paste input "Biryani Chicken"
type input "Biryani Chicken"
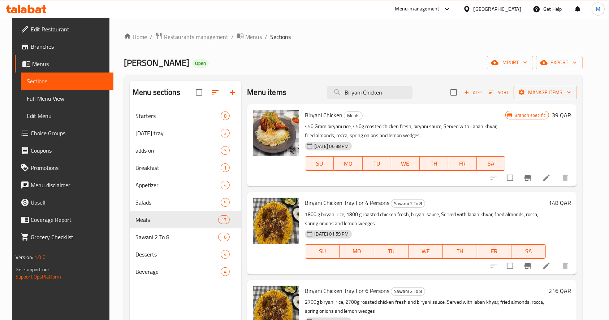
drag, startPoint x: 387, startPoint y: 95, endPoint x: 323, endPoint y: 87, distance: 64.0
click at [323, 87] on div "Menu items Biryani Chicken Add Sort Manage items" at bounding box center [412, 92] width 330 height 23
paste input "Qatari Lamb Machbous"
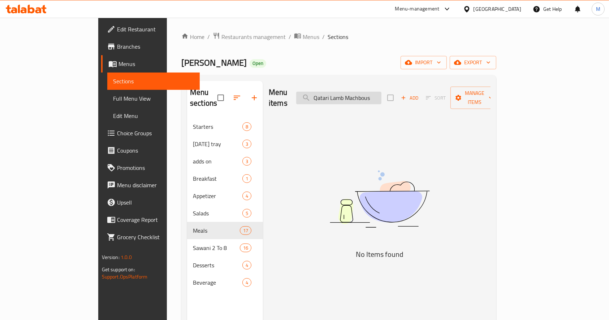
drag, startPoint x: 381, startPoint y: 91, endPoint x: 367, endPoint y: 95, distance: 14.5
click at [367, 95] on input "Qatari Lamb Machbous" at bounding box center [338, 98] width 85 height 13
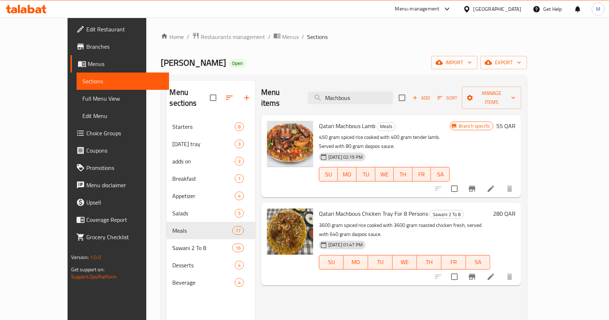
type input "Machbous"
click at [495, 184] on icon at bounding box center [490, 188] width 9 height 9
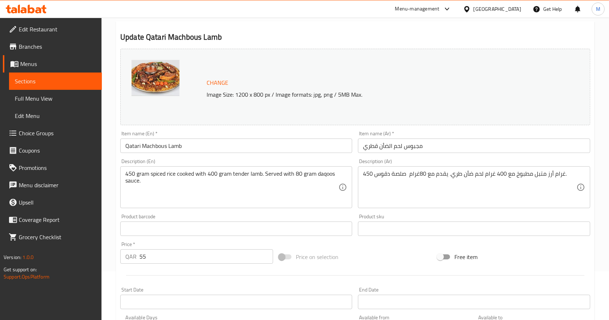
scroll to position [200, 0]
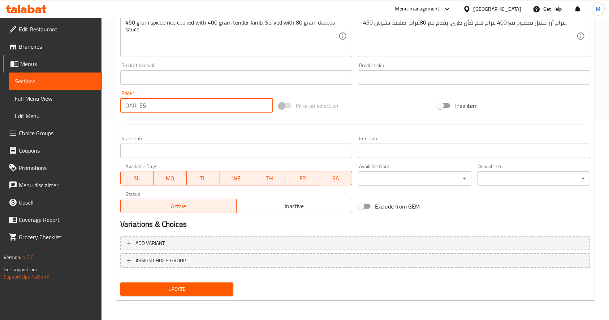
click at [155, 105] on input "55" at bounding box center [206, 105] width 134 height 14
type input "5"
type input "46"
click at [202, 290] on span "Update" at bounding box center [176, 289] width 101 height 9
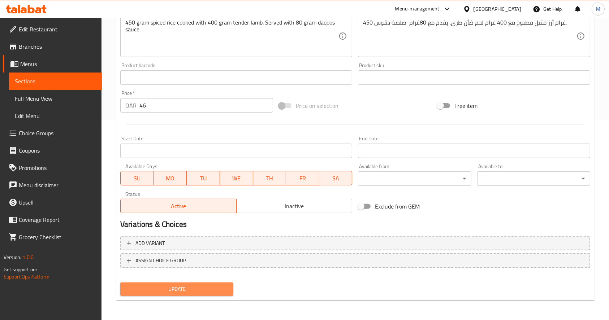
click at [209, 287] on span "Update" at bounding box center [176, 289] width 101 height 9
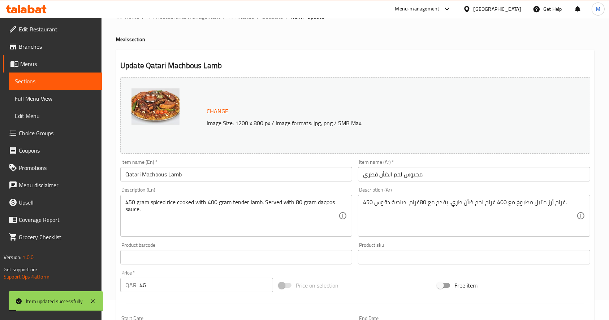
scroll to position [0, 0]
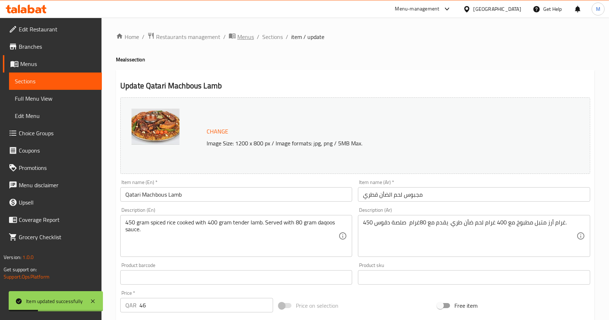
click at [243, 36] on span "Menus" at bounding box center [245, 36] width 17 height 9
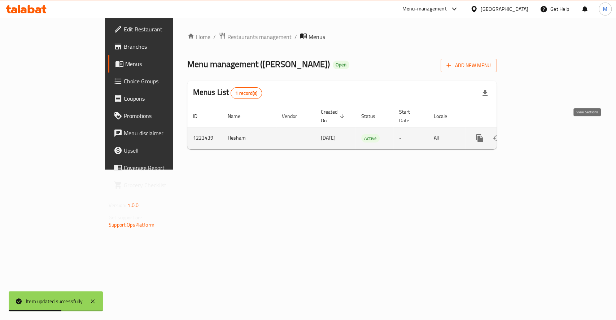
click at [536, 134] on icon "enhanced table" at bounding box center [531, 138] width 9 height 9
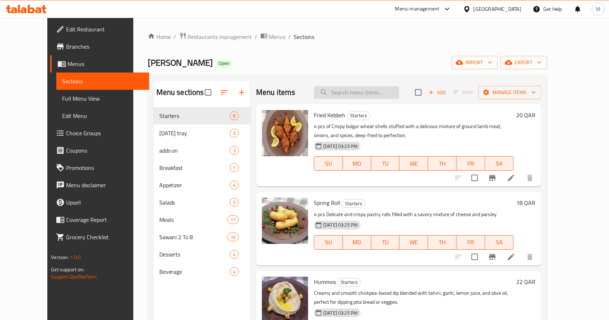
click at [350, 92] on input "search" at bounding box center [356, 92] width 85 height 13
click at [384, 95] on input "search" at bounding box center [356, 92] width 85 height 13
paste input "مجبوس لحم"
type input "مجبوس لحم"
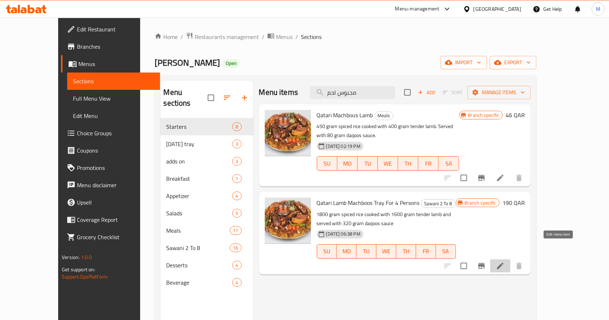
click at [504, 262] on icon at bounding box center [500, 266] width 9 height 9
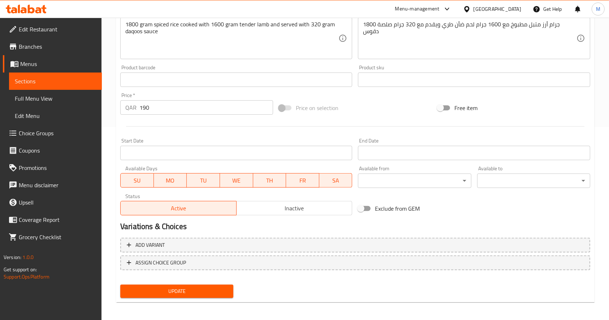
scroll to position [195, 0]
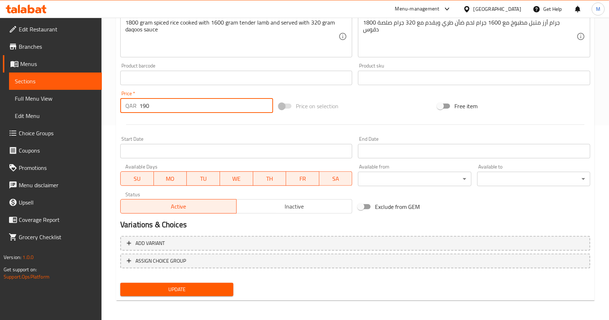
click at [150, 105] on input "190" at bounding box center [206, 106] width 134 height 14
type input "1"
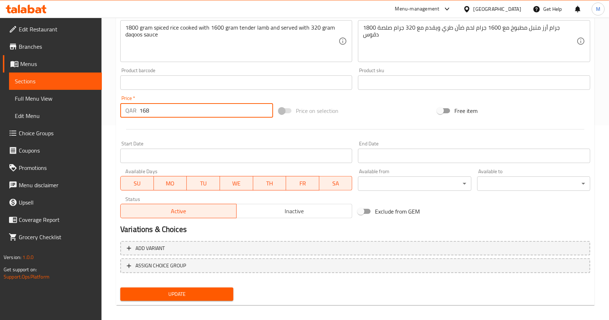
type input "168"
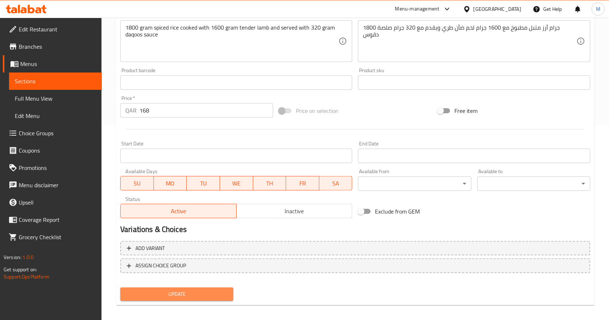
click at [169, 296] on span "Update" at bounding box center [176, 294] width 101 height 9
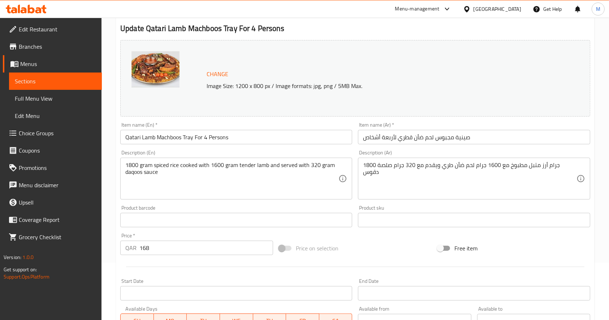
scroll to position [0, 0]
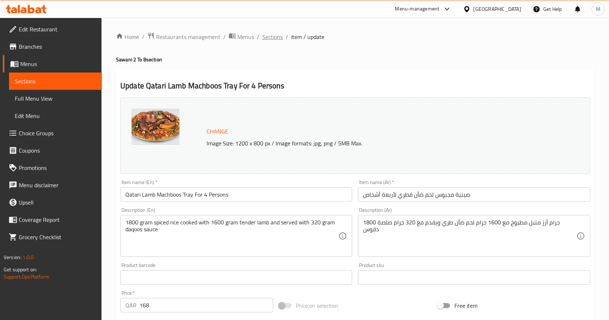
click at [262, 35] on span "Sections" at bounding box center [272, 36] width 21 height 9
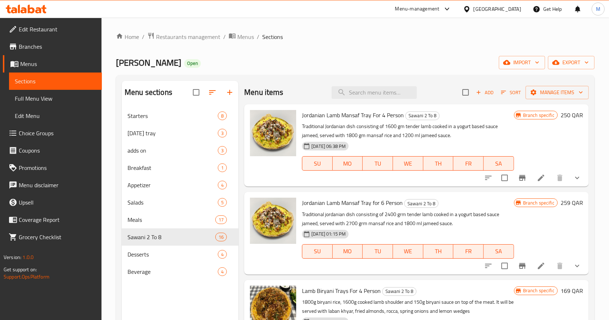
click at [369, 99] on div "Menu items Add Sort Manage items" at bounding box center [416, 92] width 344 height 23
click at [354, 84] on div "Menu items Add Sort Manage items" at bounding box center [416, 92] width 344 height 23
click at [353, 96] on input "search" at bounding box center [373, 92] width 85 height 13
paste input "مجبوس لحم"
type input "مجبوس لحم"
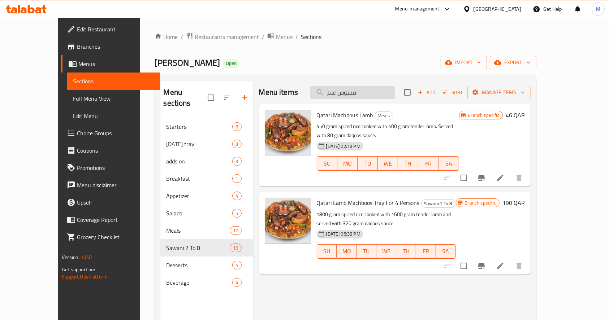
click at [385, 92] on input "مجبوس لحم" at bounding box center [352, 92] width 85 height 13
click at [503, 263] on icon at bounding box center [500, 266] width 6 height 6
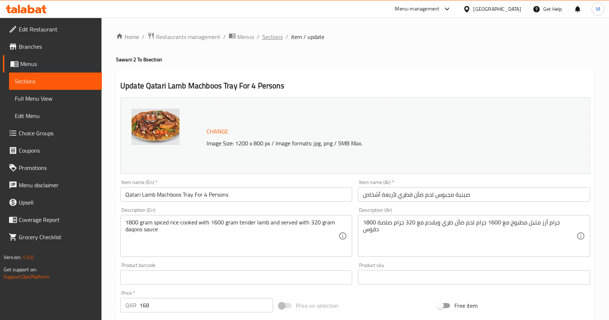
click at [273, 36] on span "Sections" at bounding box center [272, 36] width 21 height 9
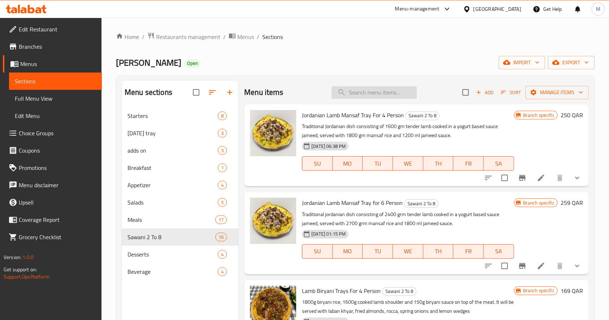
click at [353, 91] on input "search" at bounding box center [373, 92] width 85 height 13
paste input "مجبوس قطري دجاج"
type input "مجبوس قطري دجاج"
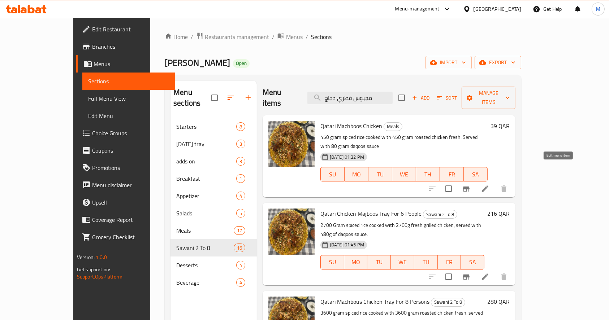
click at [489, 184] on icon at bounding box center [485, 188] width 9 height 9
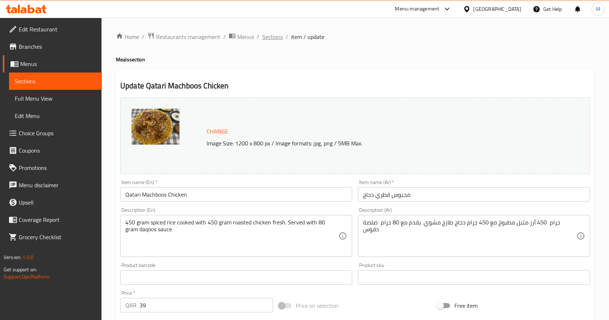
click at [269, 39] on span "Sections" at bounding box center [272, 36] width 21 height 9
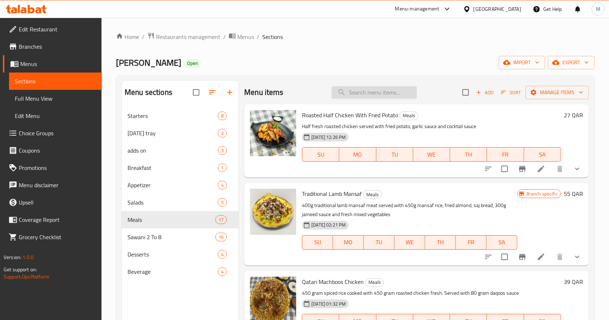
click at [353, 95] on input "search" at bounding box center [373, 92] width 85 height 13
paste input "240"
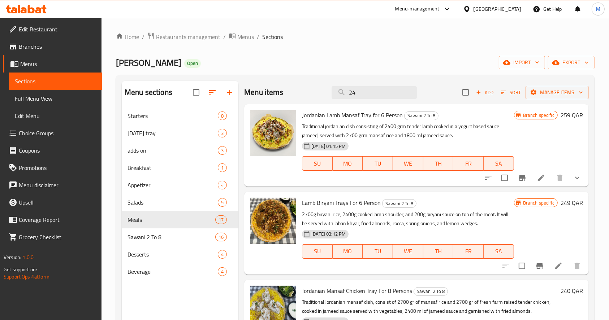
type input "2"
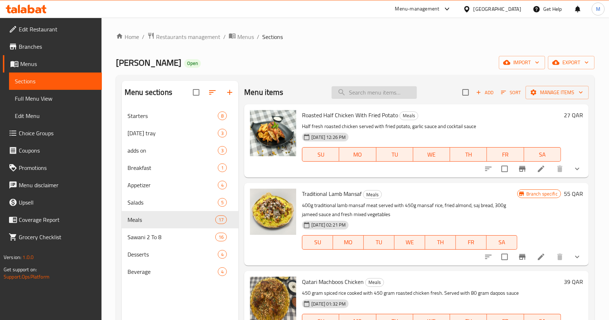
click at [392, 90] on input "search" at bounding box center [373, 92] width 85 height 13
paste input "صينية مجبوس قطري دجاج لأربعة أشخاص"
type input "صينية مجبوس قطري دجاج لأربعة أشخاص"
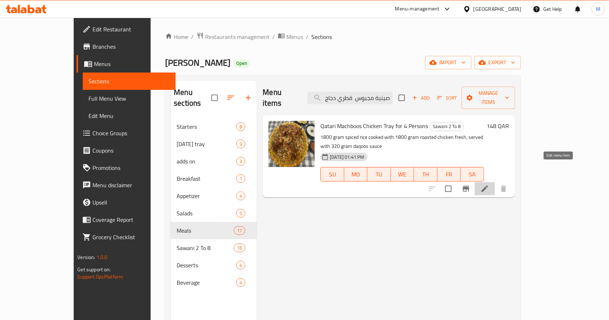
scroll to position [0, 0]
click at [488, 186] on icon at bounding box center [484, 189] width 6 height 6
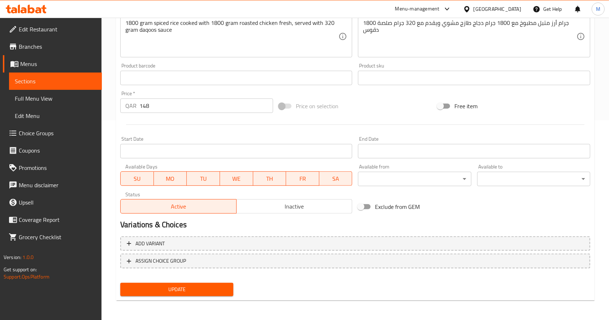
scroll to position [200, 0]
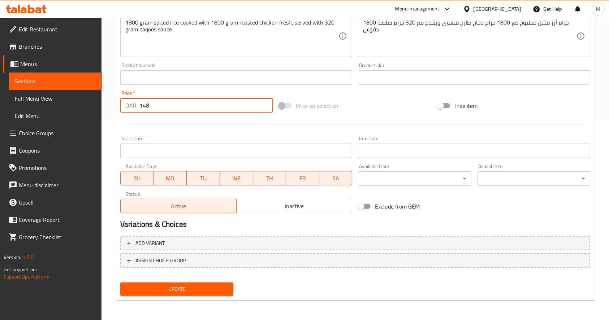
drag, startPoint x: 153, startPoint y: 107, endPoint x: 114, endPoint y: 99, distance: 39.9
click at [113, 99] on div "Home / Restaurants management / Menus / Sections / item / update Sawani 2 To 8 …" at bounding box center [354, 69] width 507 height 503
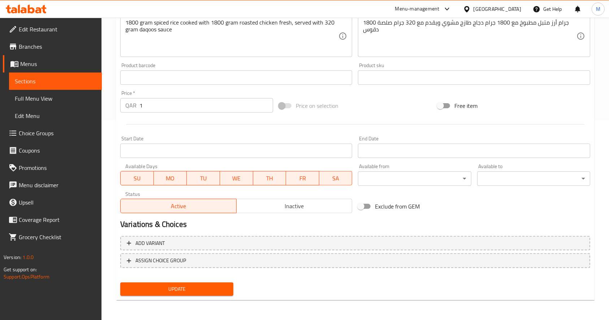
click at [152, 105] on input "1" at bounding box center [206, 105] width 134 height 14
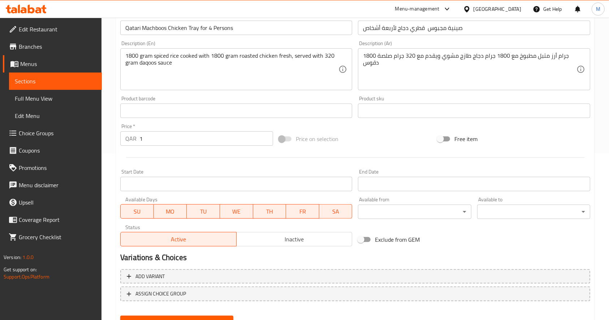
scroll to position [152, 0]
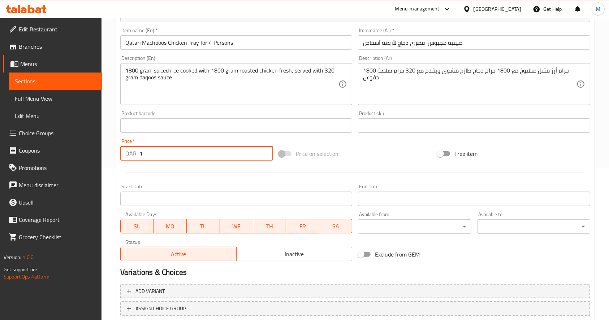
click at [168, 156] on input "1" at bounding box center [206, 153] width 134 height 14
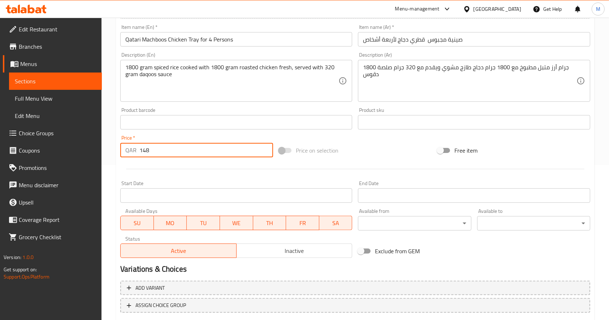
scroll to position [200, 0]
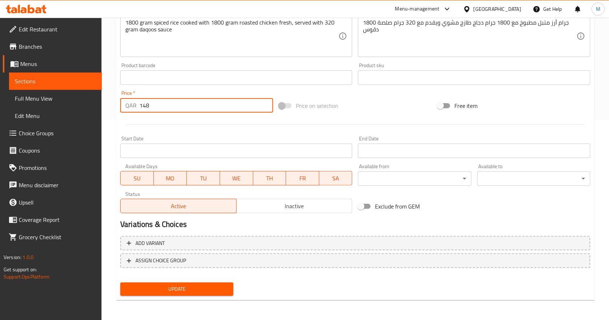
type input "148"
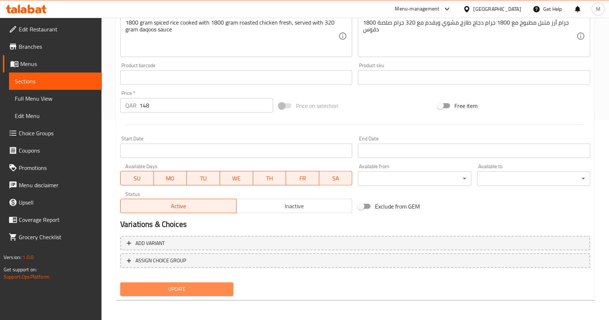
click at [209, 288] on span "Update" at bounding box center [176, 289] width 101 height 9
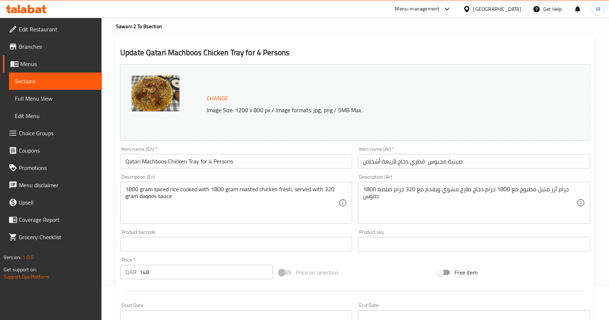
scroll to position [0, 0]
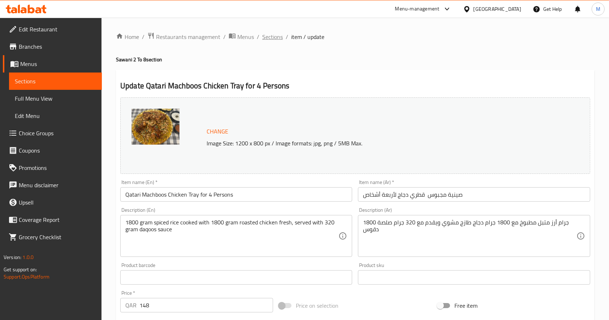
click at [266, 37] on span "Sections" at bounding box center [272, 36] width 21 height 9
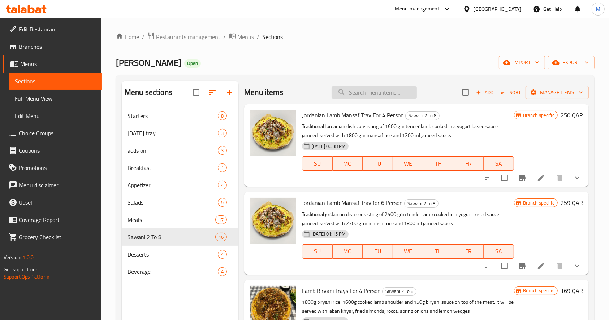
click at [384, 92] on input "search" at bounding box center [373, 92] width 85 height 13
paste input "صينية منسف دجاج أردني 4 أشخاص"
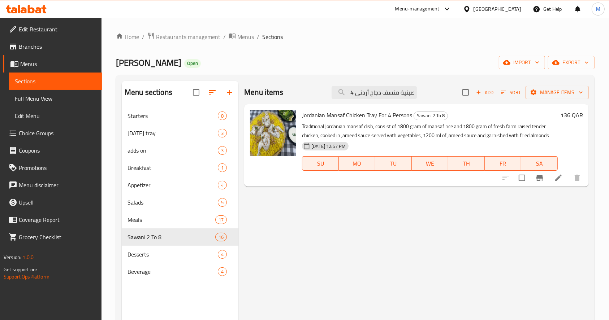
drag, startPoint x: 400, startPoint y: 93, endPoint x: 430, endPoint y: 90, distance: 29.4
click at [430, 90] on div "Menu items صينية منسف دجاج أردني 4 أشخاص Add Sort Manage items" at bounding box center [416, 92] width 344 height 23
drag, startPoint x: 387, startPoint y: 92, endPoint x: 330, endPoint y: 89, distance: 57.1
click at [330, 89] on div "Menu items منسف دجاج أردني 4 أشخاص Add Sort Manage items" at bounding box center [416, 92] width 344 height 23
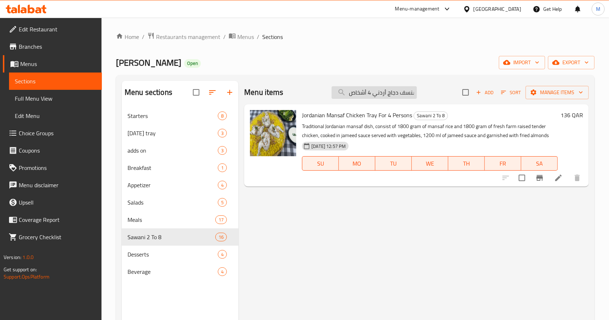
click at [378, 92] on input "منسف دجاج أردني 4 أشخاص" at bounding box center [373, 92] width 85 height 13
drag, startPoint x: 378, startPoint y: 93, endPoint x: 353, endPoint y: 98, distance: 24.7
click at [347, 97] on input "منسف دجاج أردني 4 أشخاص" at bounding box center [373, 92] width 85 height 13
click at [375, 91] on input "منسف دجاج أردني 4 أشخاص" at bounding box center [373, 92] width 85 height 13
drag, startPoint x: 377, startPoint y: 92, endPoint x: 367, endPoint y: 100, distance: 12.1
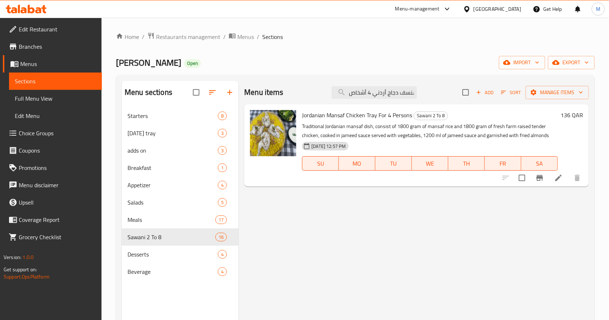
click at [354, 93] on input "منسف دجاج أردني 4 أشخاص" at bounding box center [373, 92] width 85 height 13
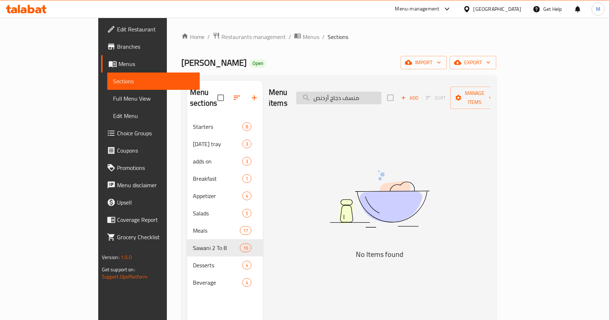
drag, startPoint x: 357, startPoint y: 94, endPoint x: 346, endPoint y: 96, distance: 11.4
click at [346, 96] on input "منسف دجاج أردنص" at bounding box center [338, 98] width 85 height 13
click at [357, 93] on input "منسف دجاج أردنص" at bounding box center [338, 98] width 85 height 13
drag, startPoint x: 352, startPoint y: 94, endPoint x: 364, endPoint y: 93, distance: 12.3
click at [364, 93] on input "منسف دجاج أردص" at bounding box center [338, 98] width 85 height 13
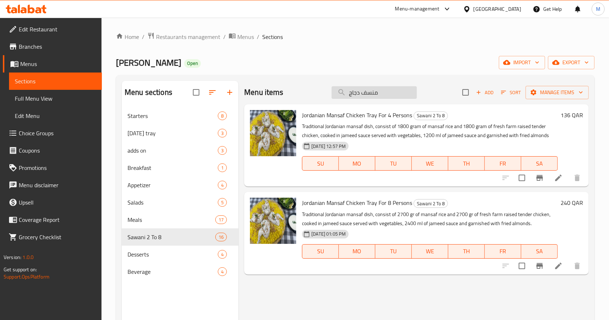
click at [381, 91] on input "منسف دجاج" at bounding box center [373, 92] width 85 height 13
click at [397, 95] on input "منسف دجاج" at bounding box center [373, 92] width 85 height 13
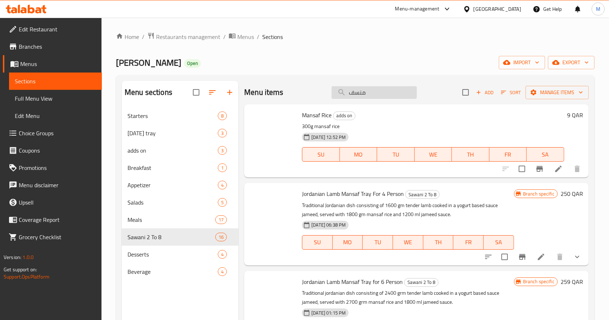
type input "منسف"
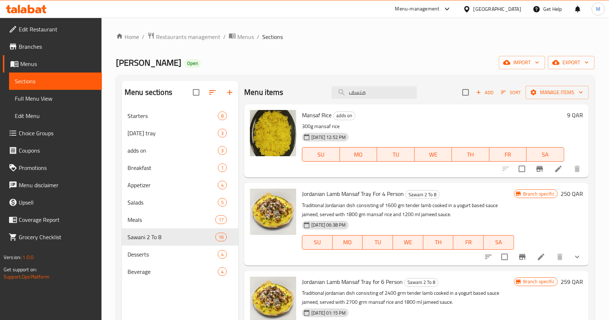
drag, startPoint x: 365, startPoint y: 94, endPoint x: 255, endPoint y: 80, distance: 110.6
click at [255, 80] on div "Menu sections Starters 8 [DATE] tray 3 adds on 3 Breakfast 1 Appetizer 4 Salads…" at bounding box center [355, 241] width 478 height 332
paste input "منسف أردني بالدجاج"
type input "منسف أردني بالدجاج"
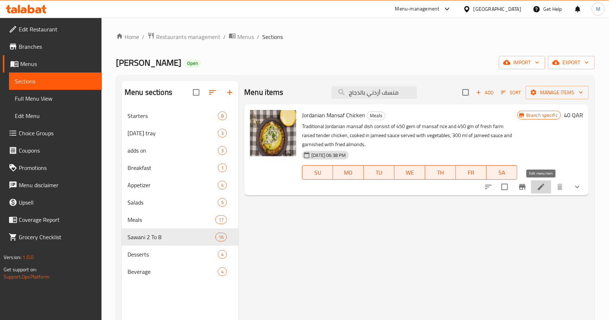
click at [541, 186] on icon at bounding box center [541, 187] width 6 height 6
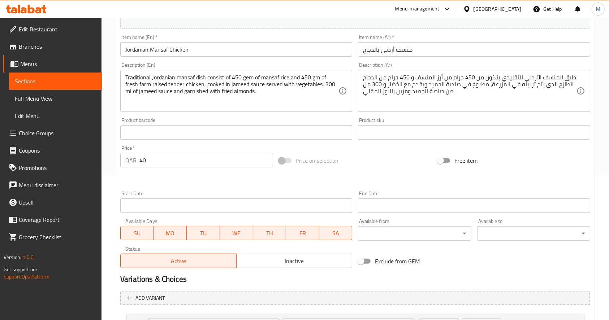
scroll to position [240, 0]
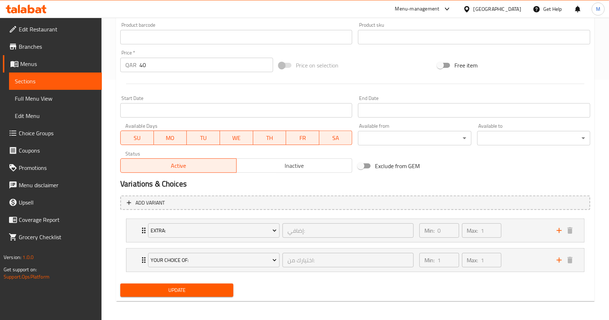
drag, startPoint x: 156, startPoint y: 66, endPoint x: 153, endPoint y: 57, distance: 8.9
click at [153, 61] on input "40" at bounding box center [206, 65] width 134 height 14
type input "4"
type input "38"
click at [202, 285] on button "Update" at bounding box center [176, 290] width 113 height 13
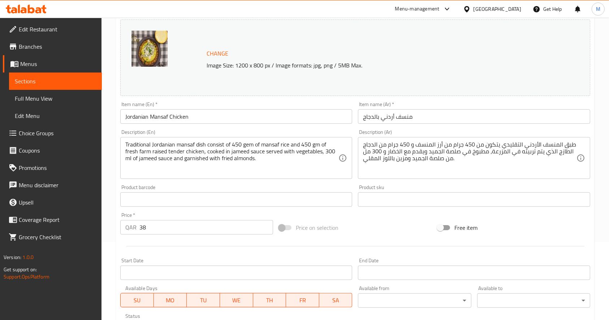
scroll to position [0, 0]
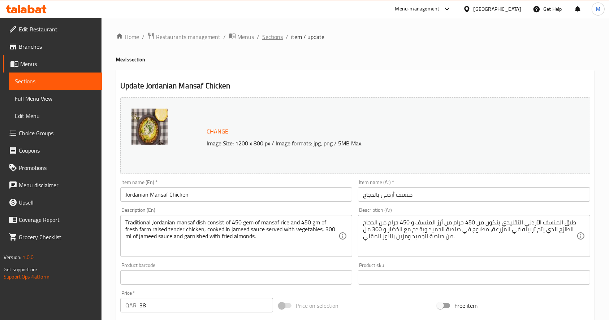
click at [266, 35] on span "Sections" at bounding box center [272, 36] width 21 height 9
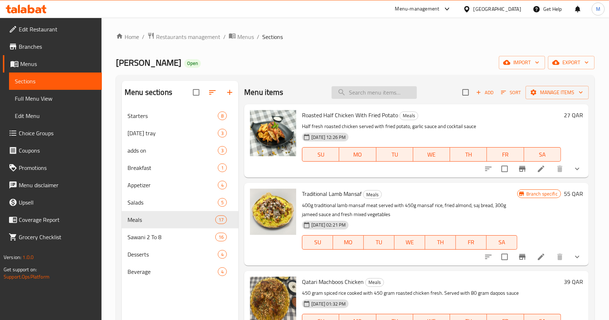
click at [356, 96] on input "search" at bounding box center [373, 92] width 85 height 13
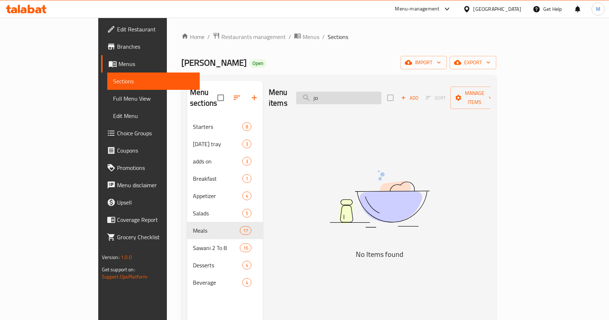
type input "j"
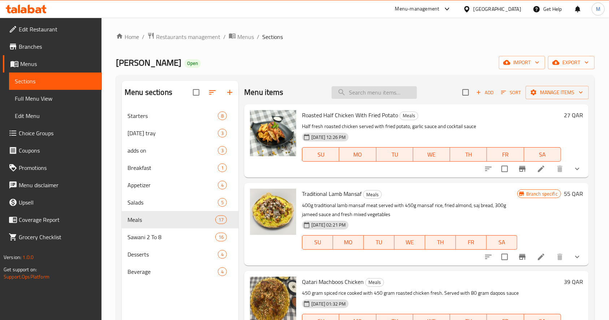
click at [384, 89] on input "search" at bounding box center [373, 92] width 85 height 13
paste input "منسف لحم الضأن التقليدي"
type input "منسف لحم الضأن التقليدي"
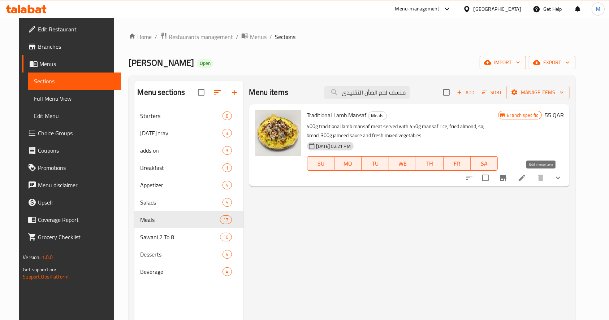
click at [526, 178] on icon at bounding box center [521, 178] width 9 height 9
